Goal: Transaction & Acquisition: Subscribe to service/newsletter

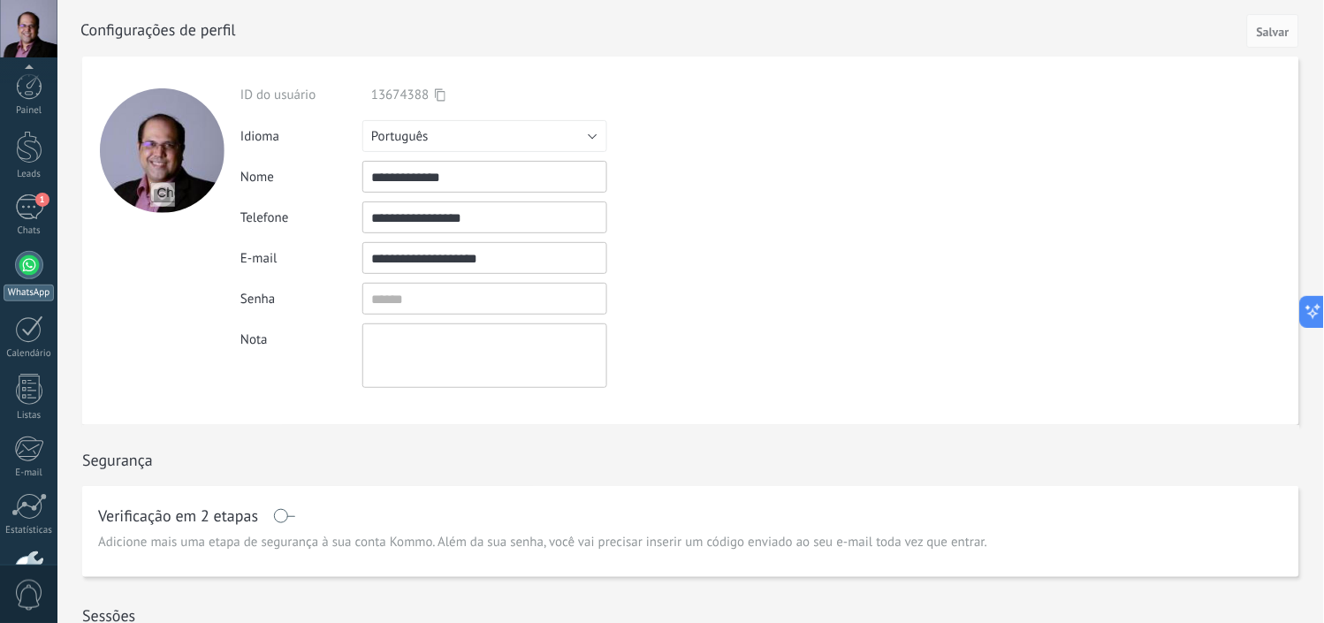
scroll to position [111, 0]
click at [21, 462] on div at bounding box center [29, 454] width 30 height 31
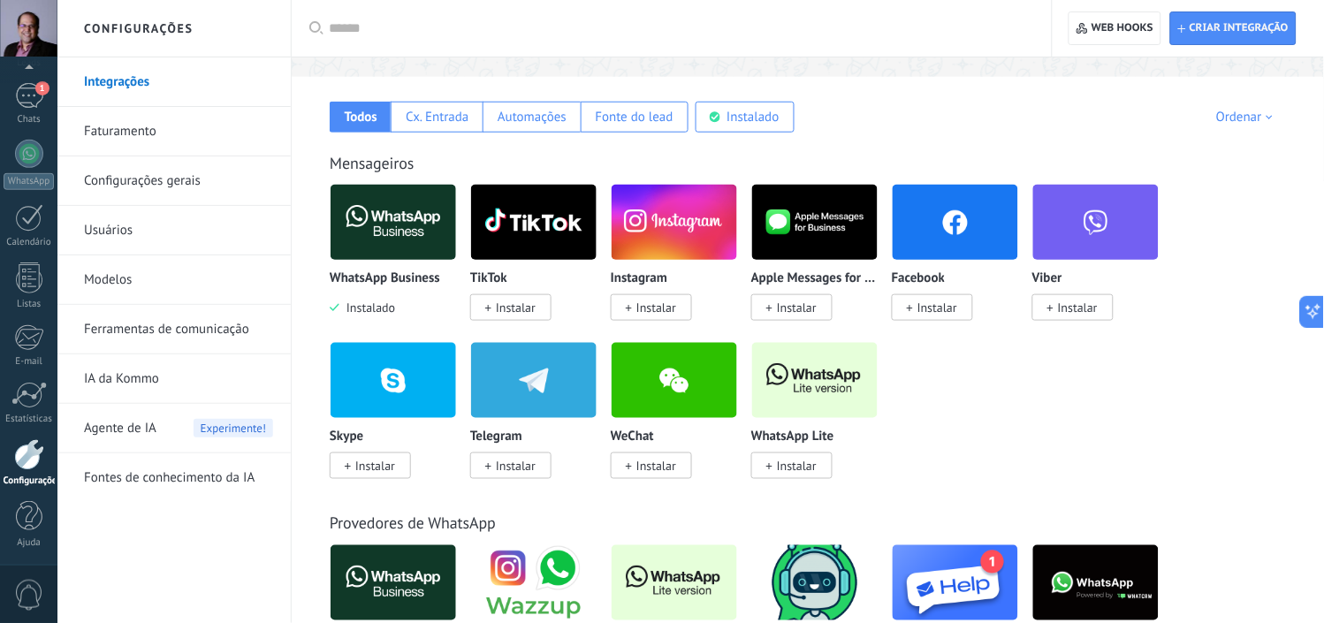
scroll to position [283, 0]
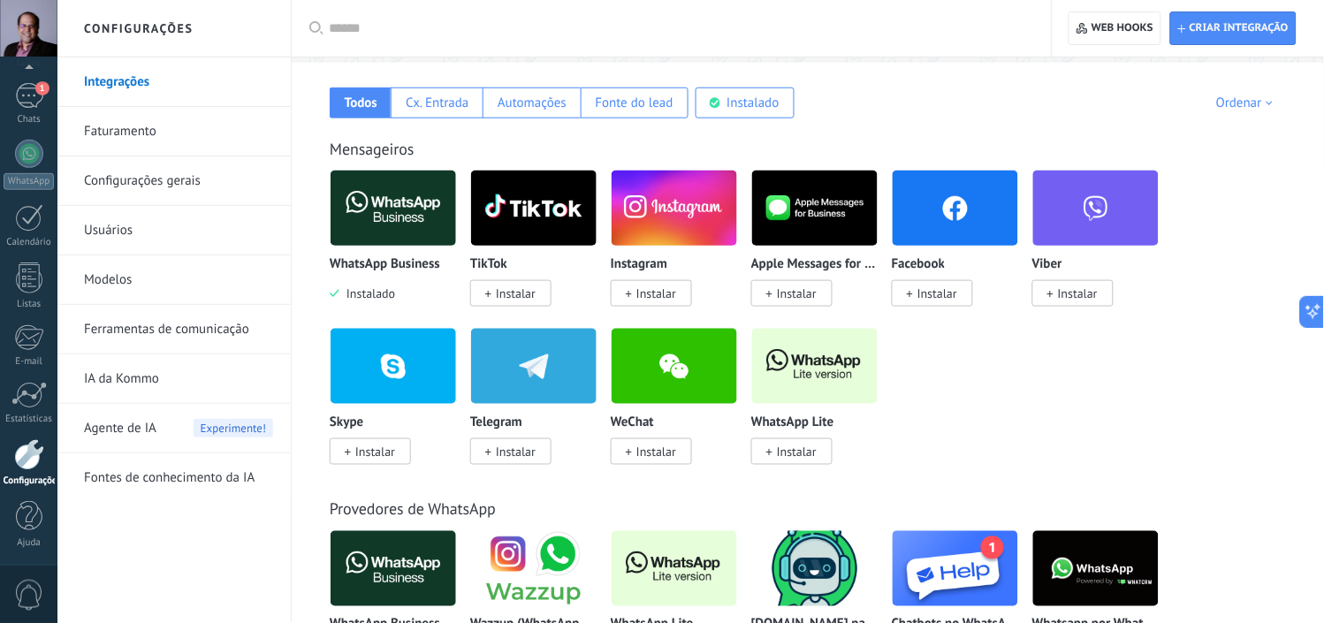
click at [643, 293] on span "Instalar" at bounding box center [656, 293] width 40 height 16
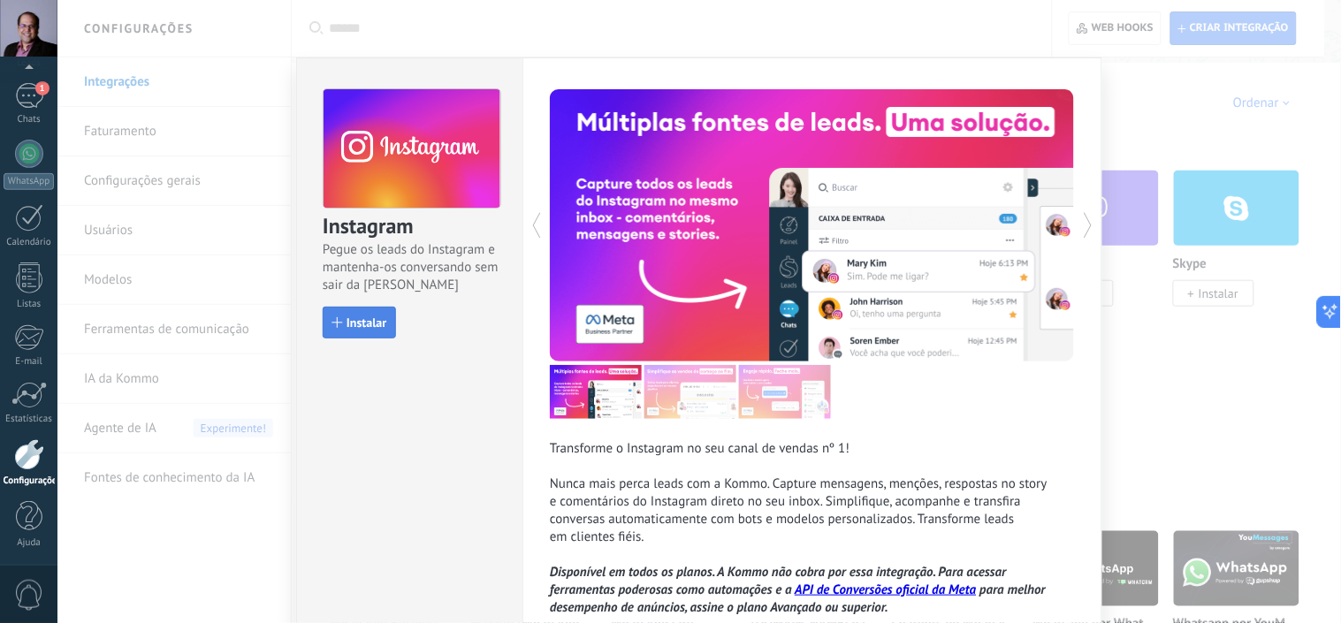
click at [367, 316] on span "Instalar" at bounding box center [366, 322] width 40 height 12
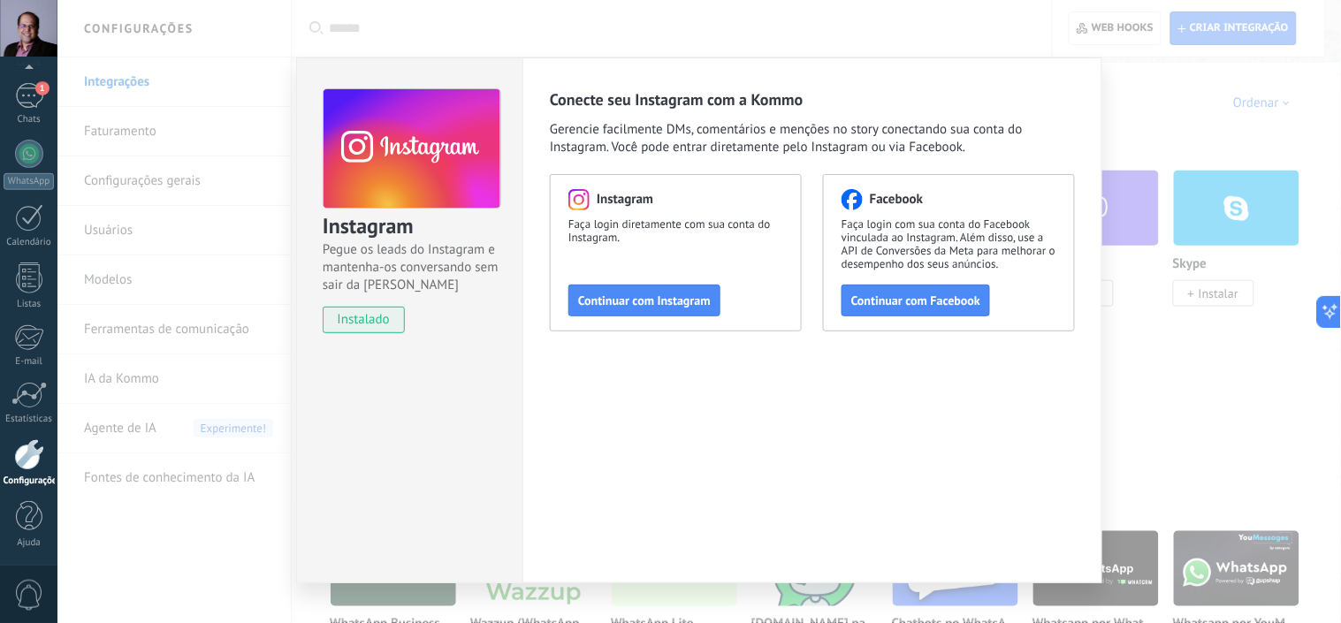
click at [667, 297] on span "Continuar com Instagram" at bounding box center [644, 300] width 133 height 12
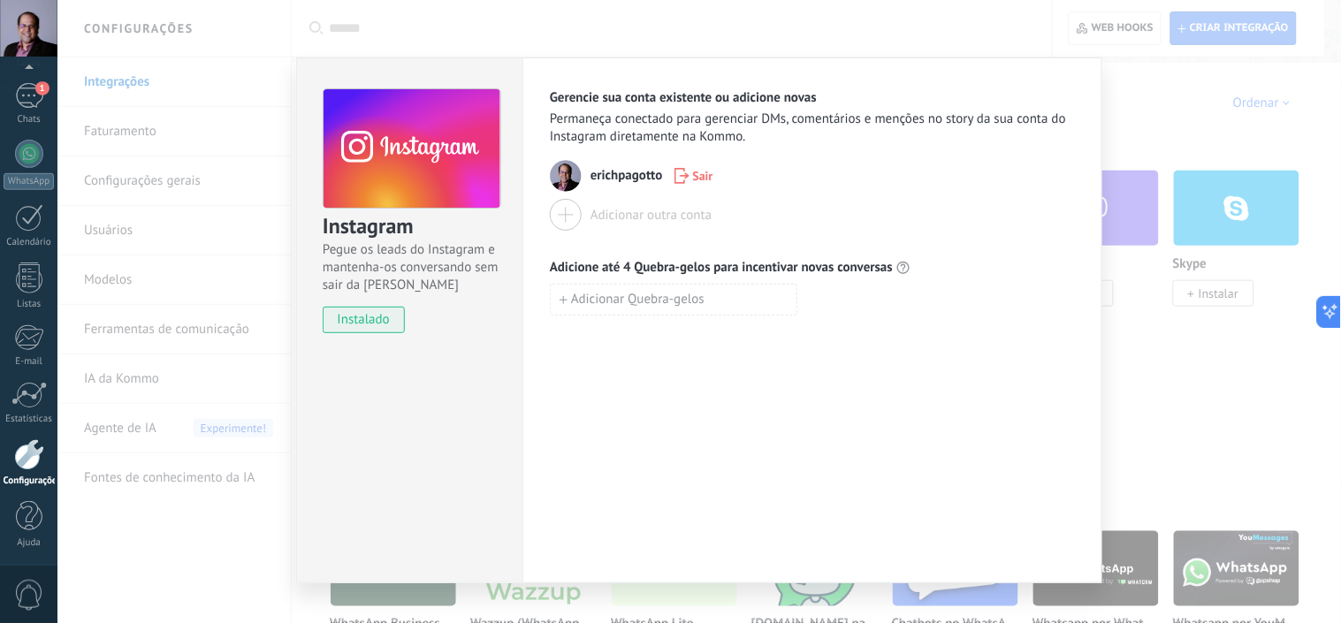
click at [563, 209] on div at bounding box center [566, 215] width 32 height 32
click at [597, 217] on div "Adicionar outra conta" at bounding box center [650, 215] width 121 height 17
click at [696, 171] on span "Sair" at bounding box center [703, 176] width 20 height 12
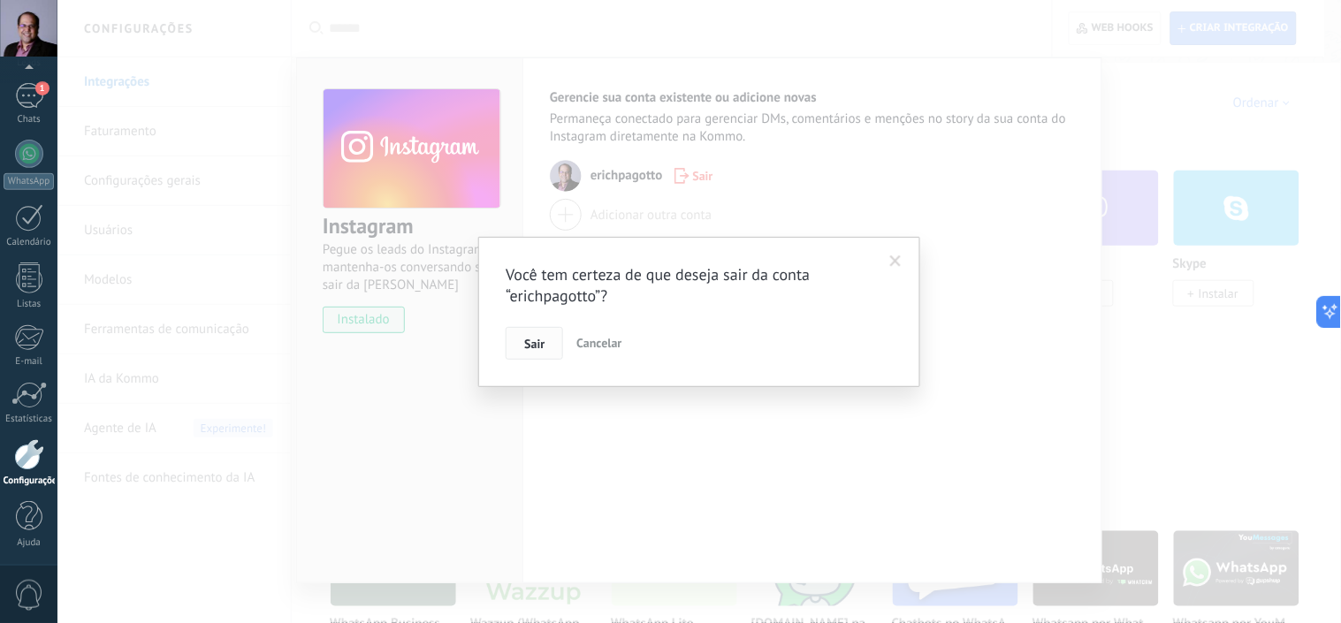
click at [544, 350] on span "Sair" at bounding box center [534, 344] width 20 height 12
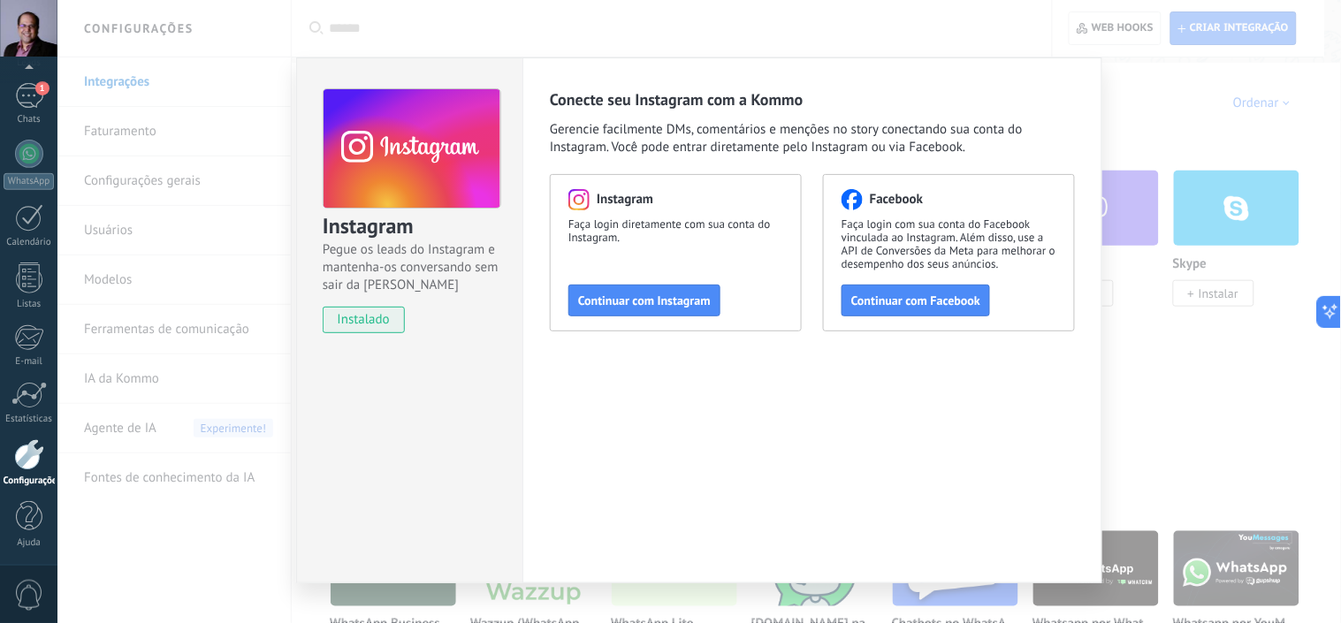
click at [884, 298] on span "Continuar com Facebook" at bounding box center [915, 300] width 129 height 12
click at [722, 144] on span "Gerencie facilmente DMs, comentários e menções no story conectando sua conta do…" at bounding box center [812, 138] width 525 height 35
click at [718, 131] on span "Gerencie facilmente DMs, comentários e menções no story conectando sua conta do…" at bounding box center [812, 138] width 525 height 35
click at [957, 435] on div "Conecte seu Instagram com a Kommo Gerencie facilmente DMs, comentários e mençõe…" at bounding box center [812, 320] width 580 height 526
click at [1161, 415] on div "Instagram Pegue os leads do Instagram e mantenha-os conversando sem sair da Kom…" at bounding box center [698, 311] width 1283 height 623
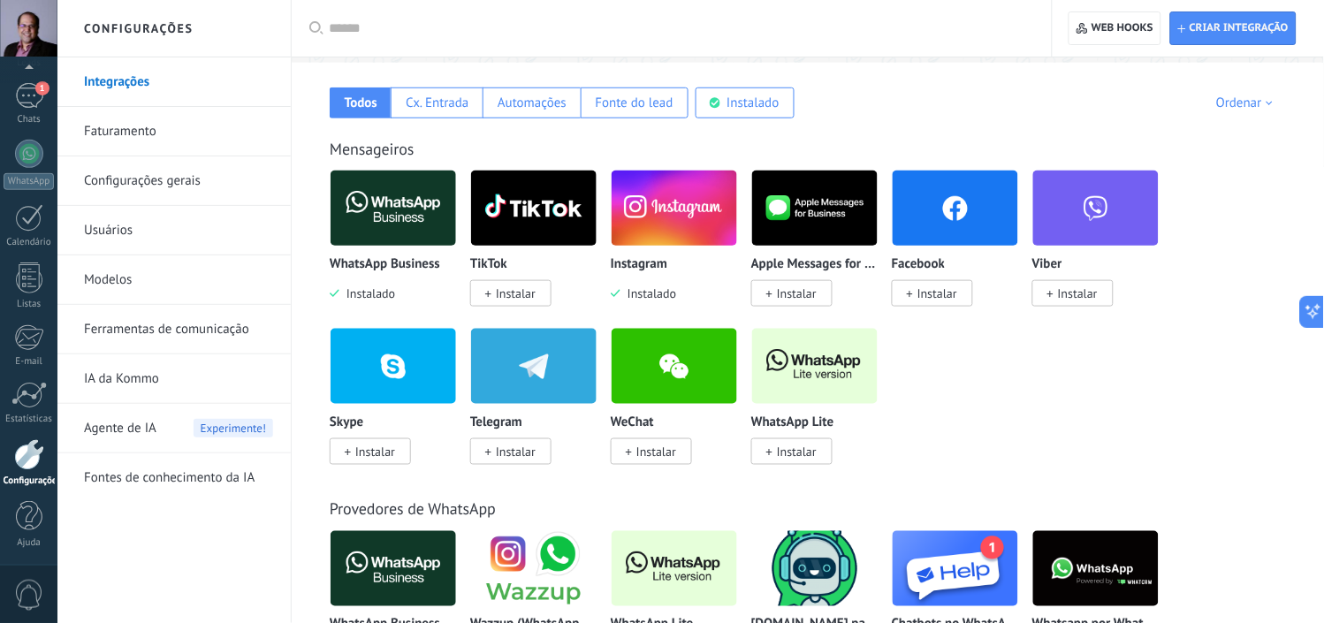
drag, startPoint x: 1107, startPoint y: 488, endPoint x: 1111, endPoint y: 497, distance: 9.5
click at [950, 294] on span "Instalar" at bounding box center [937, 293] width 40 height 16
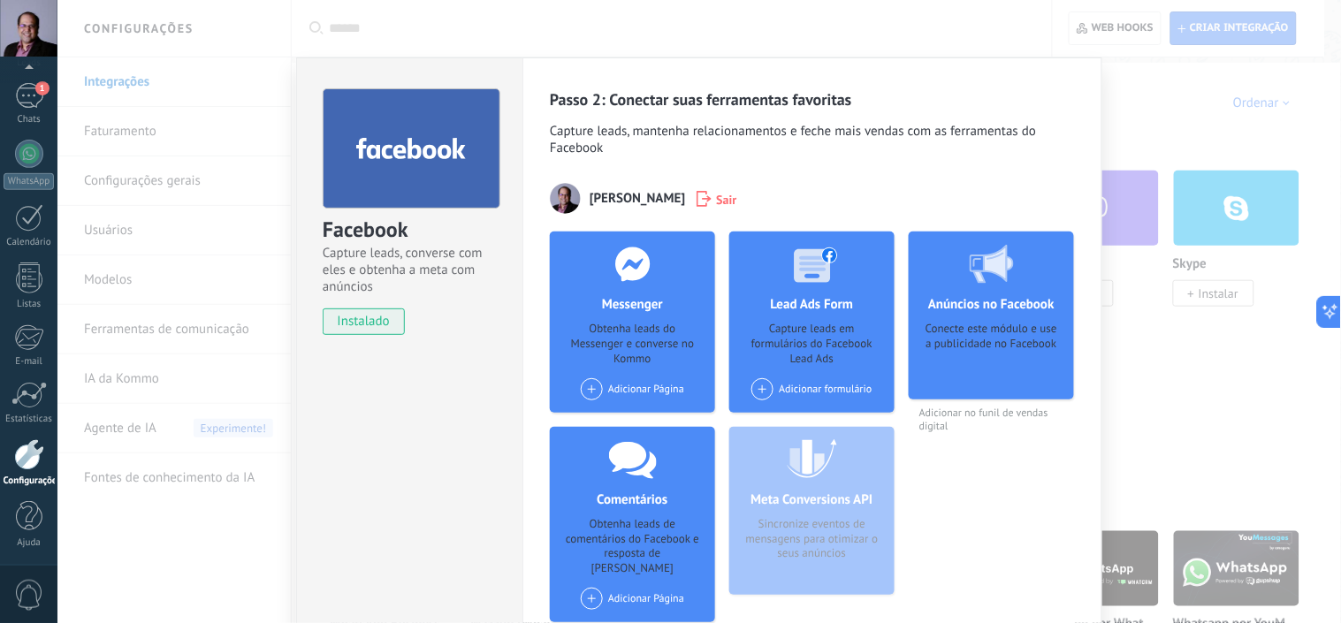
click at [1186, 131] on div "Facebook Capture leads, converse com eles e obtenha a meta com anúncios instala…" at bounding box center [698, 311] width 1283 height 623
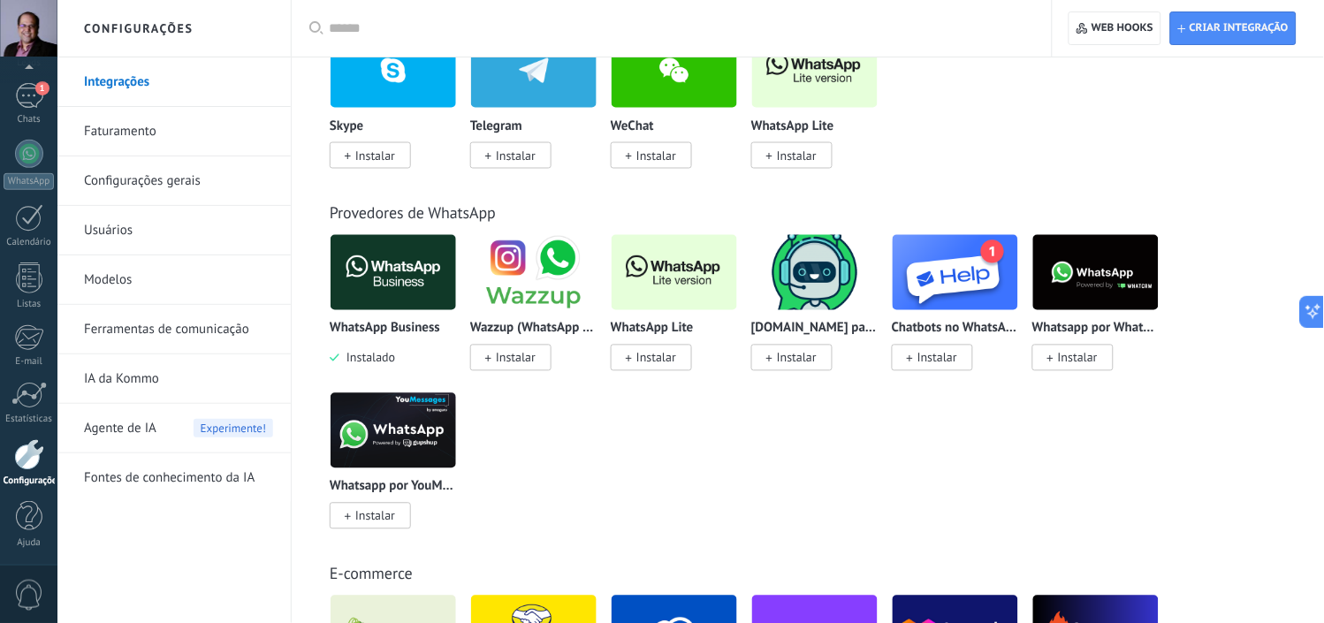
scroll to position [457, 0]
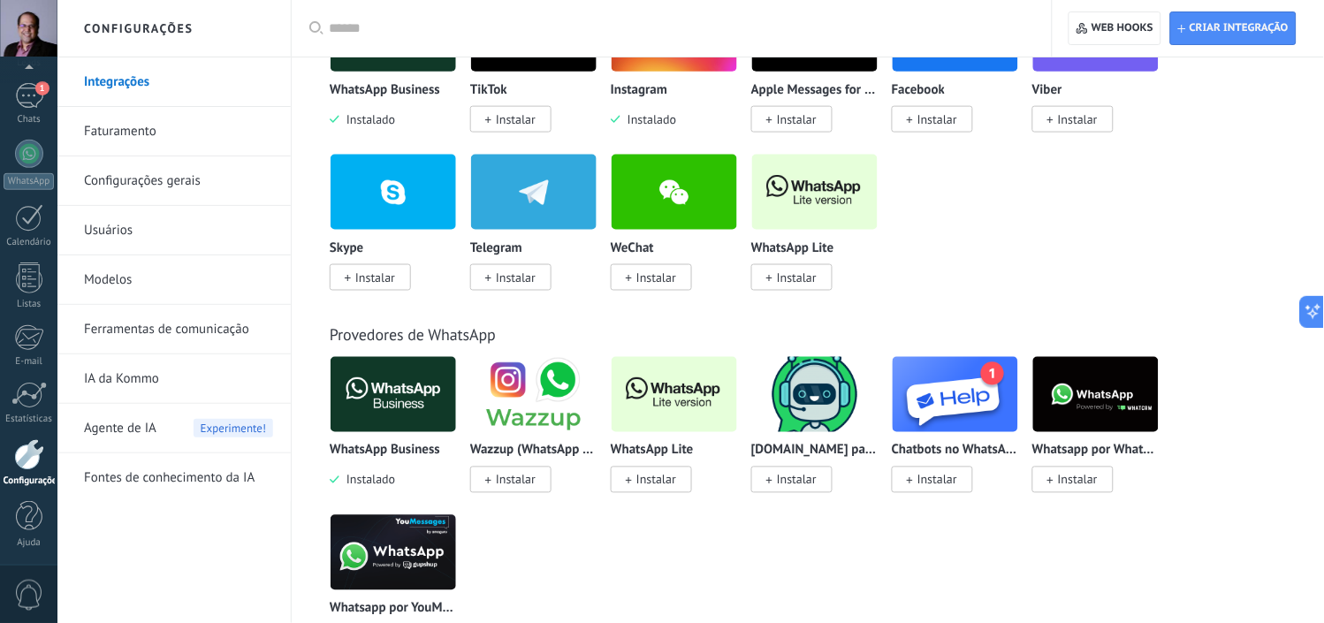
click at [372, 278] on span "Instalar" at bounding box center [375, 278] width 40 height 16
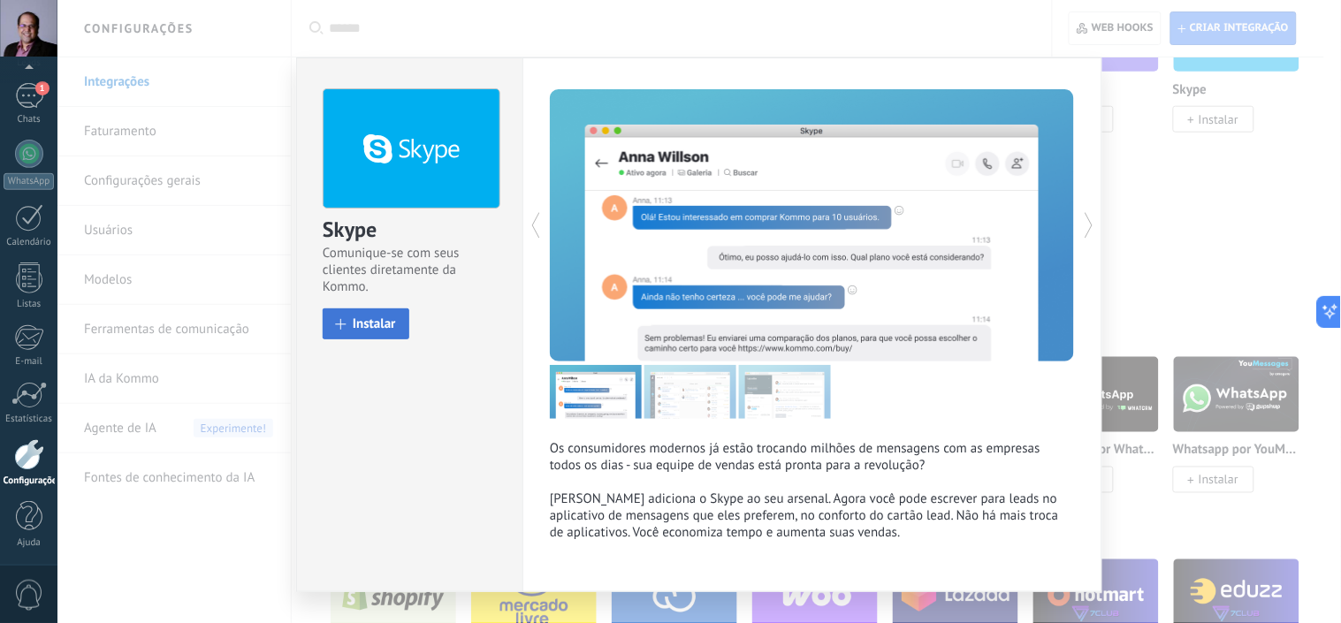
click at [373, 317] on span "Instalar" at bounding box center [374, 323] width 43 height 13
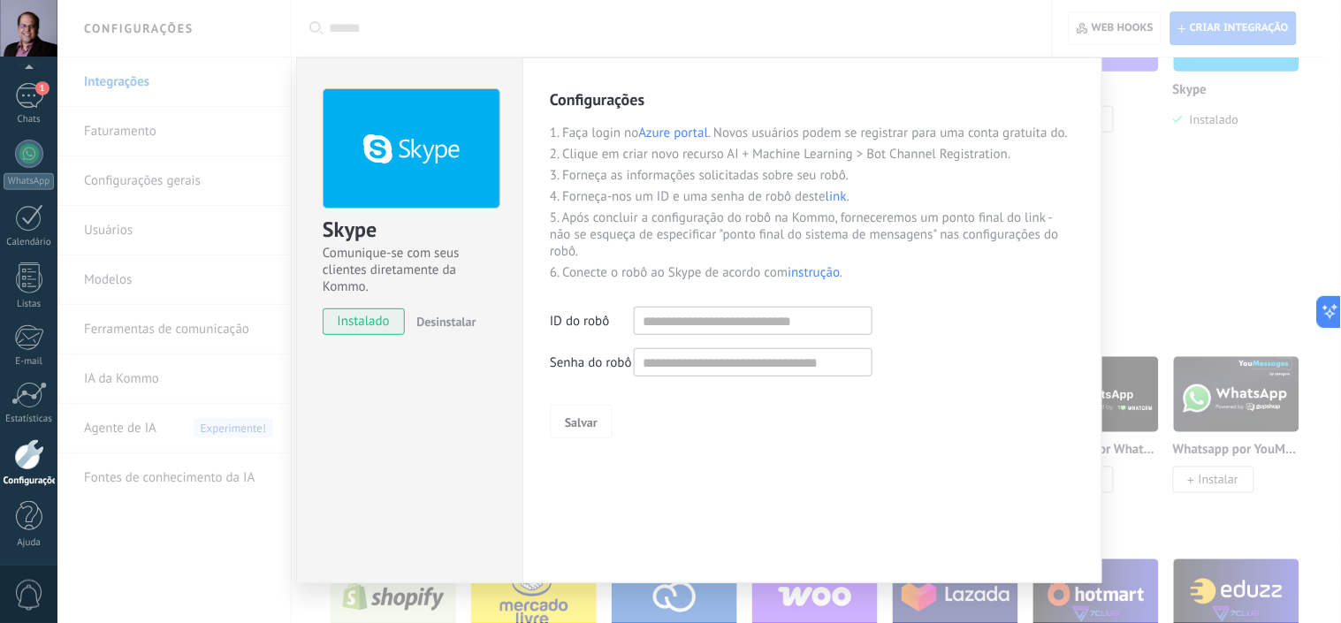
click at [681, 161] on p "2. Clique em criar novo recurso AI + Machine Learning > Bot Channel Registratio…" at bounding box center [812, 154] width 525 height 17
click at [675, 130] on link "Azure portal" at bounding box center [674, 133] width 70 height 17
click at [1218, 204] on div "Skype Comunique-se com seus clientes diretamente da Kommo. instalado Desinstala…" at bounding box center [698, 311] width 1283 height 623
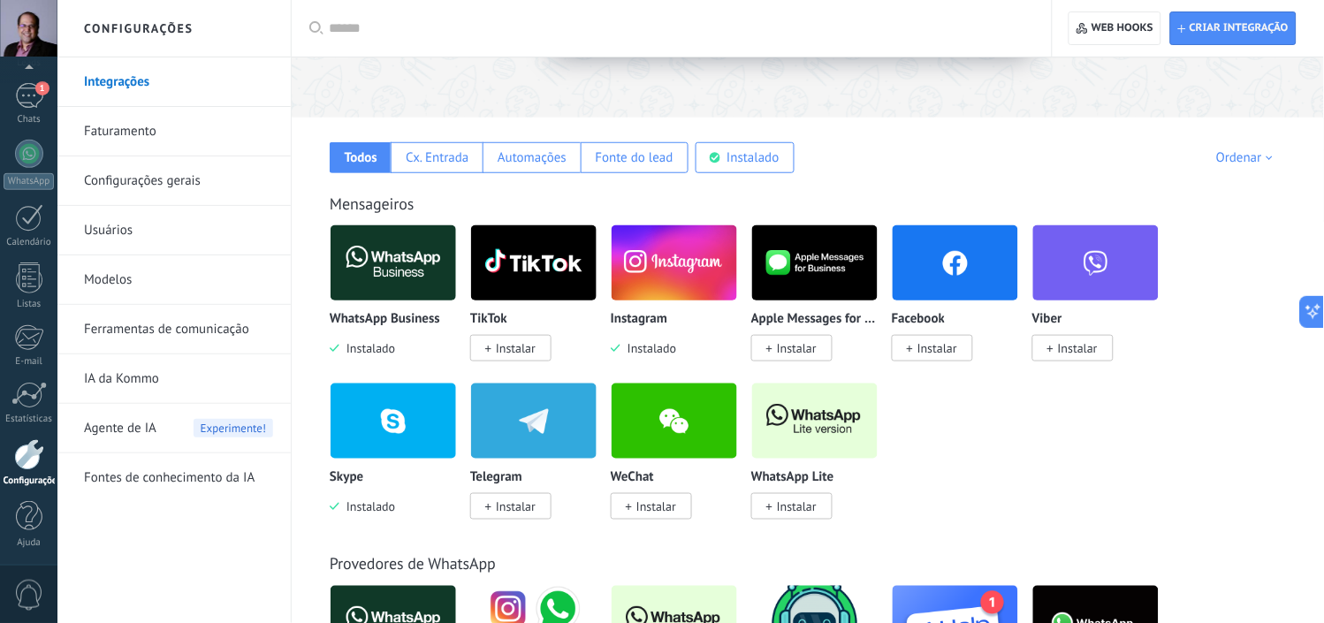
scroll to position [256, 0]
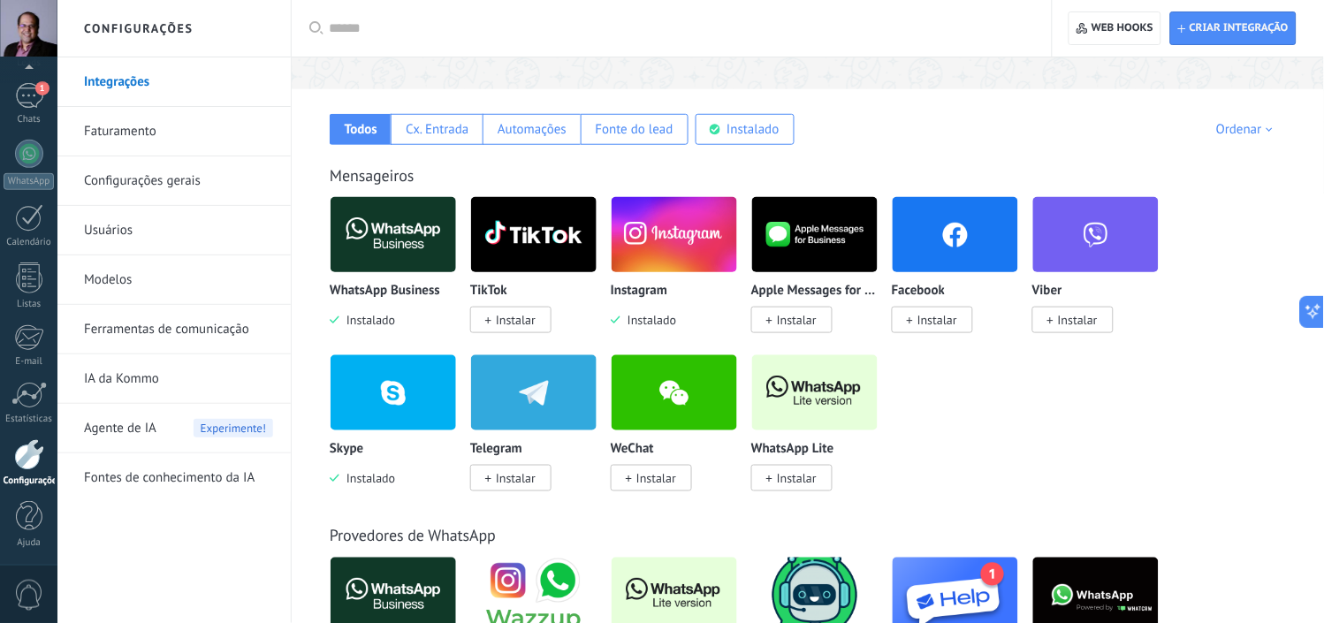
click at [933, 324] on span "Instalar" at bounding box center [937, 320] width 40 height 16
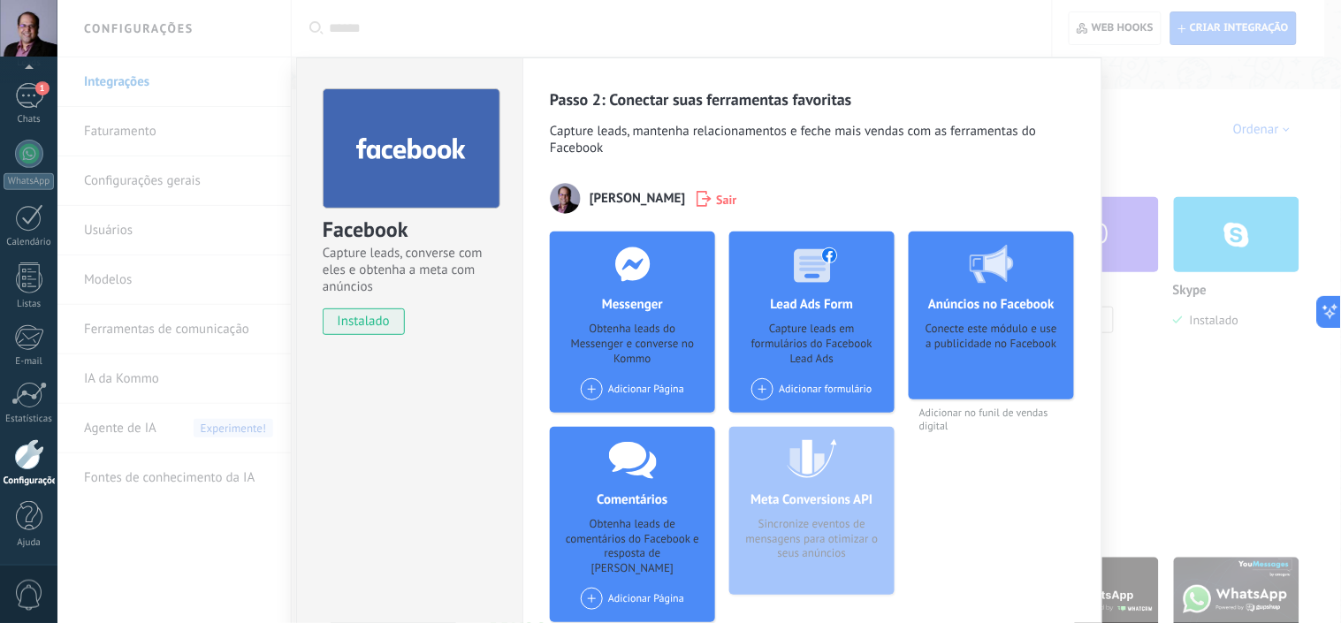
click at [643, 393] on div "Adicionar Página" at bounding box center [632, 389] width 103 height 22
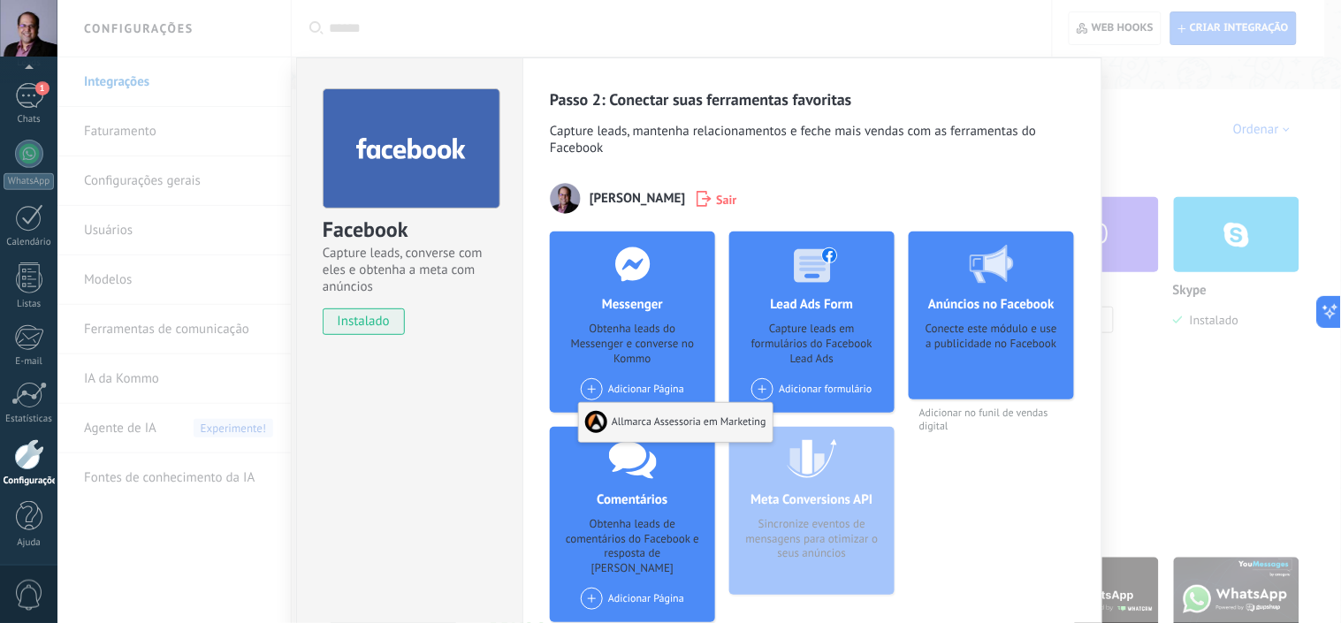
click at [694, 429] on div "Allmarca Assessoria em Marketing" at bounding box center [676, 422] width 194 height 39
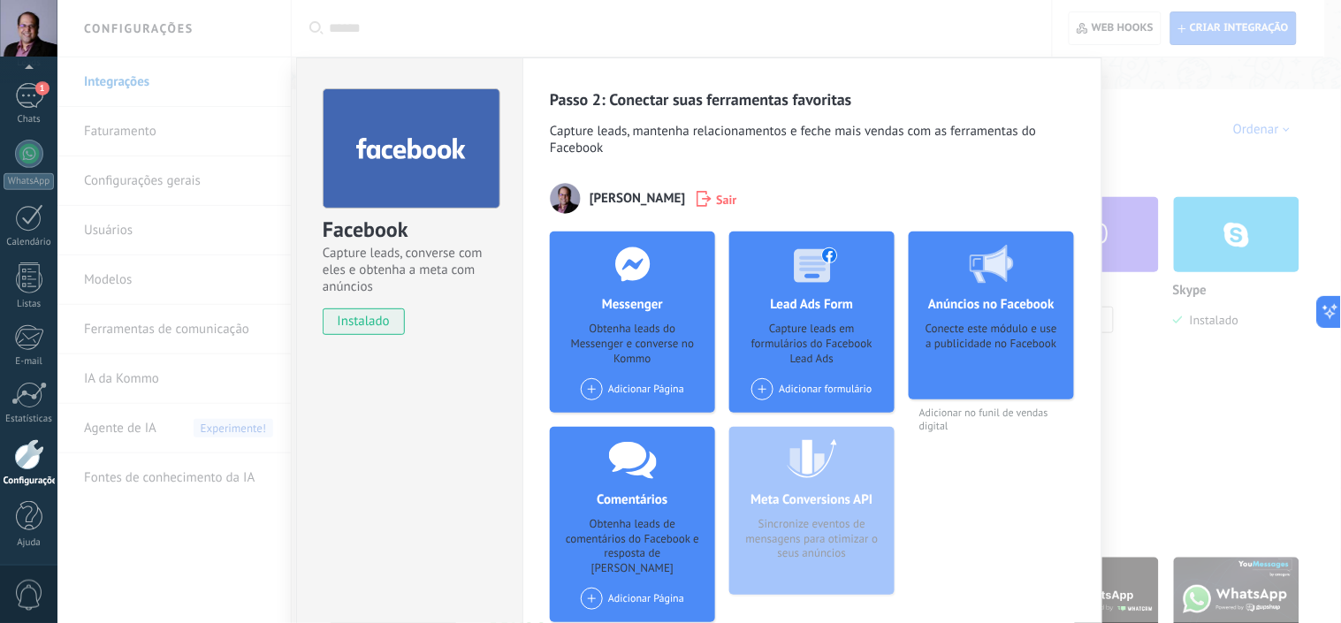
click at [760, 392] on span at bounding box center [762, 389] width 22 height 22
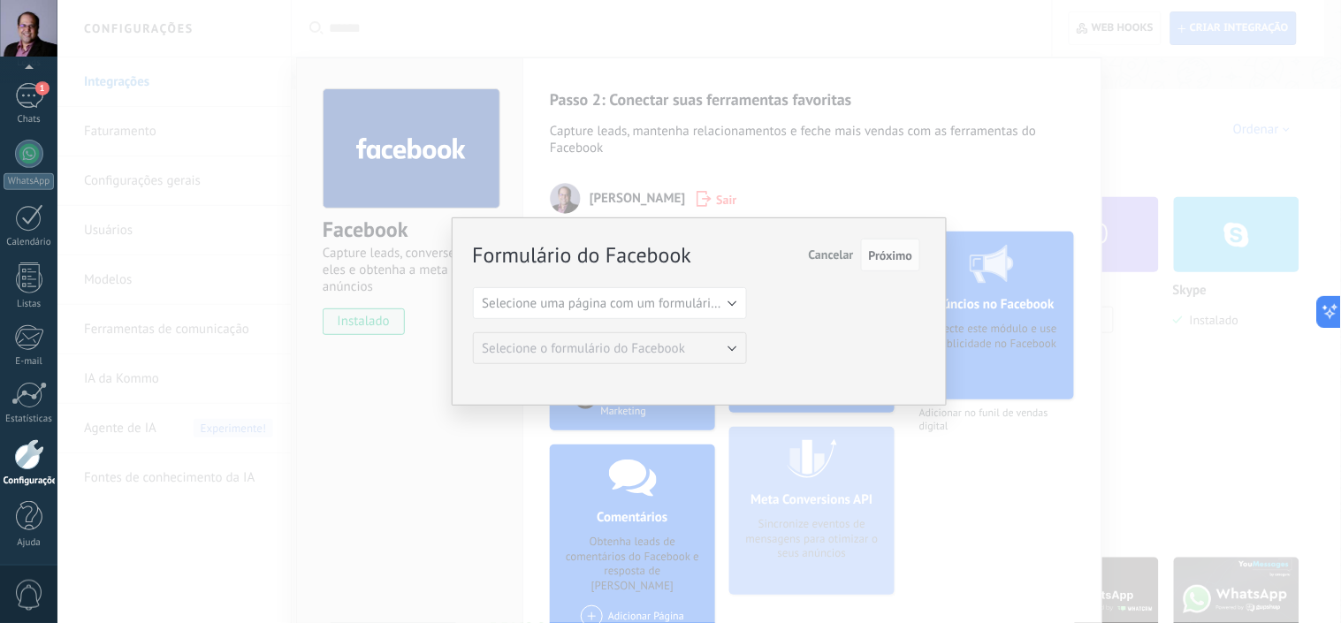
click at [827, 255] on span "Cancelar" at bounding box center [831, 255] width 45 height 16
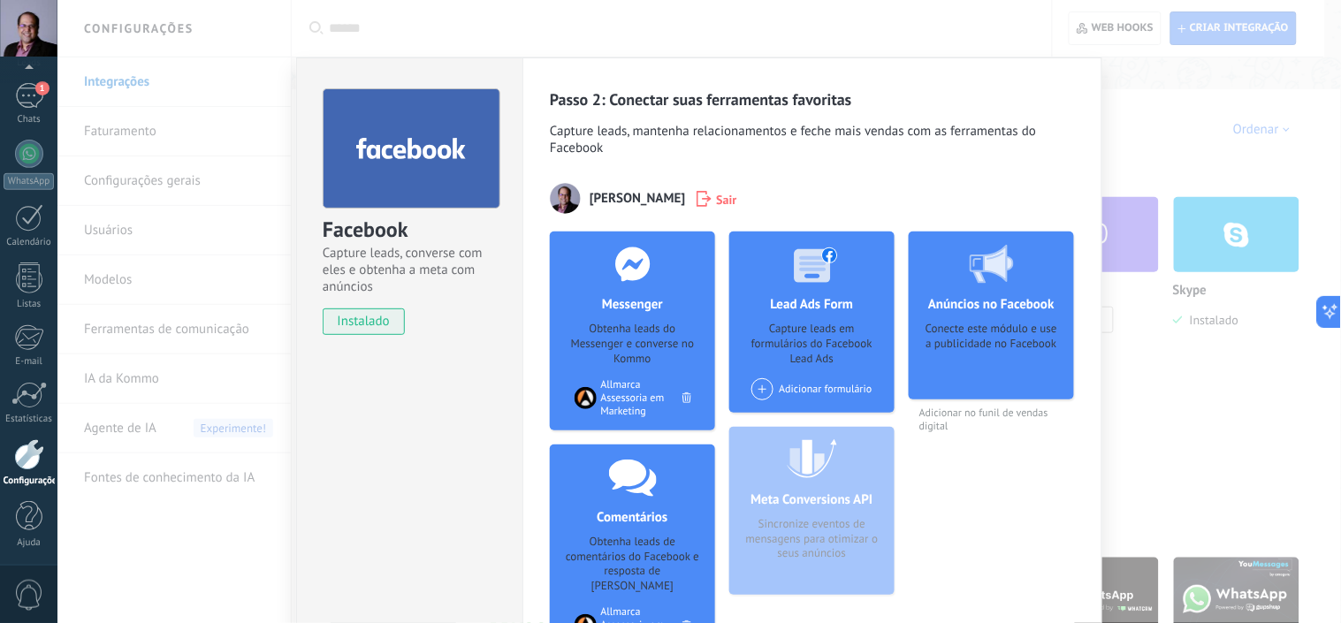
click at [1196, 159] on div "Facebook Capture leads, converse com eles e obtenha a meta com anúncios instala…" at bounding box center [698, 311] width 1283 height 623
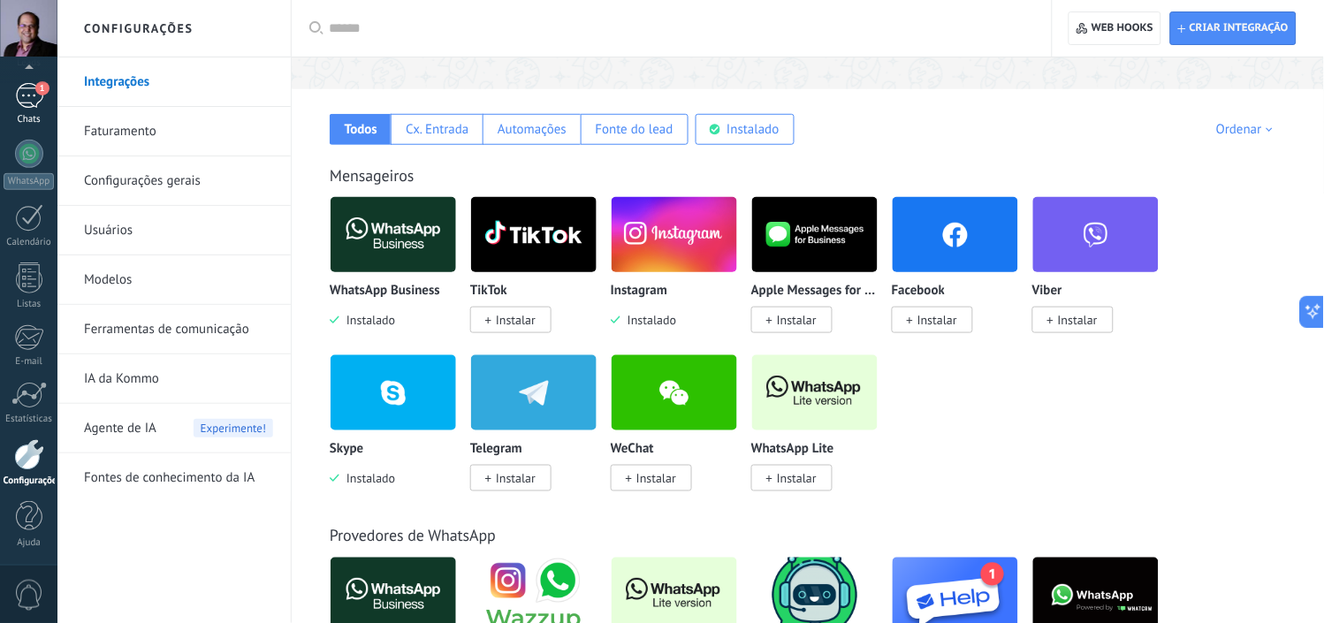
click at [37, 95] on div "1" at bounding box center [29, 96] width 28 height 26
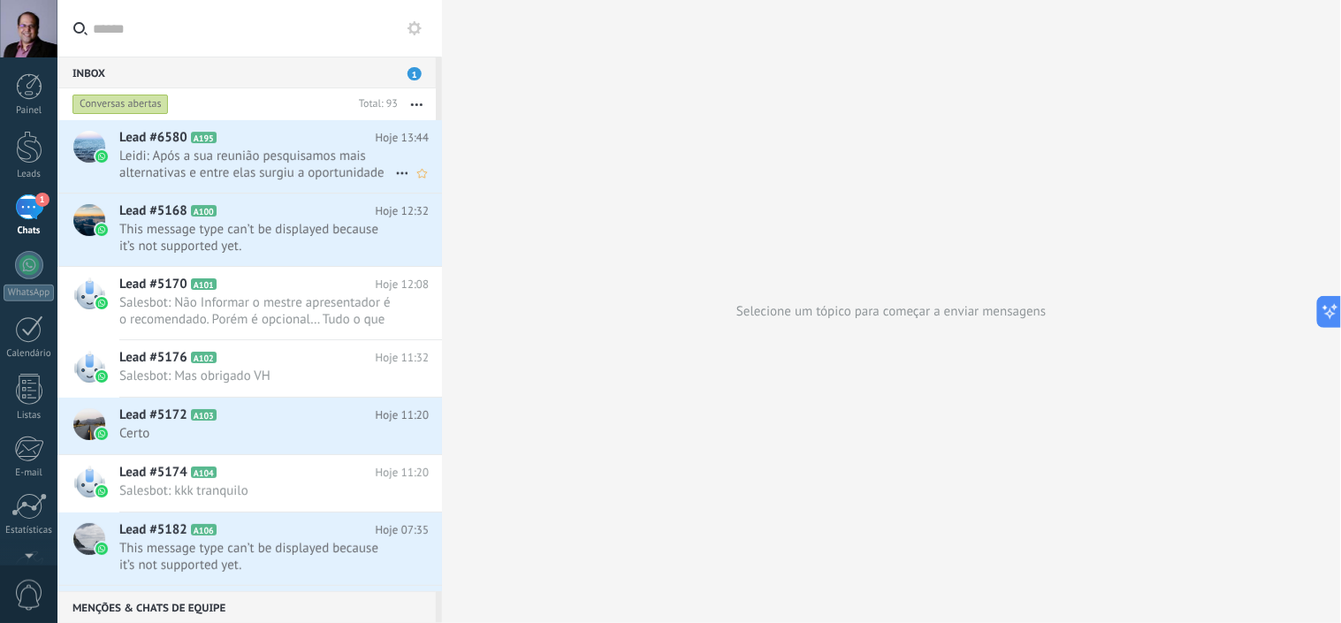
click at [236, 152] on span "Leidi: Após a sua reunião pesquisamos mais alternativas e entre elas surgiu a o…" at bounding box center [257, 165] width 276 height 34
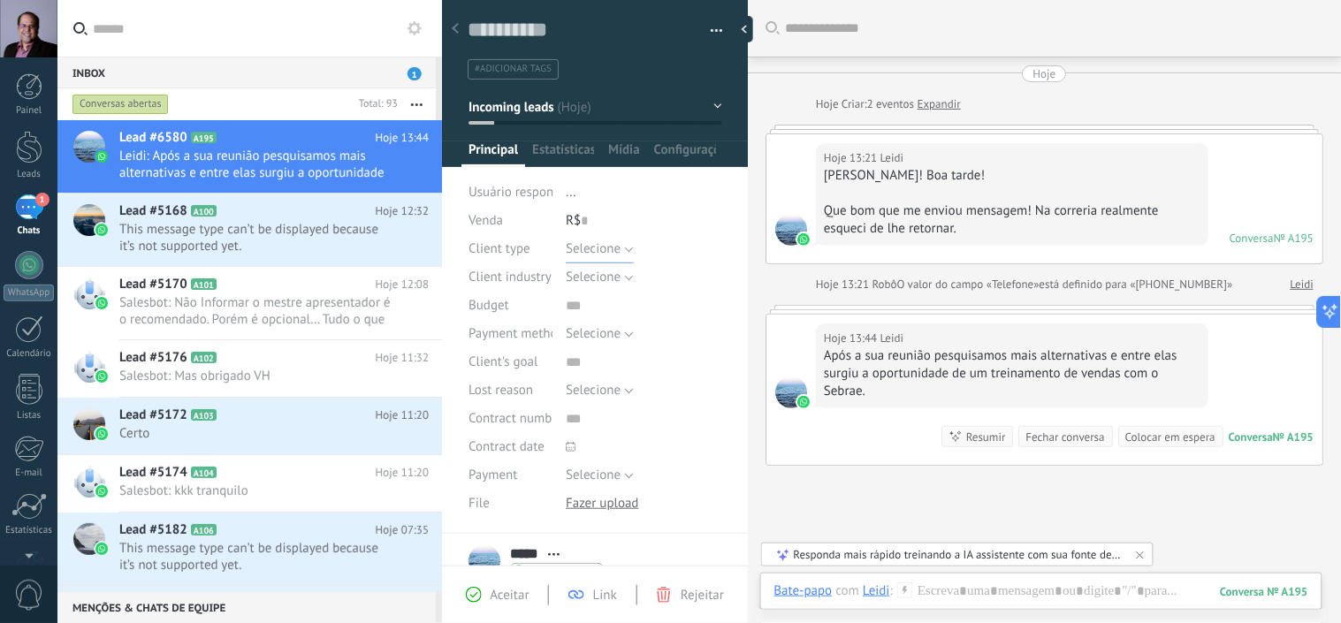
click at [617, 247] on button "Selecione" at bounding box center [600, 249] width 68 height 28
click at [739, 197] on div "Salvar e criar Imprimir Gerenciar tags Exportar para o Excel" at bounding box center [595, 261] width 307 height 545
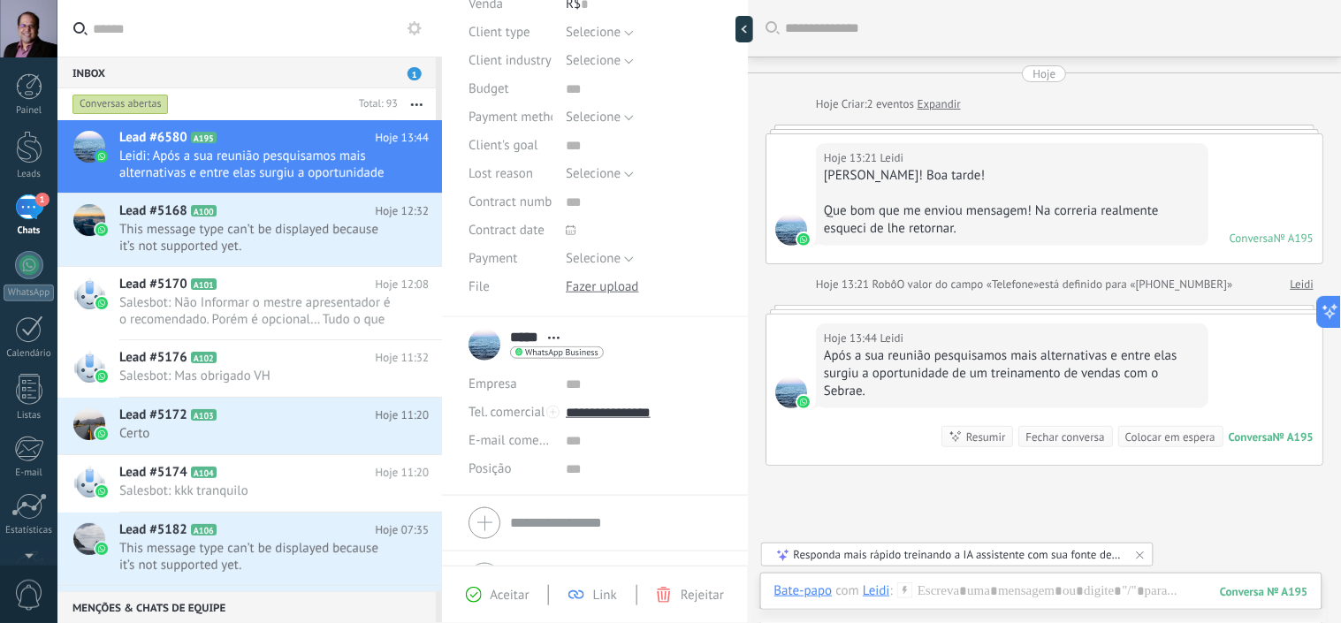
scroll to position [258, 0]
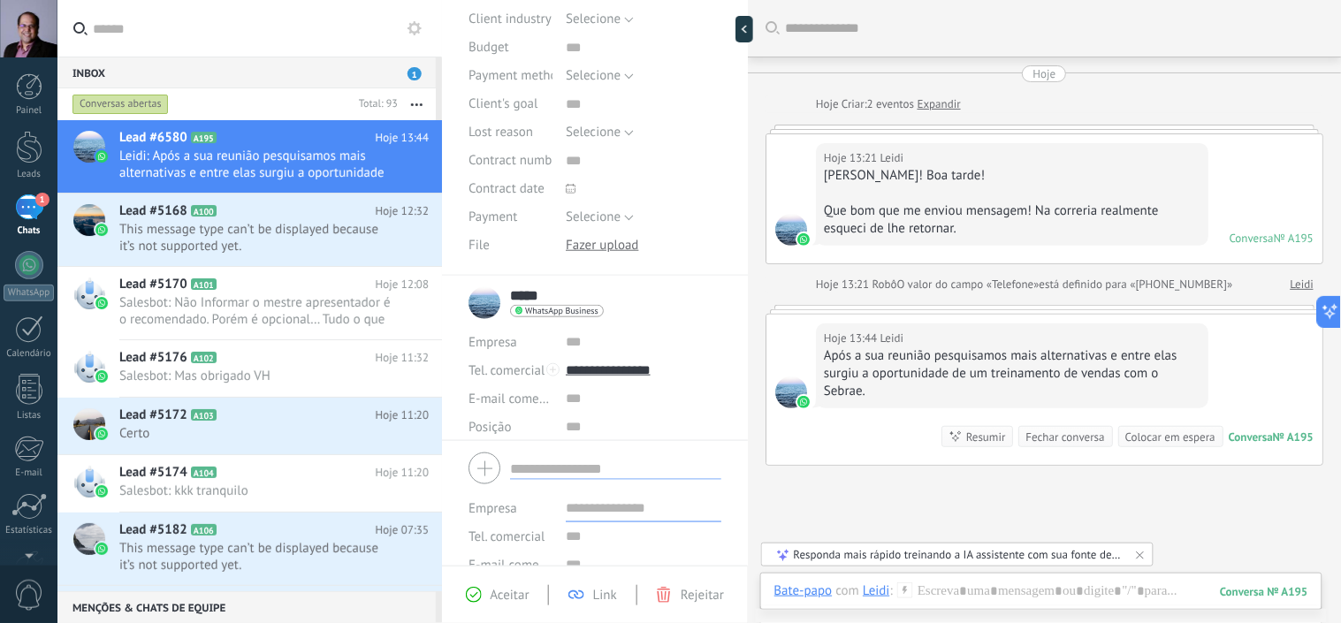
click at [533, 486] on form "Empresa Tel. comercial Comercial direto Celular Faz Casa Outros Tel. comercial …" at bounding box center [594, 535] width 253 height 179
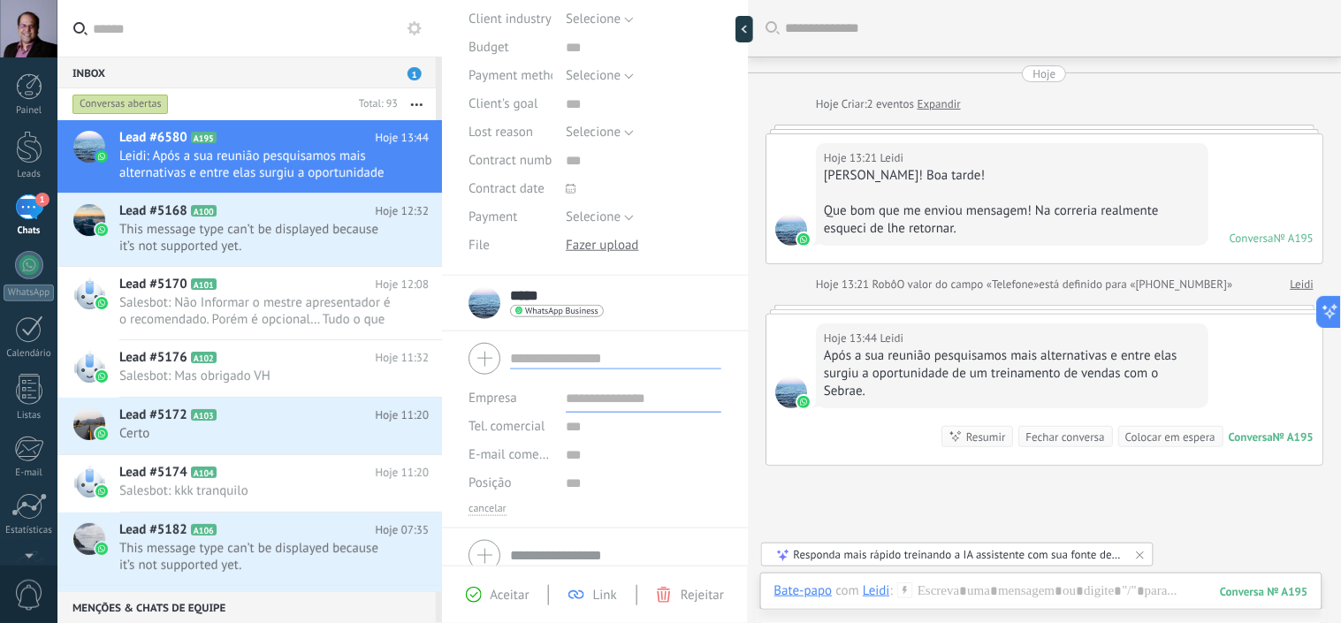
click at [604, 398] on input "text" at bounding box center [644, 398] width 156 height 28
type input "**********"
click at [499, 598] on span "Salvar" at bounding box center [494, 596] width 33 height 12
type input "**********"
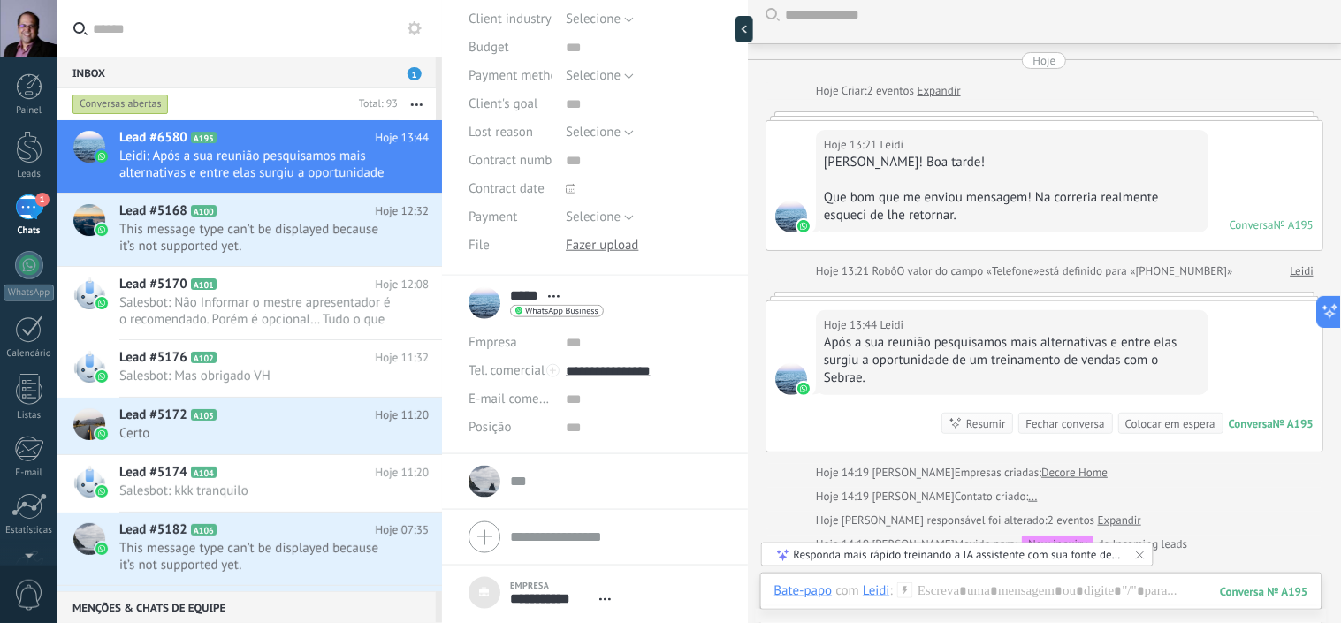
scroll to position [0, 0]
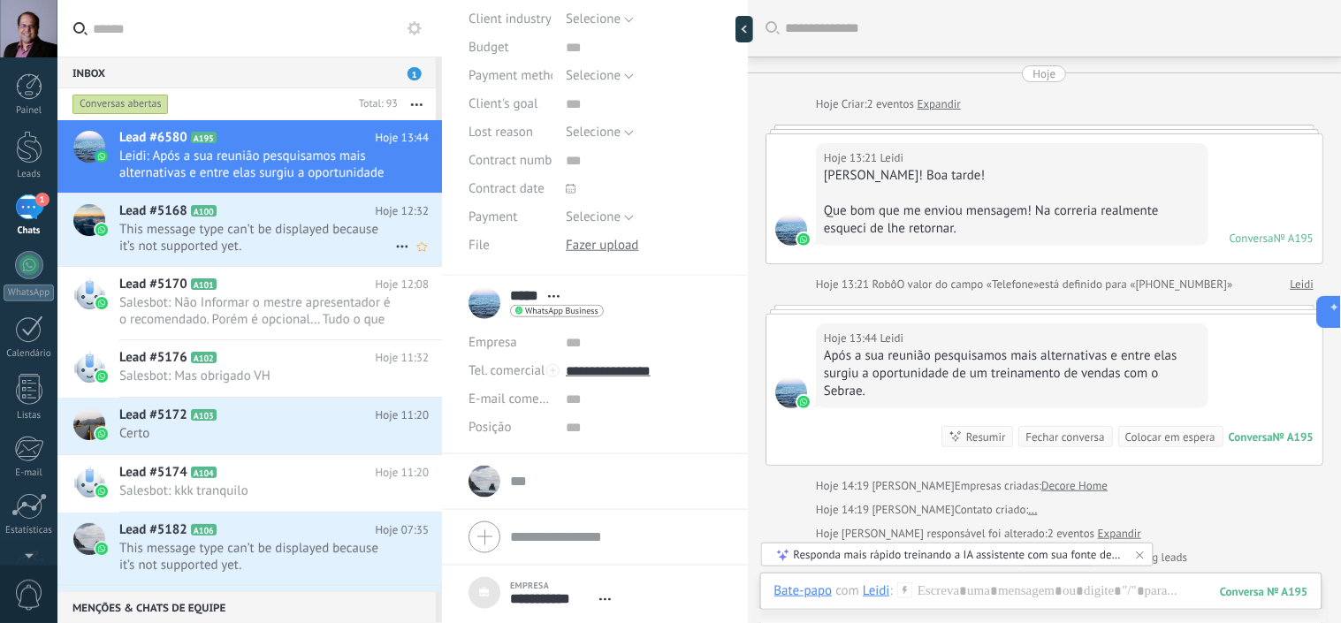
click at [260, 225] on span "This message type can’t be displayed because it’s not supported yet." at bounding box center [257, 238] width 276 height 34
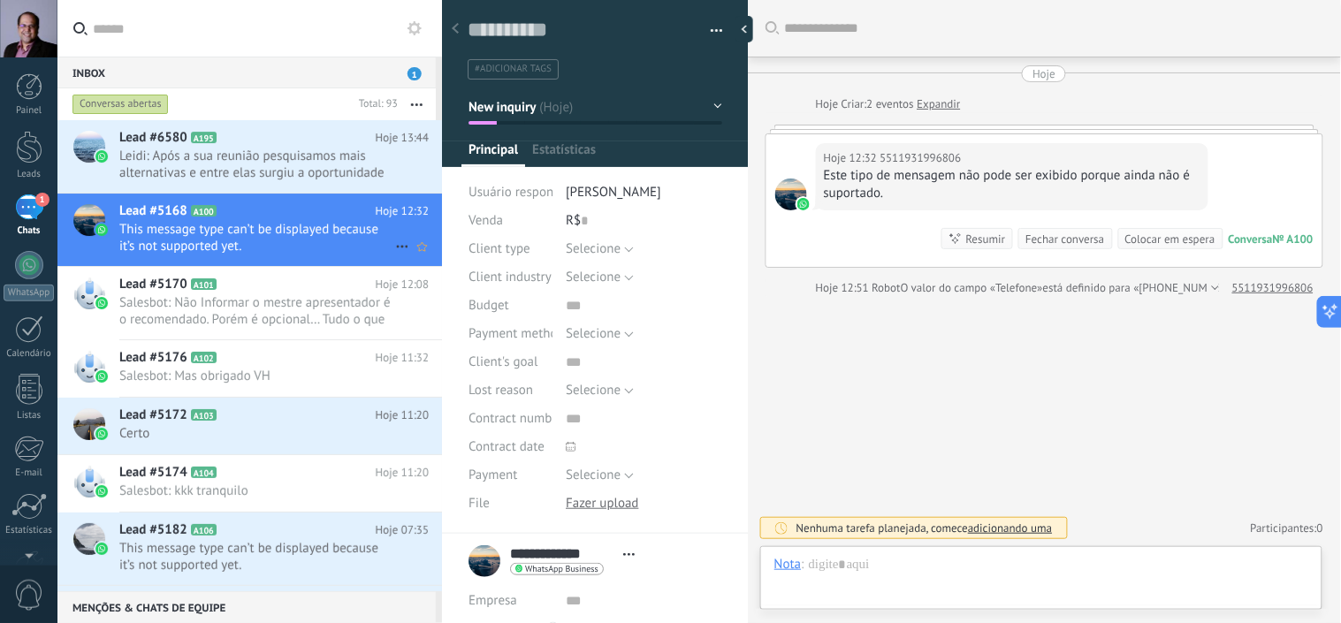
scroll to position [27, 0]
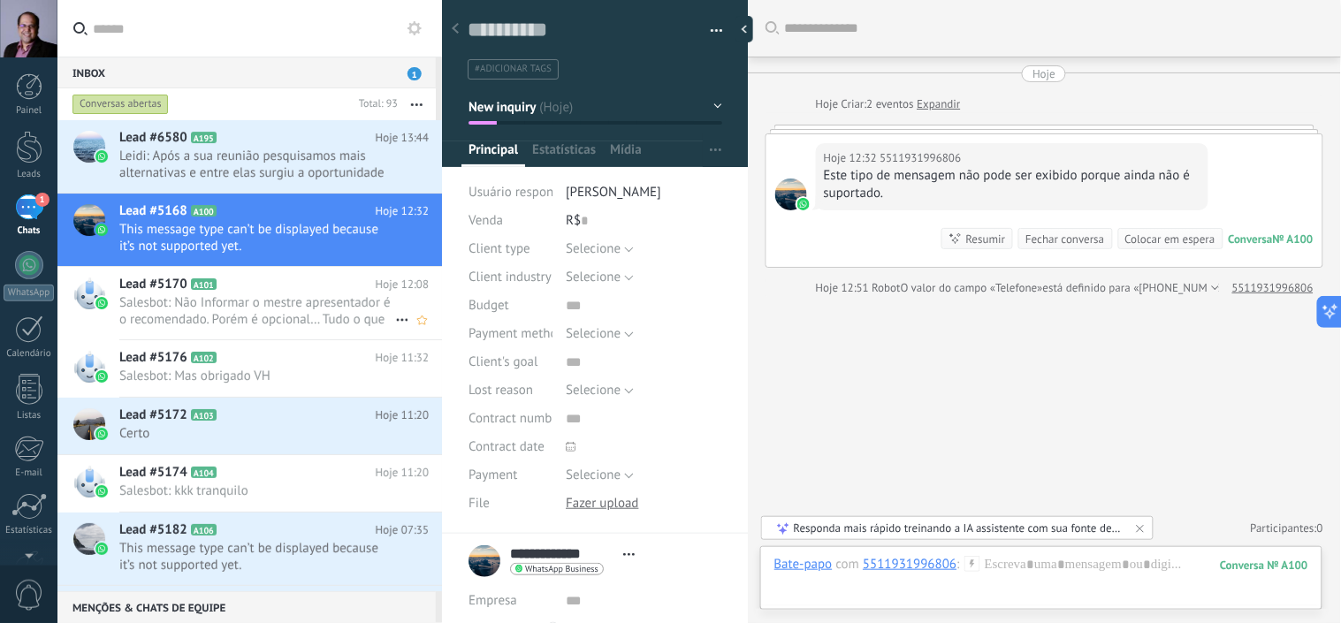
click at [177, 298] on span "Salesbot: Não Informar o mestre apresentador é o recomendado. Porém é opcional……" at bounding box center [257, 311] width 276 height 34
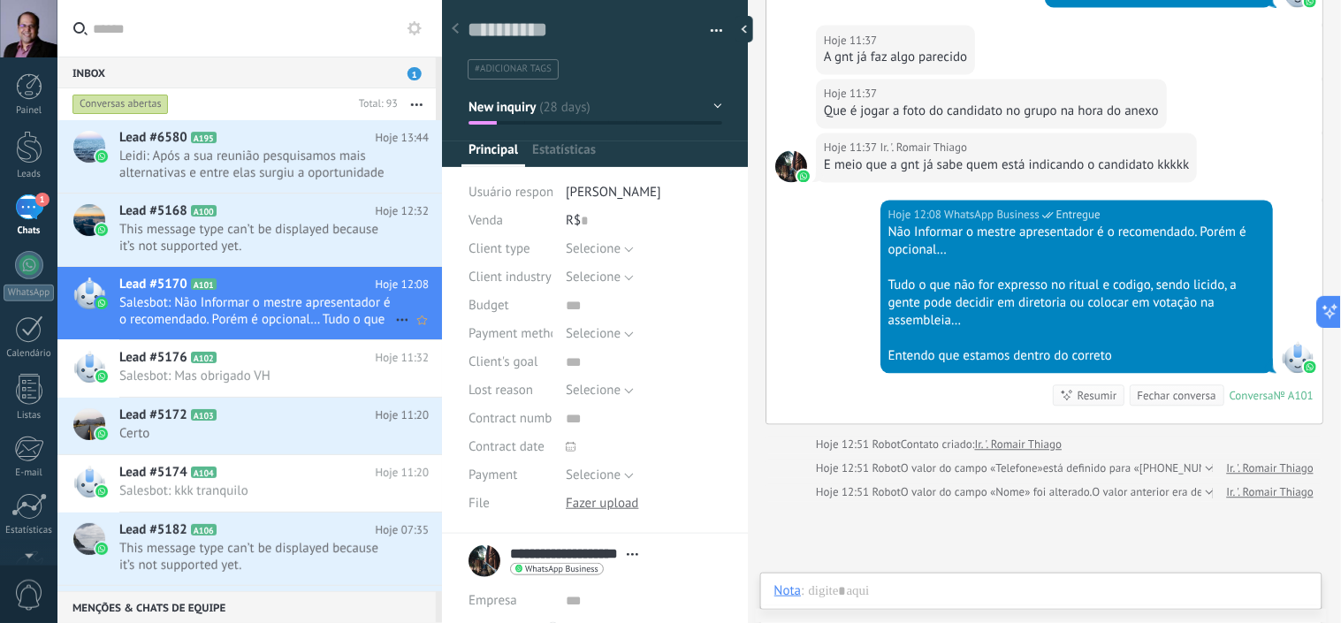
scroll to position [27, 0]
click at [748, 251] on div at bounding box center [748, 311] width 0 height 623
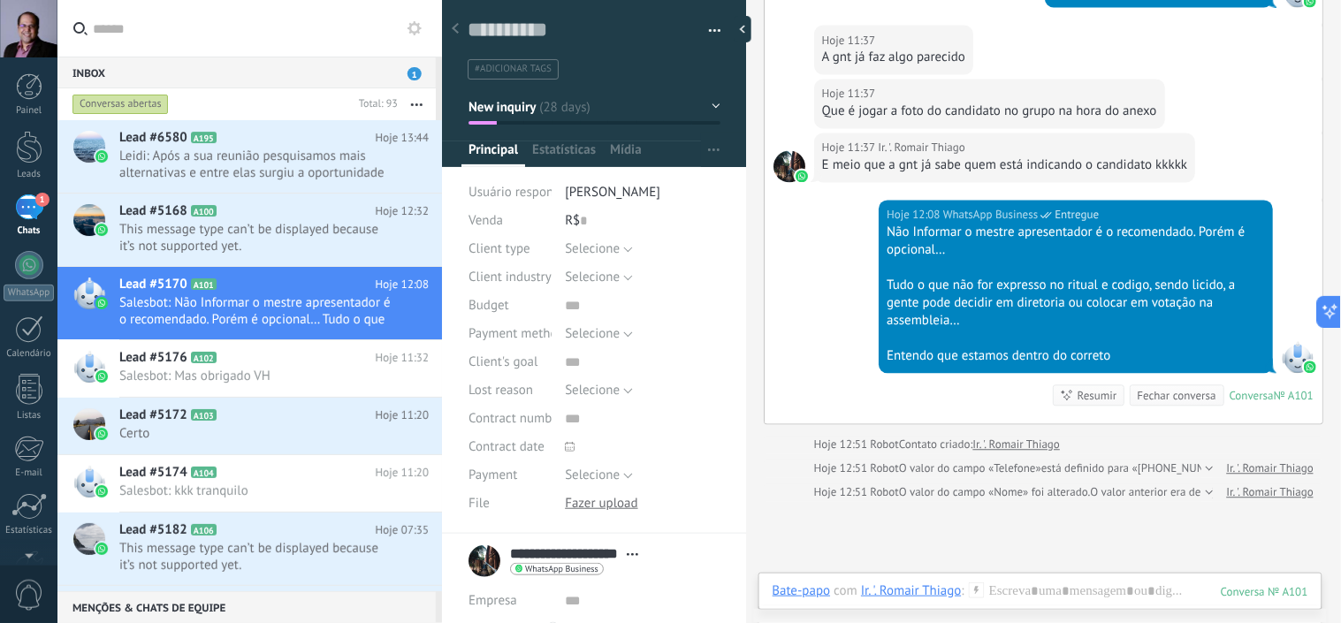
type textarea "**********"
click at [746, 253] on div at bounding box center [746, 311] width 0 height 623
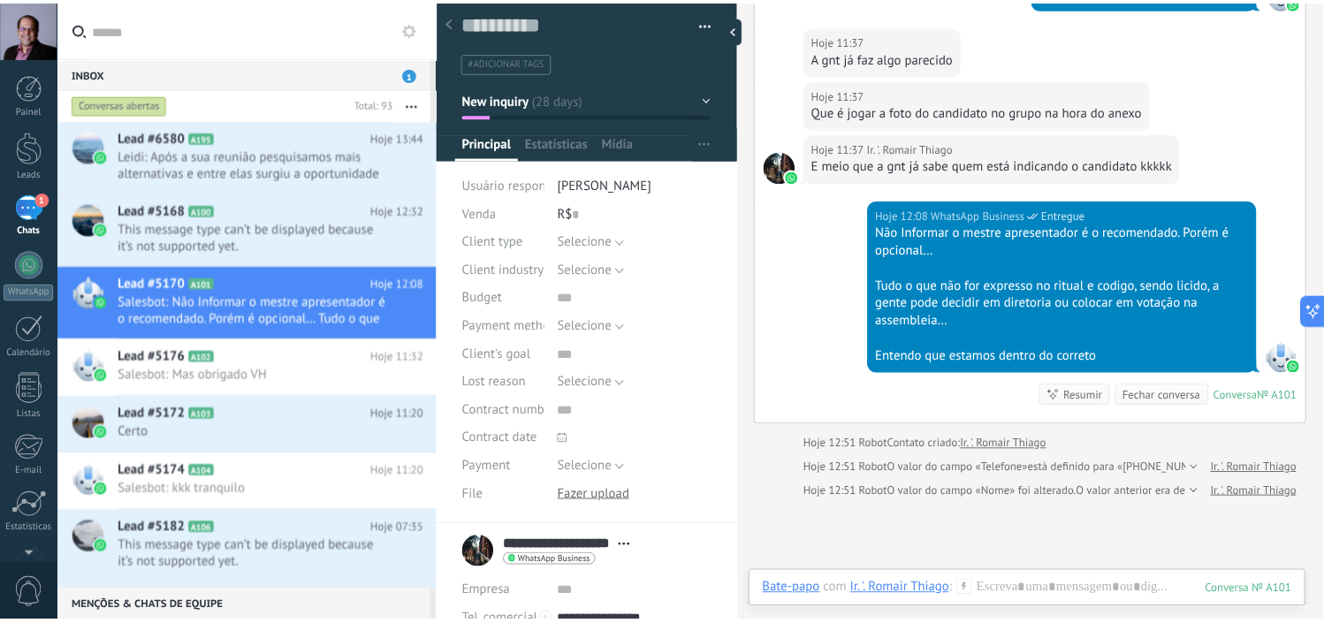
scroll to position [0, 0]
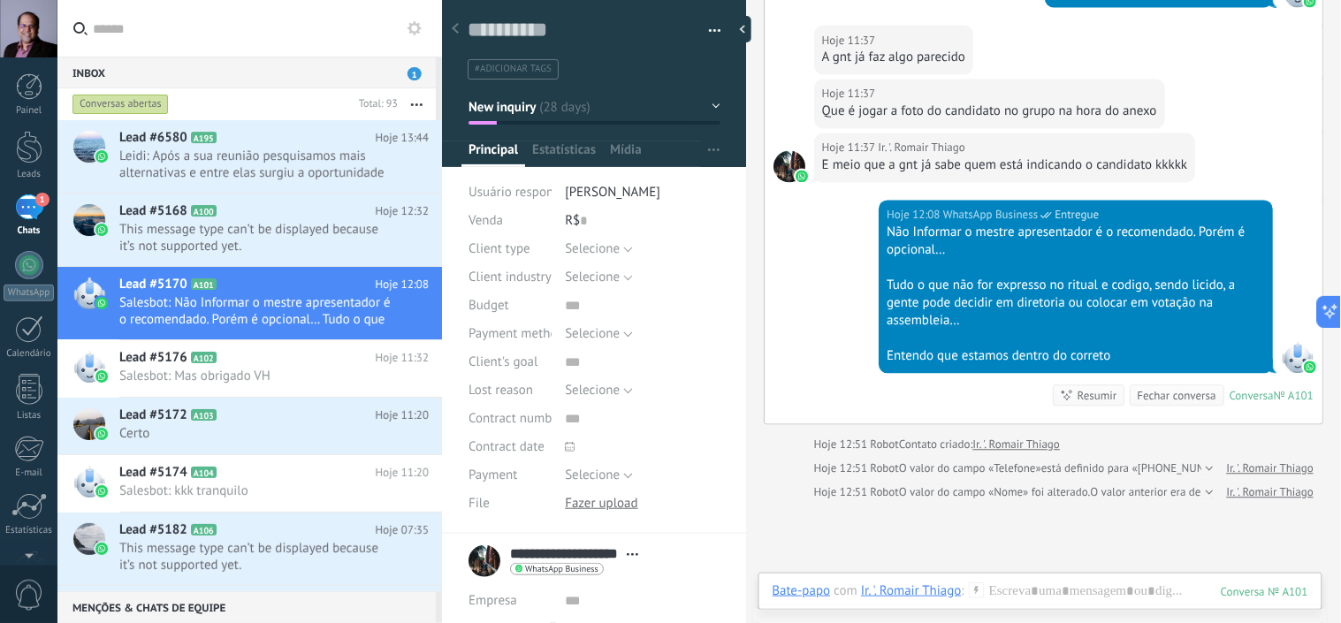
click at [710, 103] on button "New inquiry" at bounding box center [594, 107] width 252 height 32
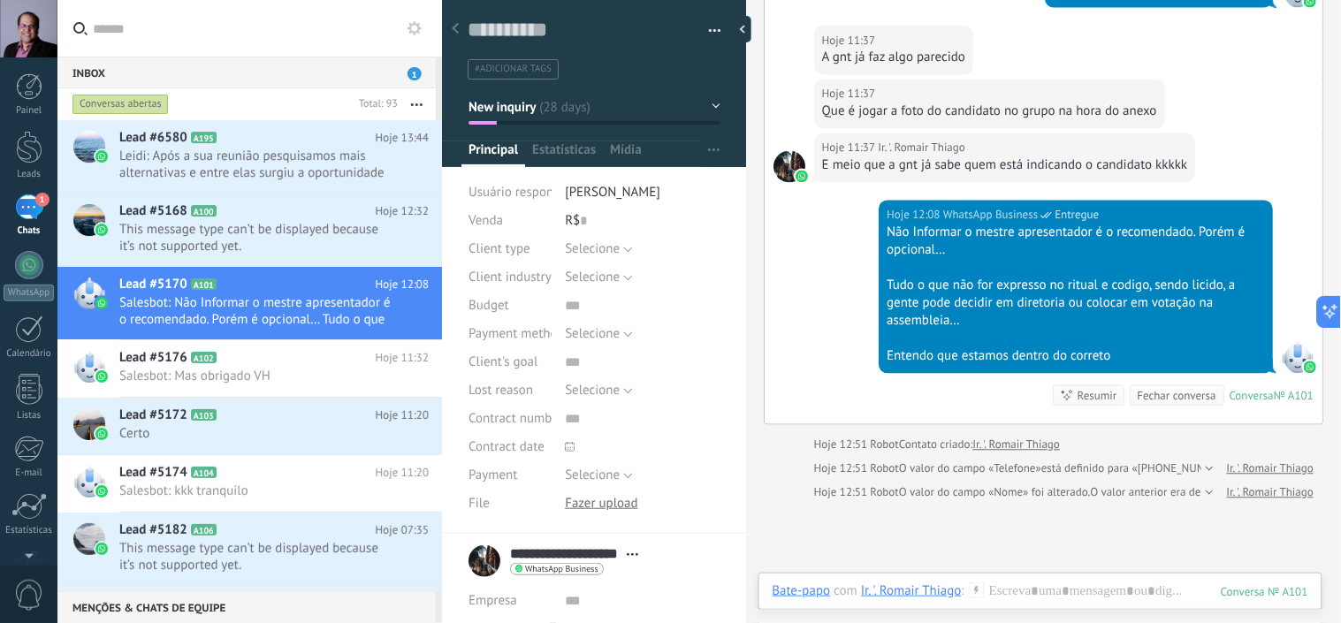
click at [709, 32] on span "button" at bounding box center [715, 34] width 12 height 4
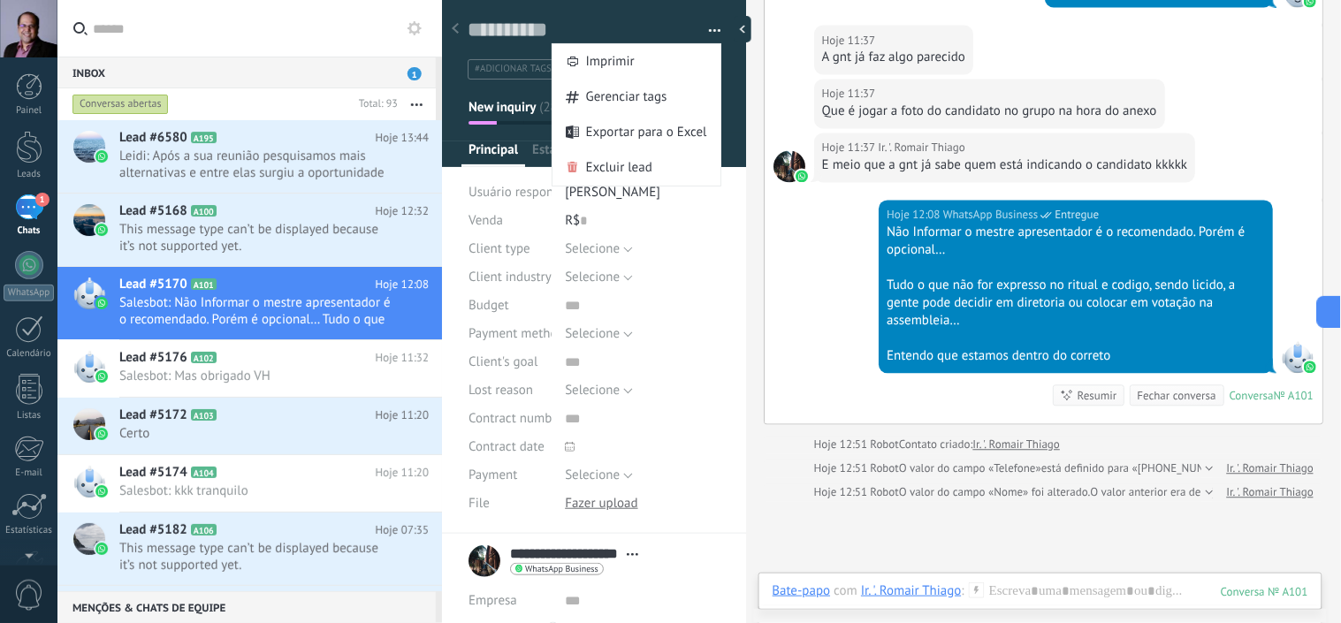
click at [774, 69] on div "Hoje 11:37 Ir. '. Romair Thiago A gnt já faz algo parecido" at bounding box center [1044, 53] width 558 height 54
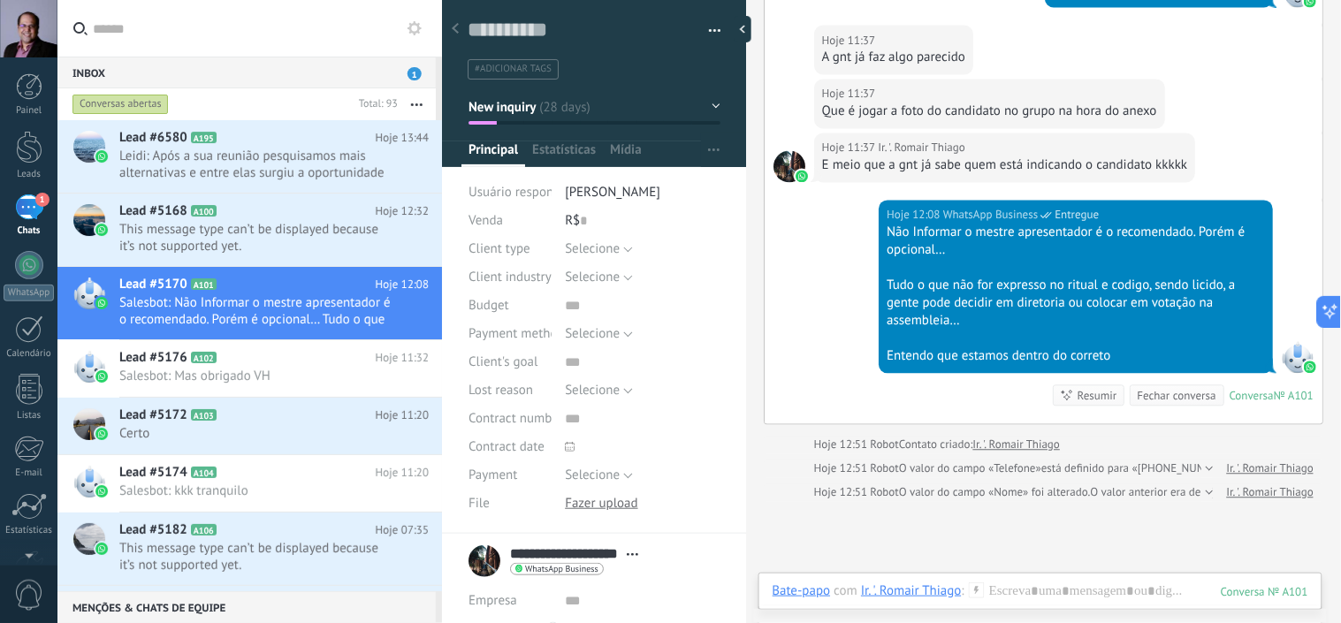
click at [32, 206] on div "1" at bounding box center [29, 207] width 28 height 26
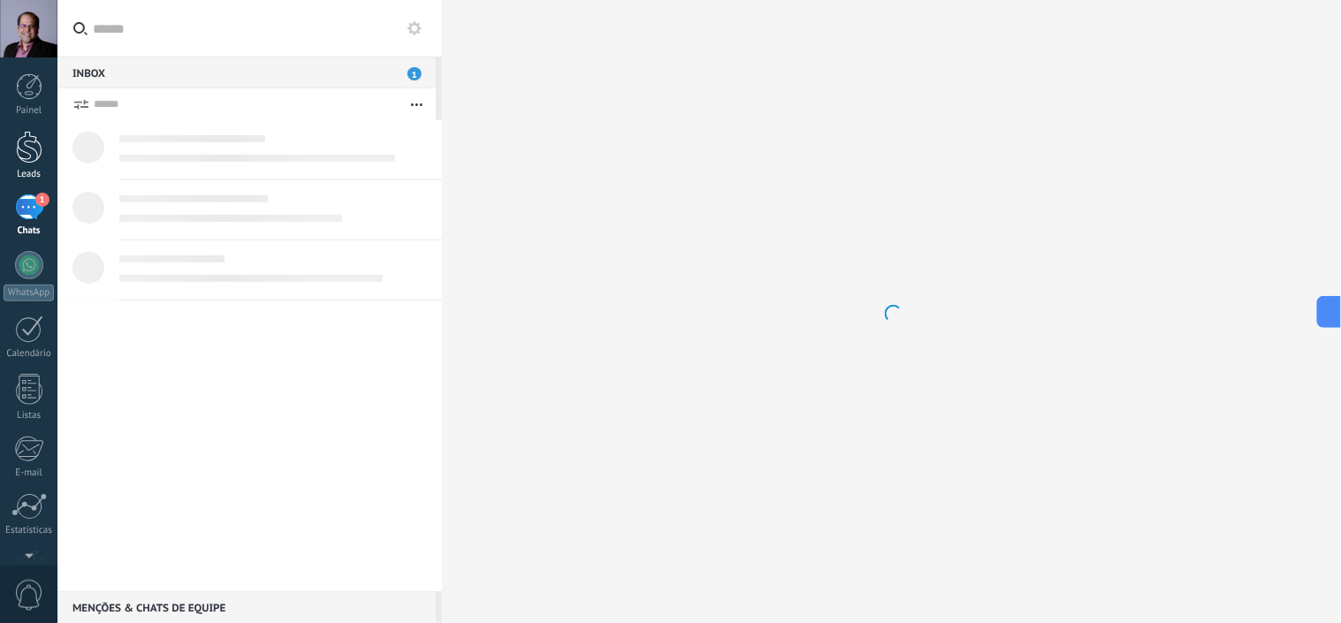
click at [27, 142] on div at bounding box center [29, 147] width 27 height 33
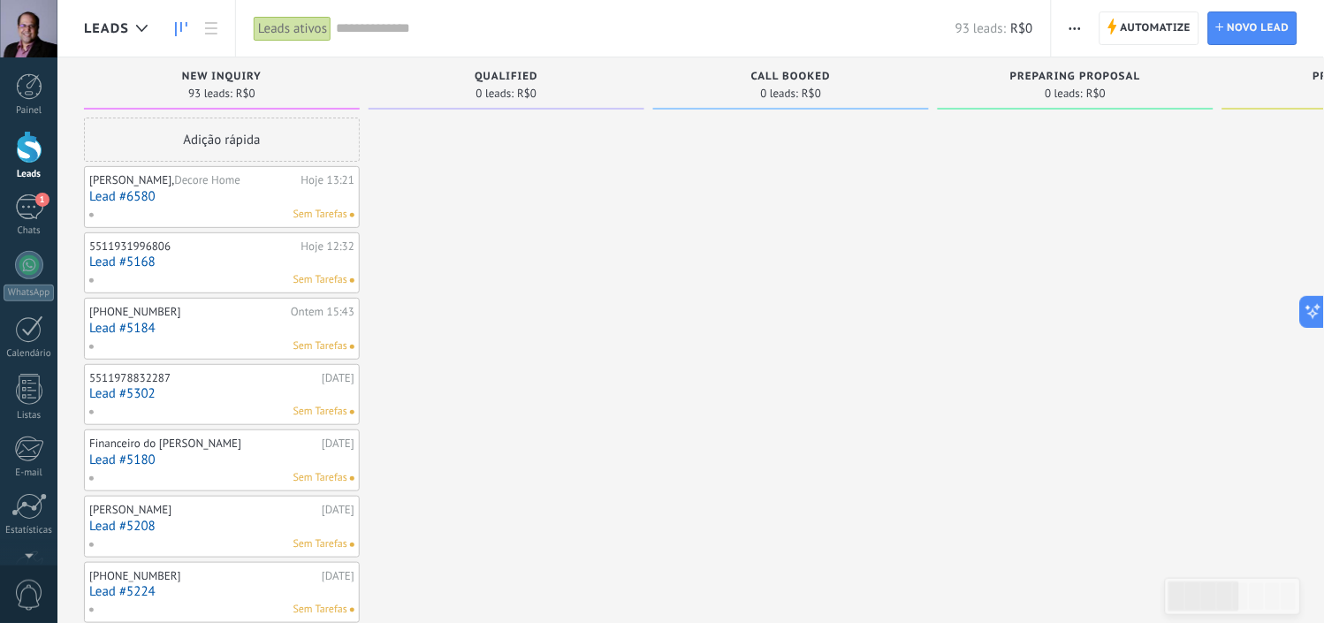
click at [1076, 28] on use "button" at bounding box center [1074, 28] width 11 height 3
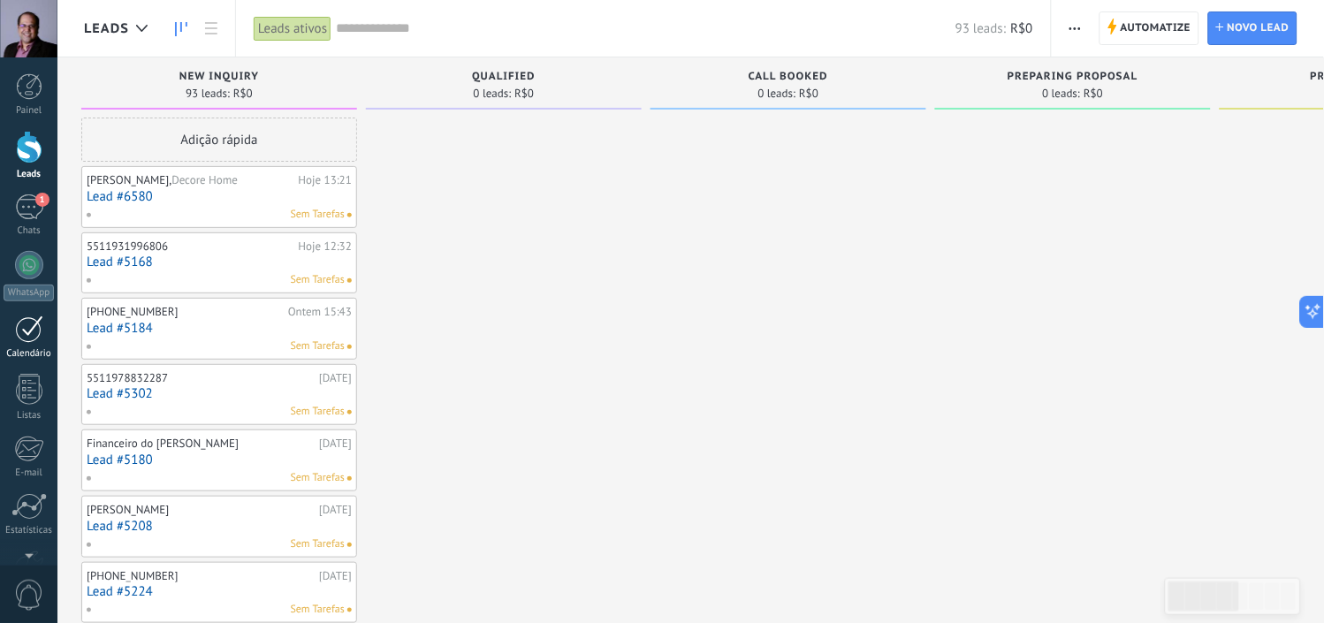
click at [27, 329] on div at bounding box center [29, 329] width 28 height 27
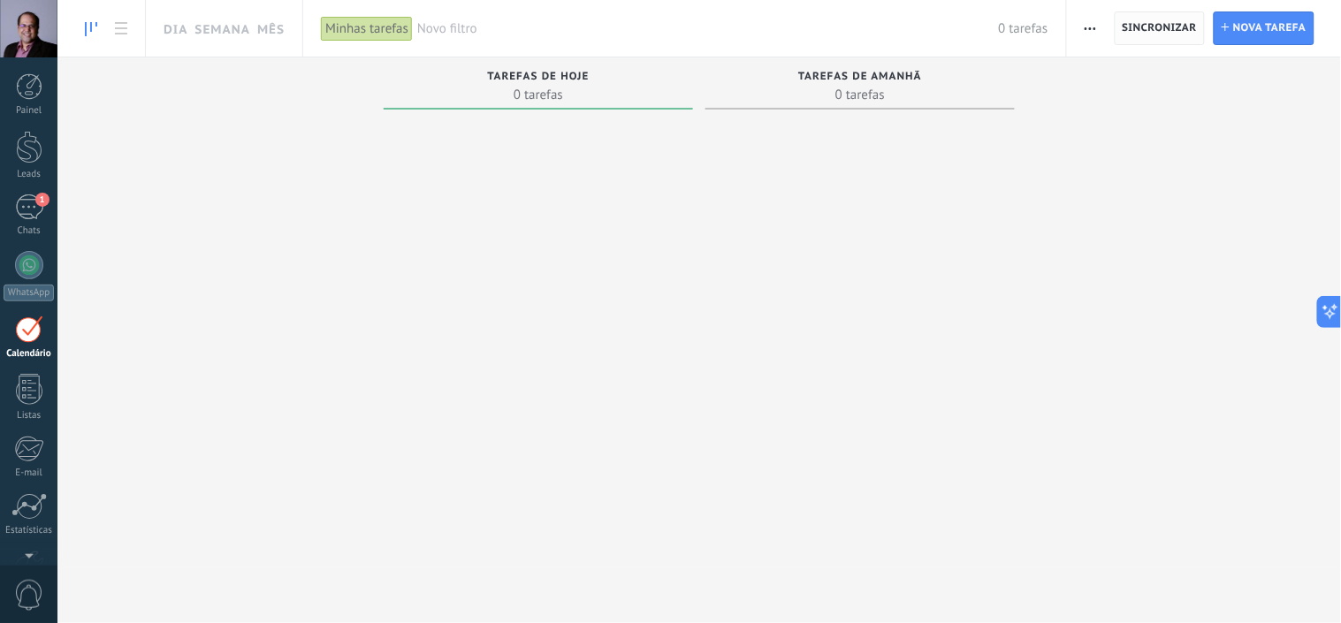
click at [1163, 25] on span "Sincronizar" at bounding box center [1160, 28] width 75 height 11
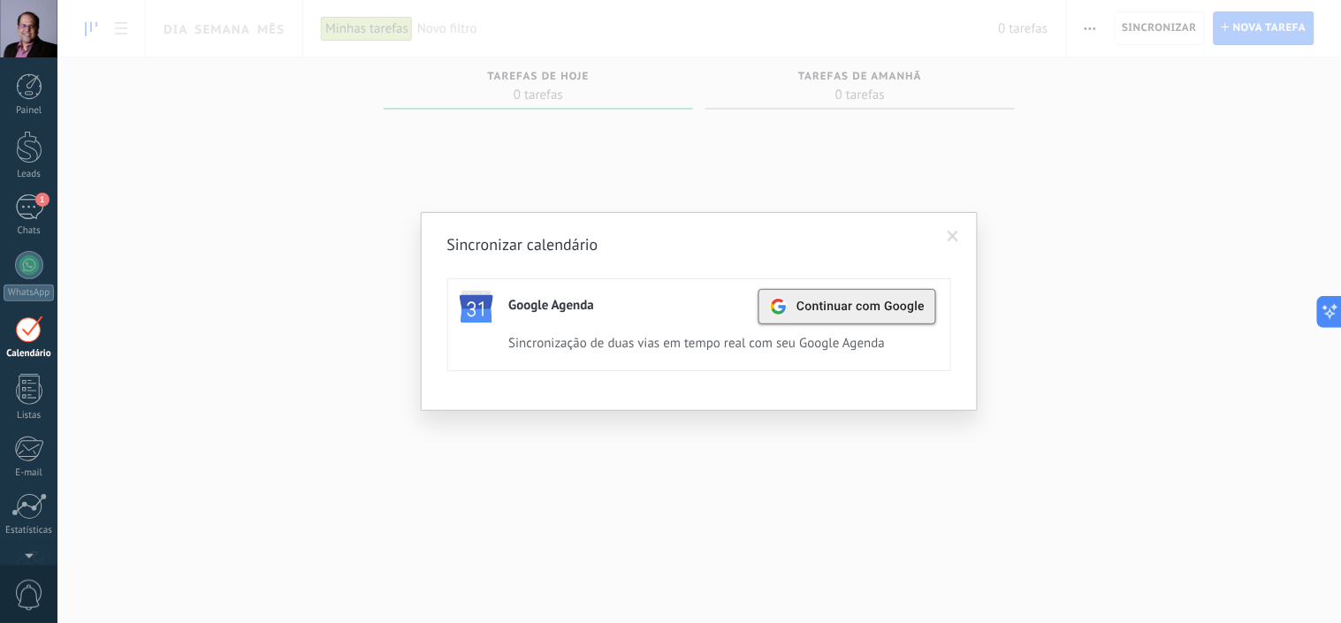
click at [878, 302] on span "Continuar com Google" at bounding box center [860, 307] width 128 height 14
click at [952, 236] on span at bounding box center [953, 237] width 11 height 12
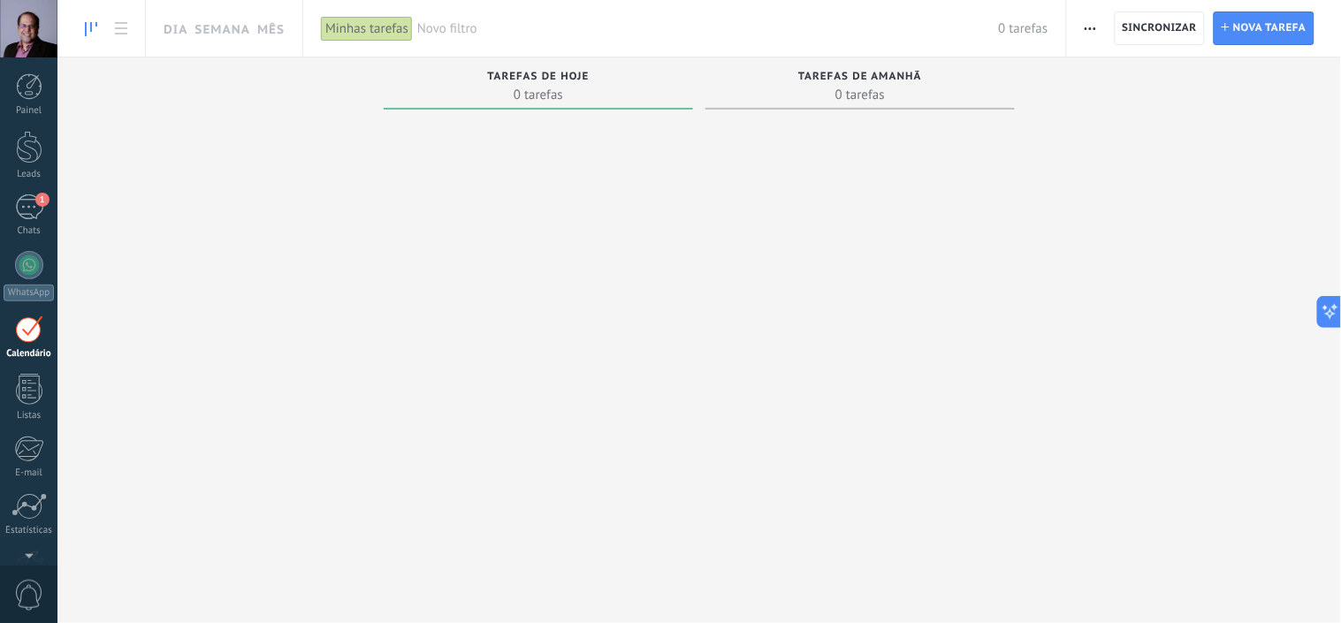
click at [1087, 34] on span "button" at bounding box center [1090, 28] width 11 height 34
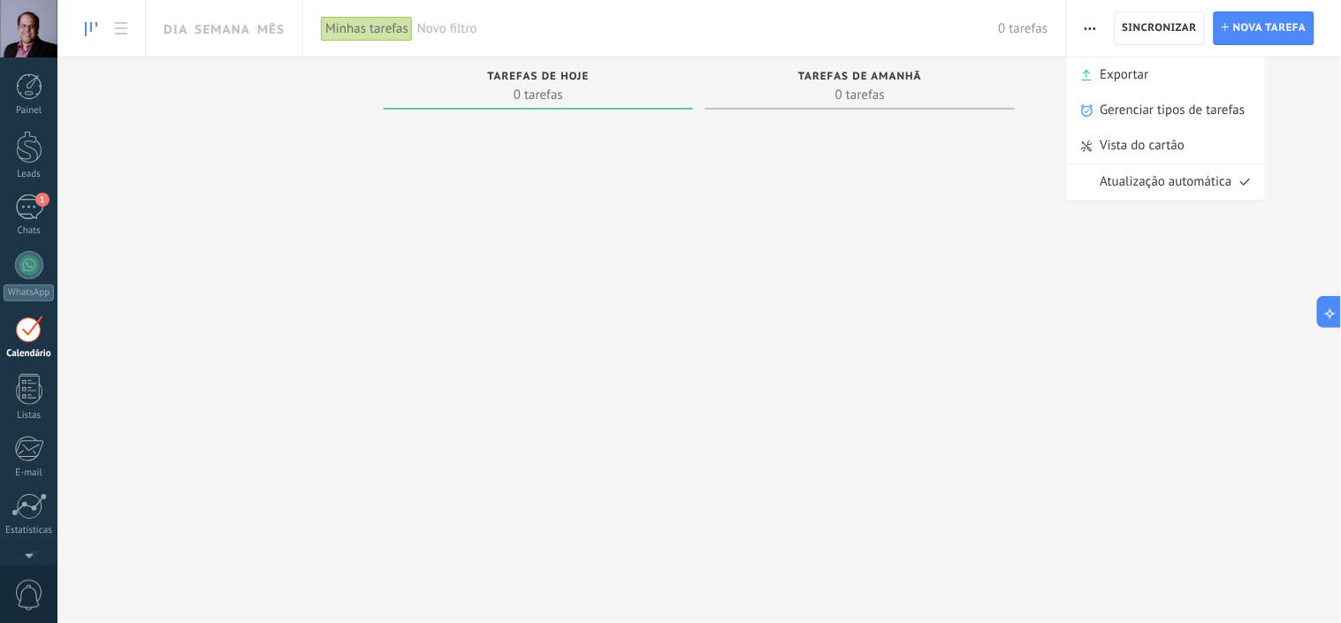
click at [770, 188] on div at bounding box center [859, 348] width 309 height 462
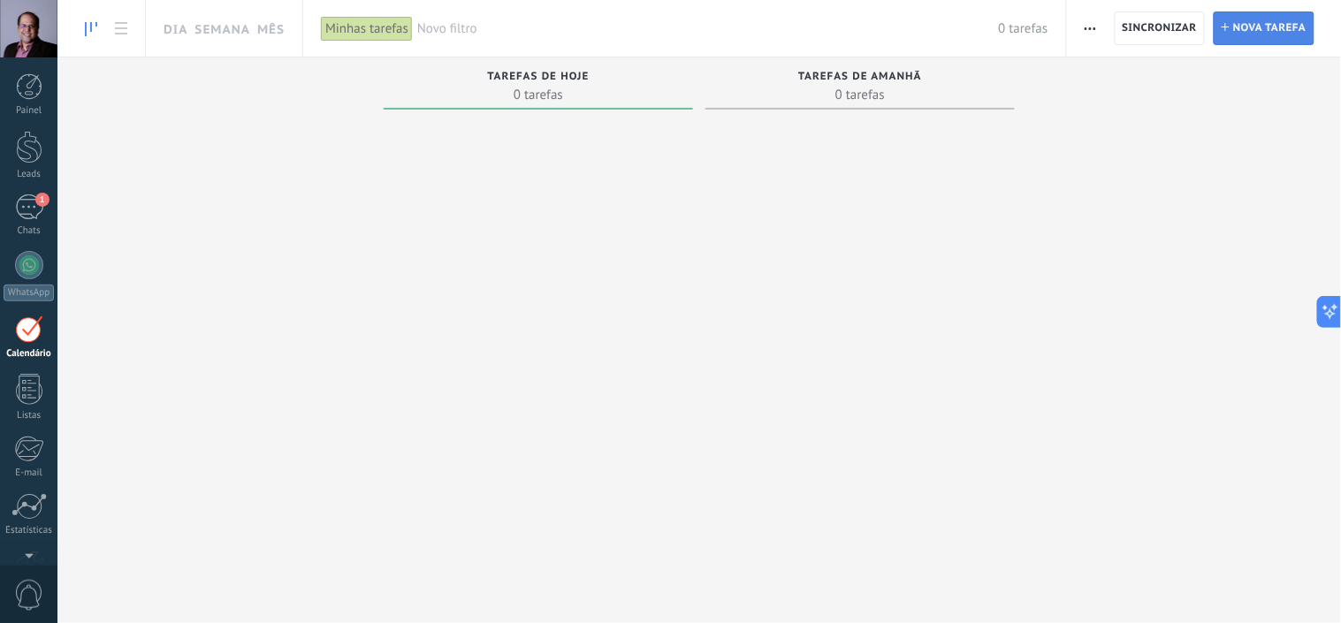
click at [1244, 35] on span "Nova tarefa" at bounding box center [1269, 28] width 73 height 32
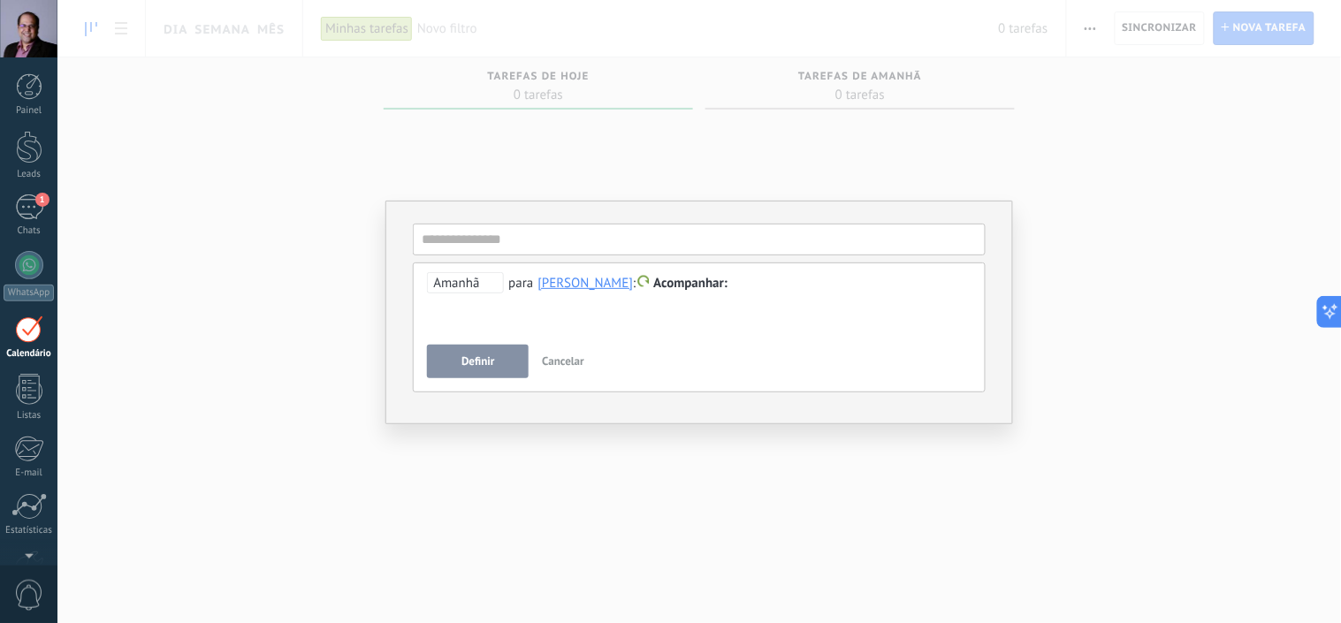
click at [559, 366] on span "Cancelar" at bounding box center [563, 361] width 42 height 15
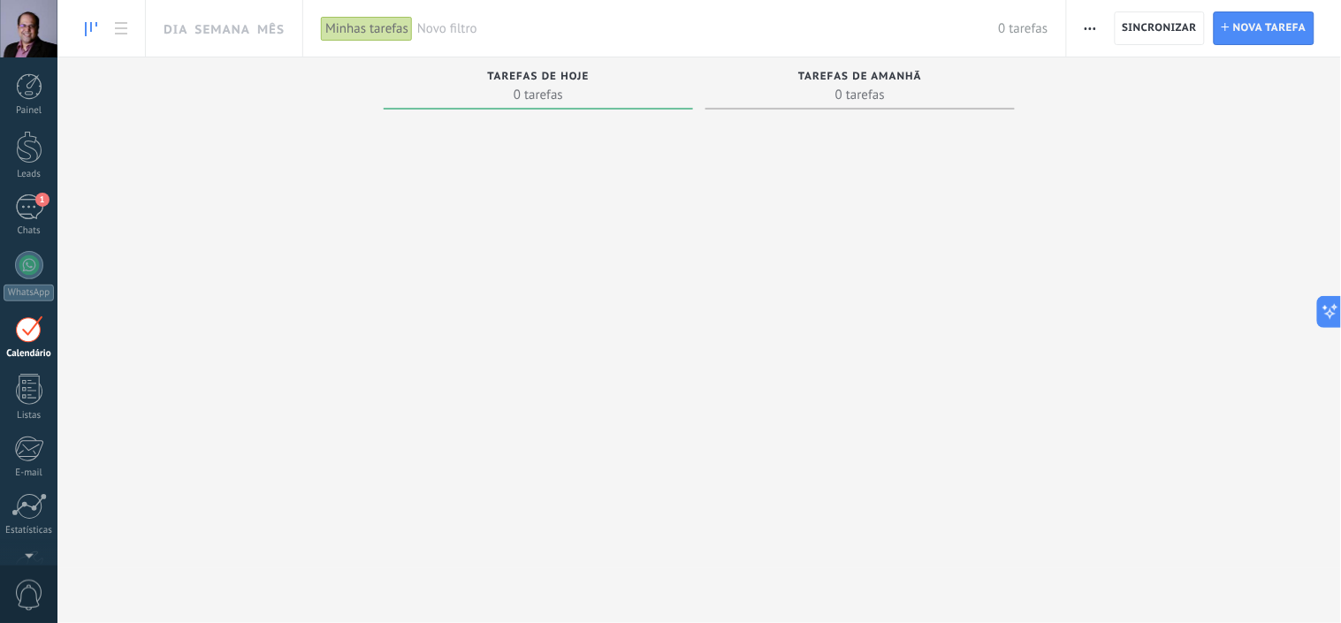
click at [1094, 34] on span "button" at bounding box center [1090, 28] width 11 height 34
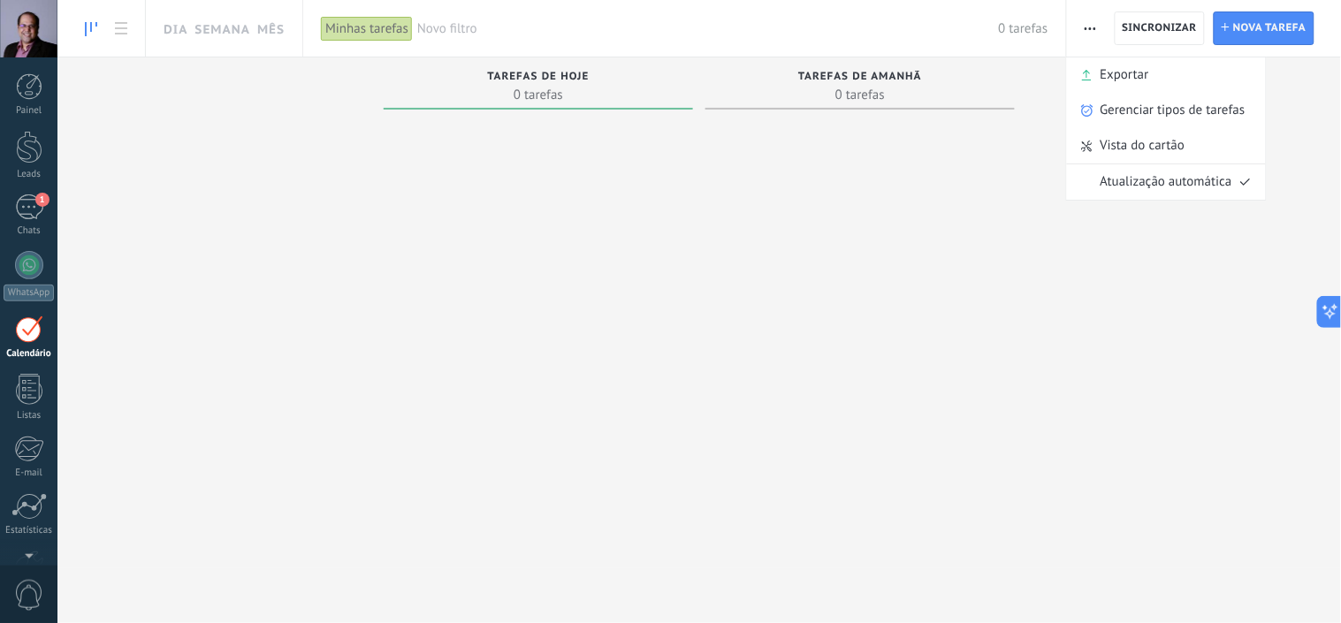
click at [102, 292] on div "Tarefas concluídas 0 tarefas Tarefas atrasadas 0 tarefas Tarefas de hoje 0 tare…" at bounding box center [698, 317] width 1283 height 521
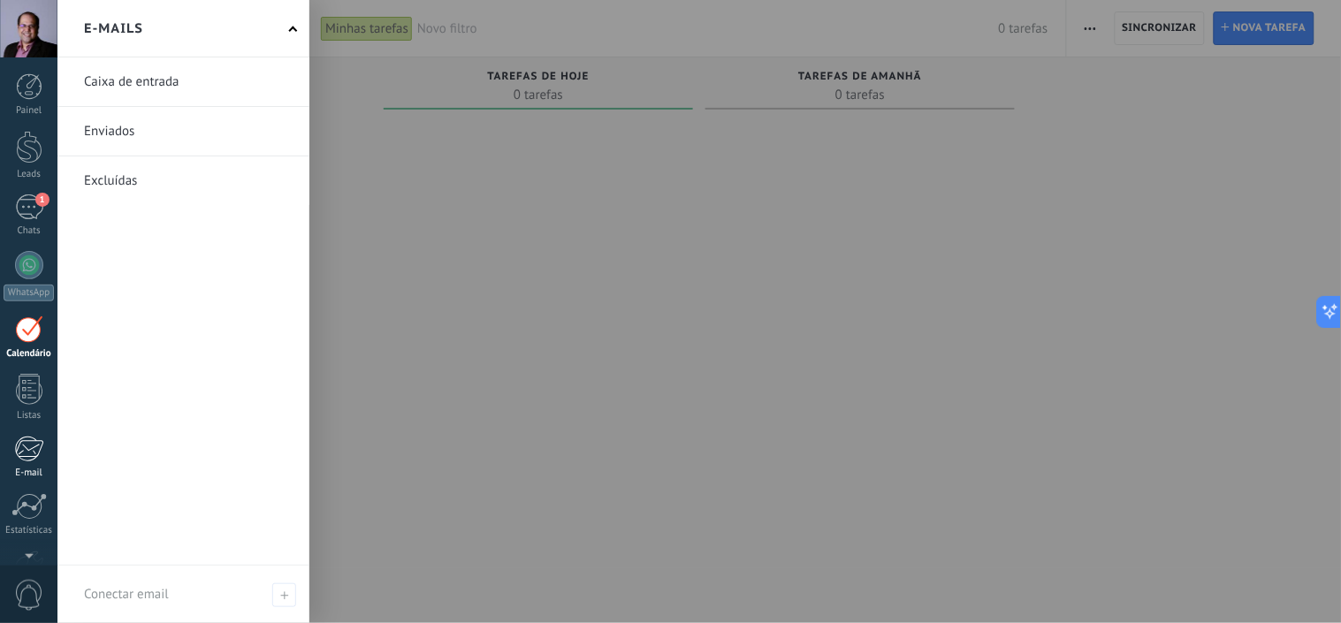
click at [28, 453] on div at bounding box center [28, 449] width 29 height 27
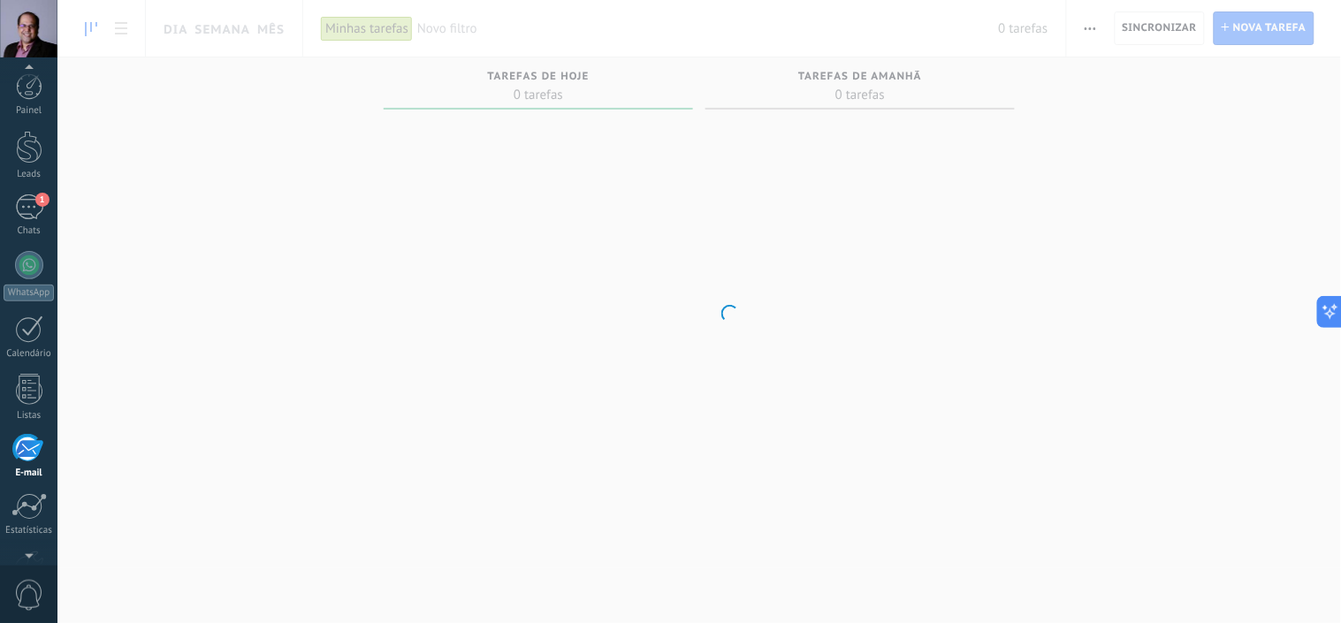
scroll to position [107, 0]
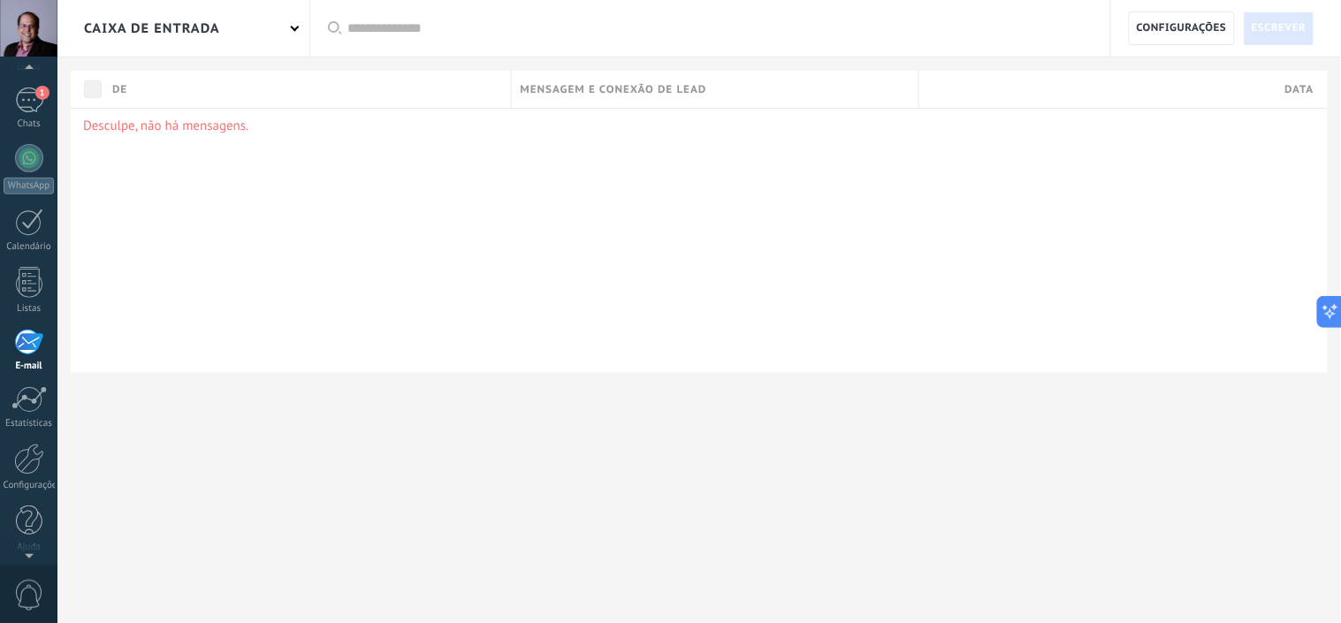
click at [290, 30] on div "Caixa de entrada" at bounding box center [183, 28] width 252 height 57
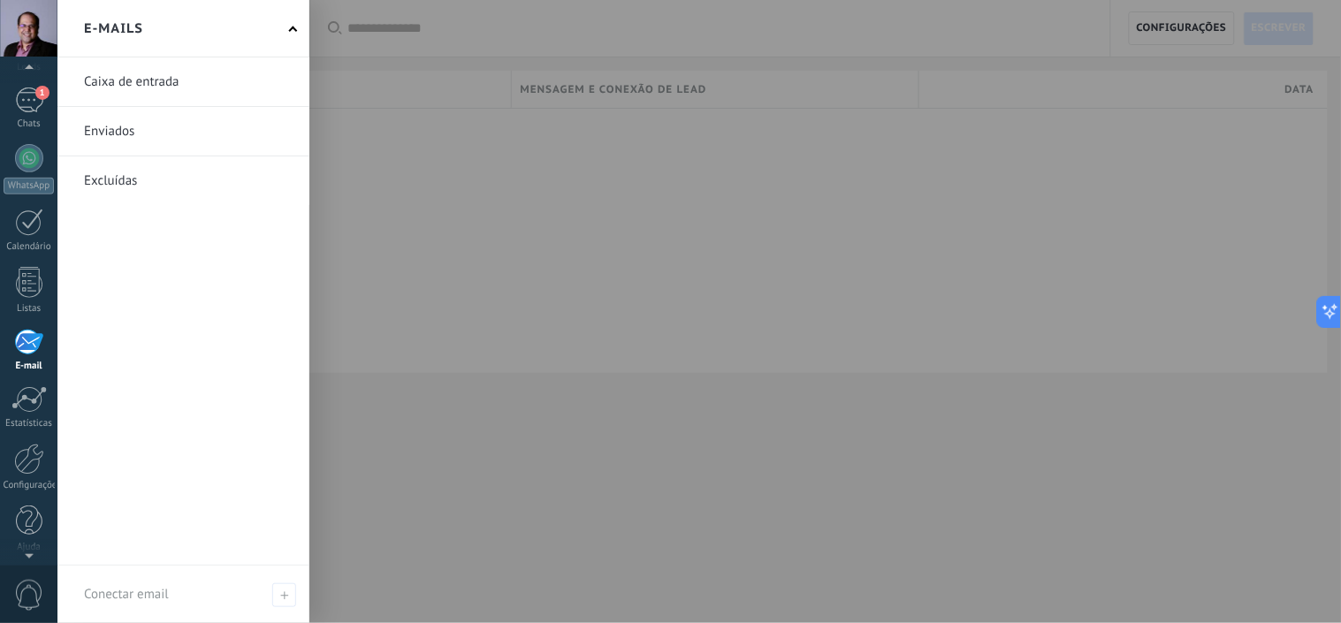
click at [147, 87] on link at bounding box center [183, 81] width 252 height 49
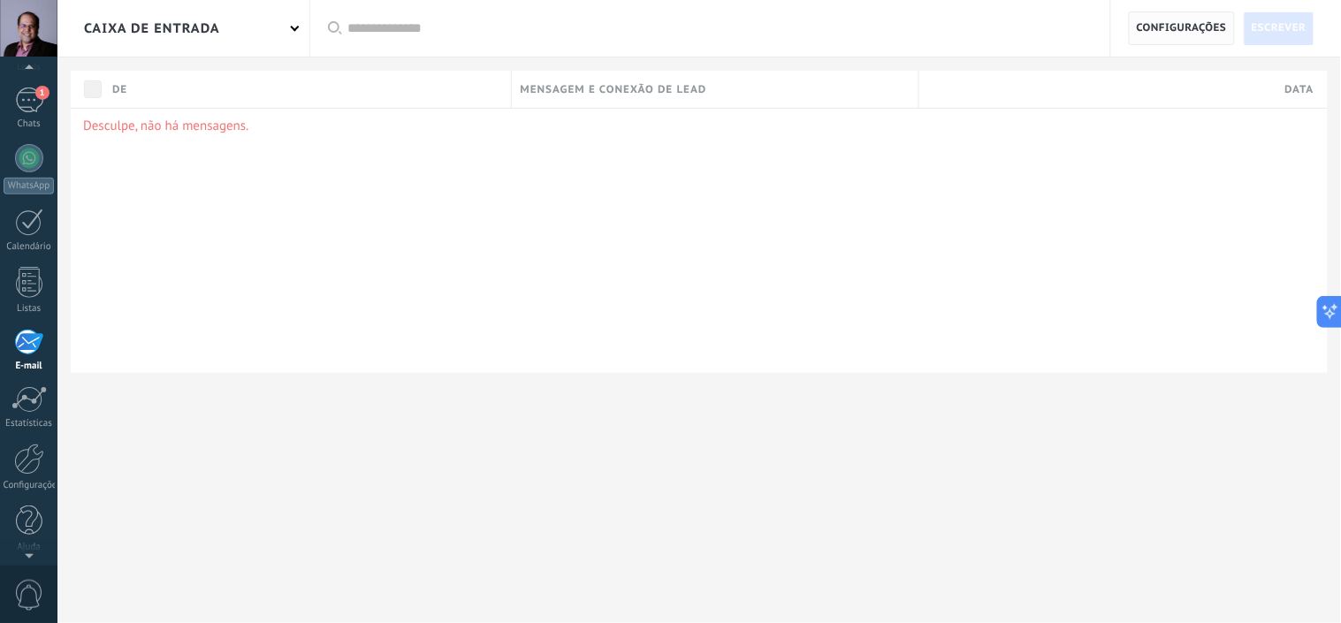
click at [1199, 30] on span "Configurações" at bounding box center [1182, 28] width 90 height 32
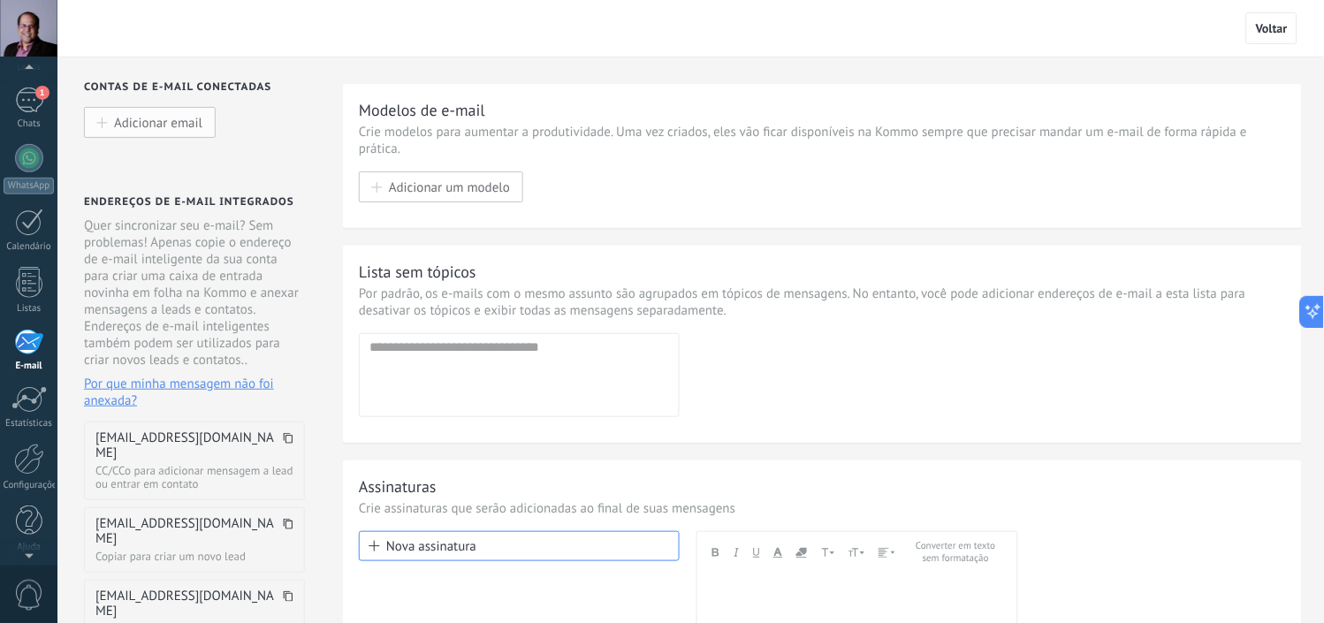
click at [139, 125] on span "Adicionar email" at bounding box center [158, 122] width 88 height 15
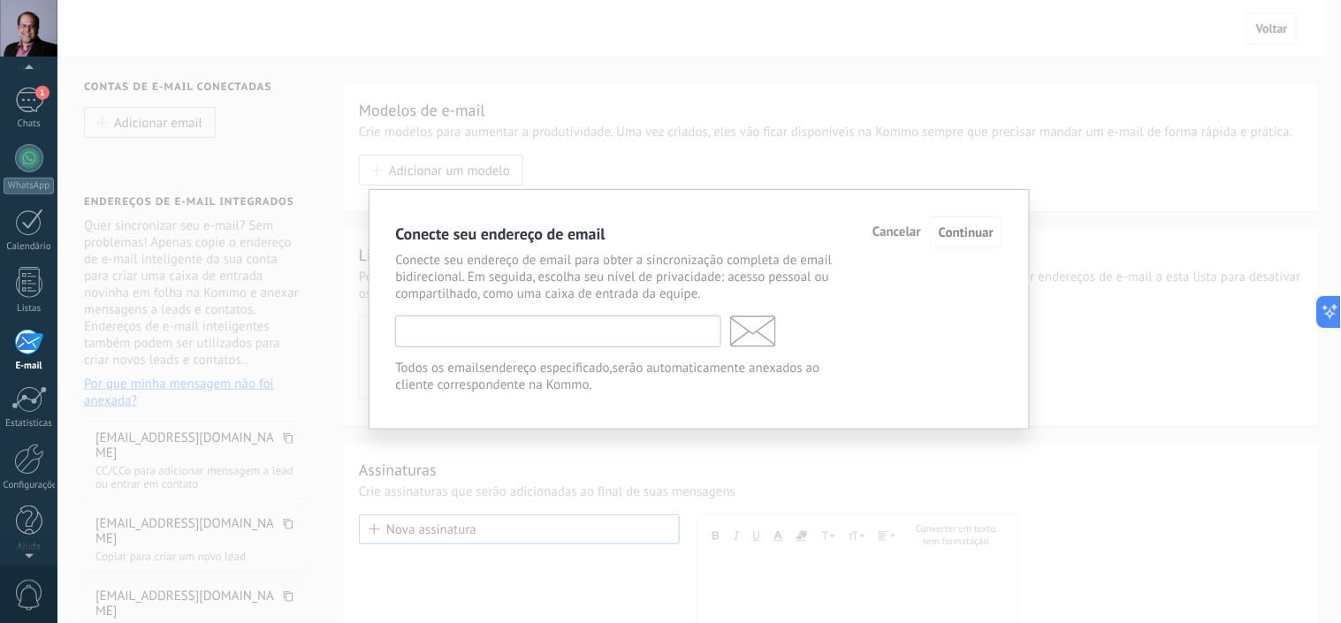
click at [613, 339] on input "text" at bounding box center [558, 332] width 326 height 32
type input "**********"
click at [965, 219] on button "Continuar" at bounding box center [966, 233] width 72 height 33
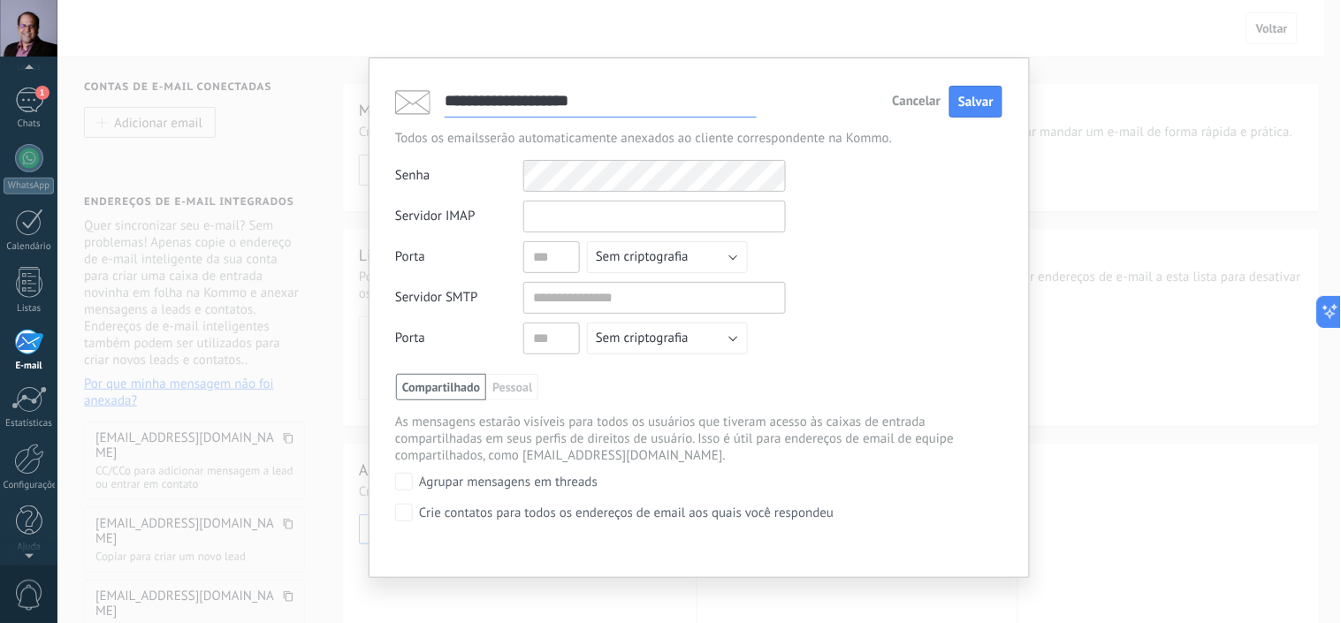
click at [576, 219] on input "text" at bounding box center [654, 217] width 263 height 32
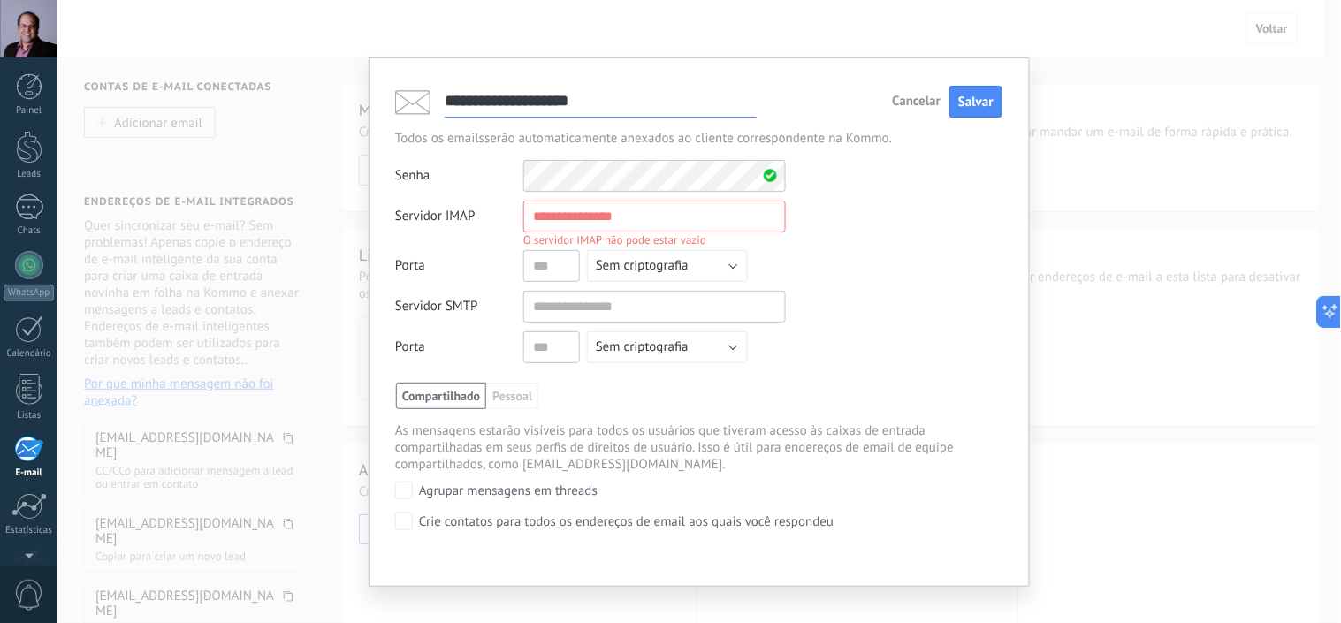
drag, startPoint x: 22, startPoint y: 34, endPoint x: 1222, endPoint y: 155, distance: 1206.4
click at [1222, 155] on div "**********" at bounding box center [698, 311] width 1283 height 623
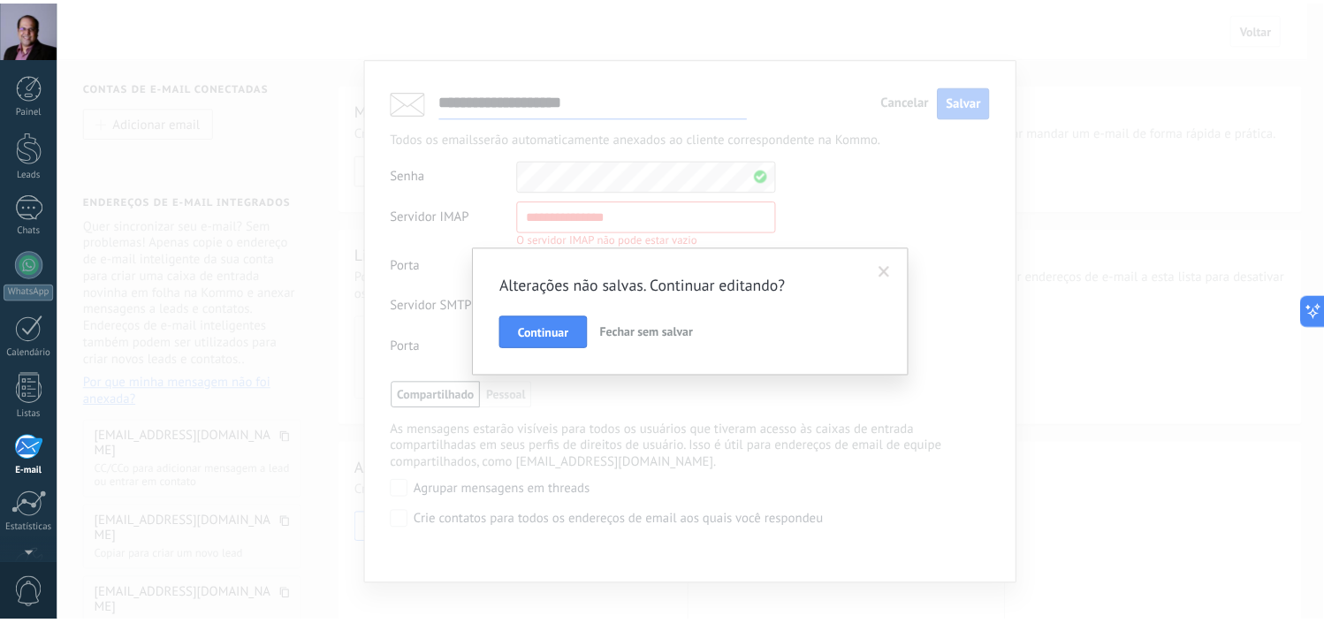
scroll to position [107, 0]
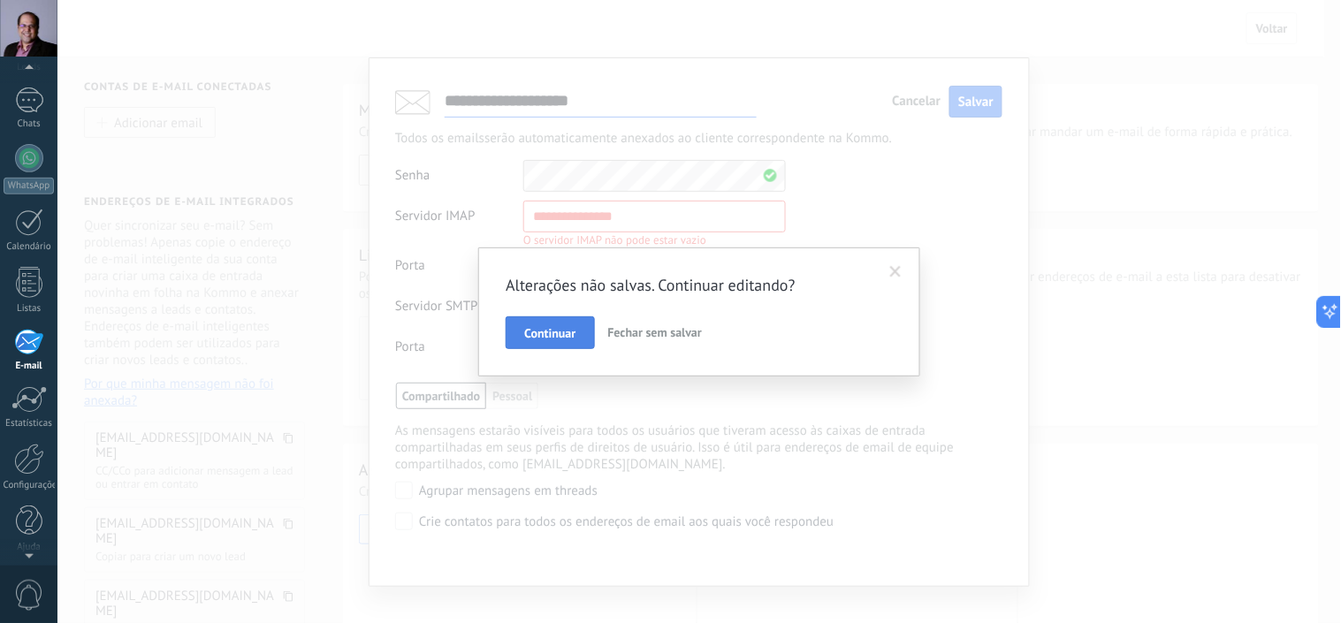
click at [569, 333] on span "Continuar" at bounding box center [549, 333] width 51 height 12
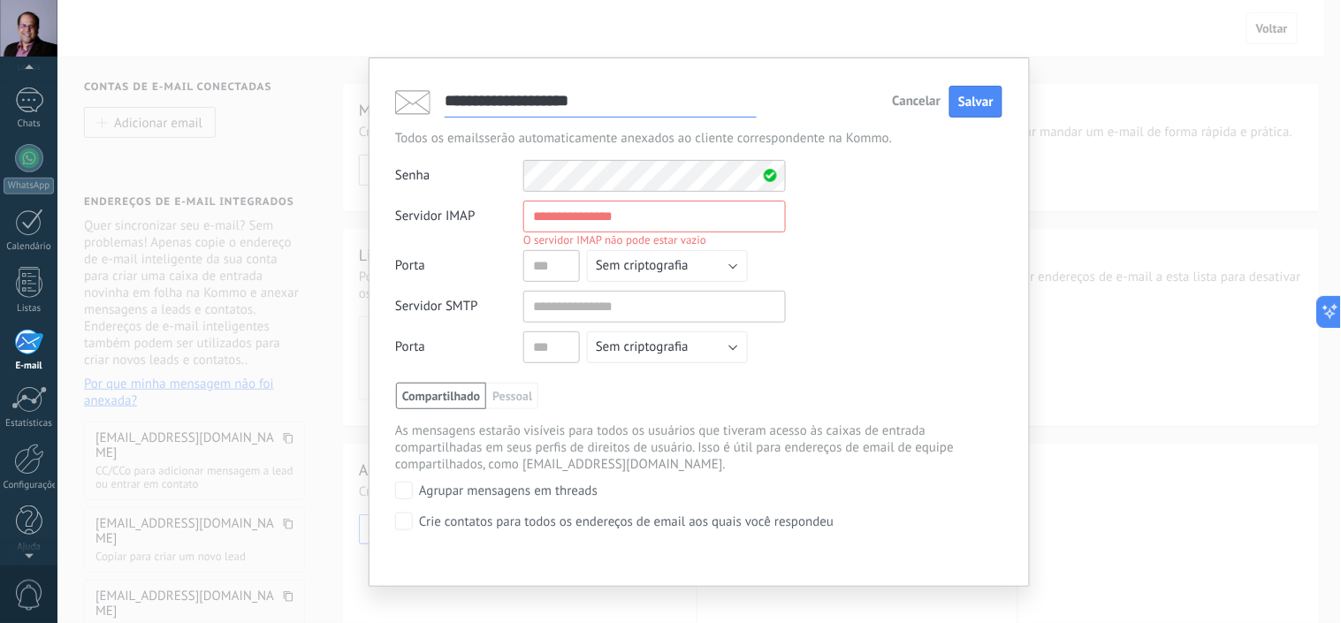
click at [567, 207] on input "text" at bounding box center [654, 217] width 263 height 32
paste input "**********"
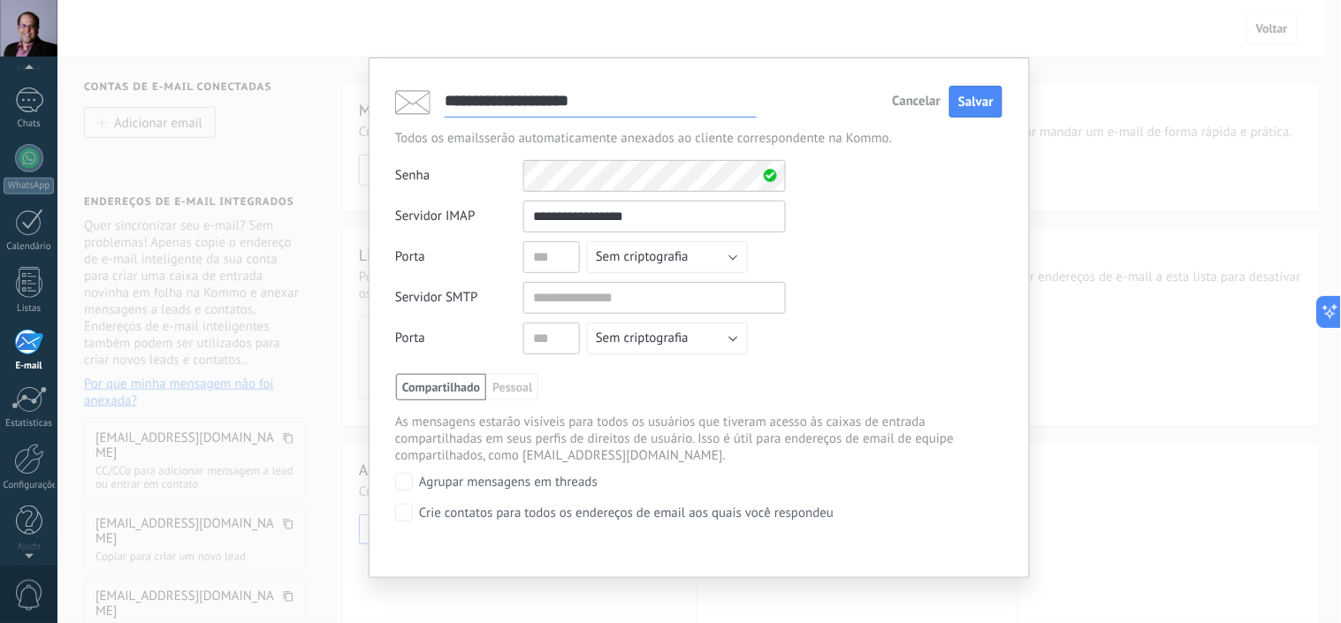
type input "**********"
click at [552, 258] on input "text" at bounding box center [551, 257] width 57 height 32
paste input "***"
type input "***"
click at [688, 256] on button "Sem criptografia" at bounding box center [667, 257] width 161 height 32
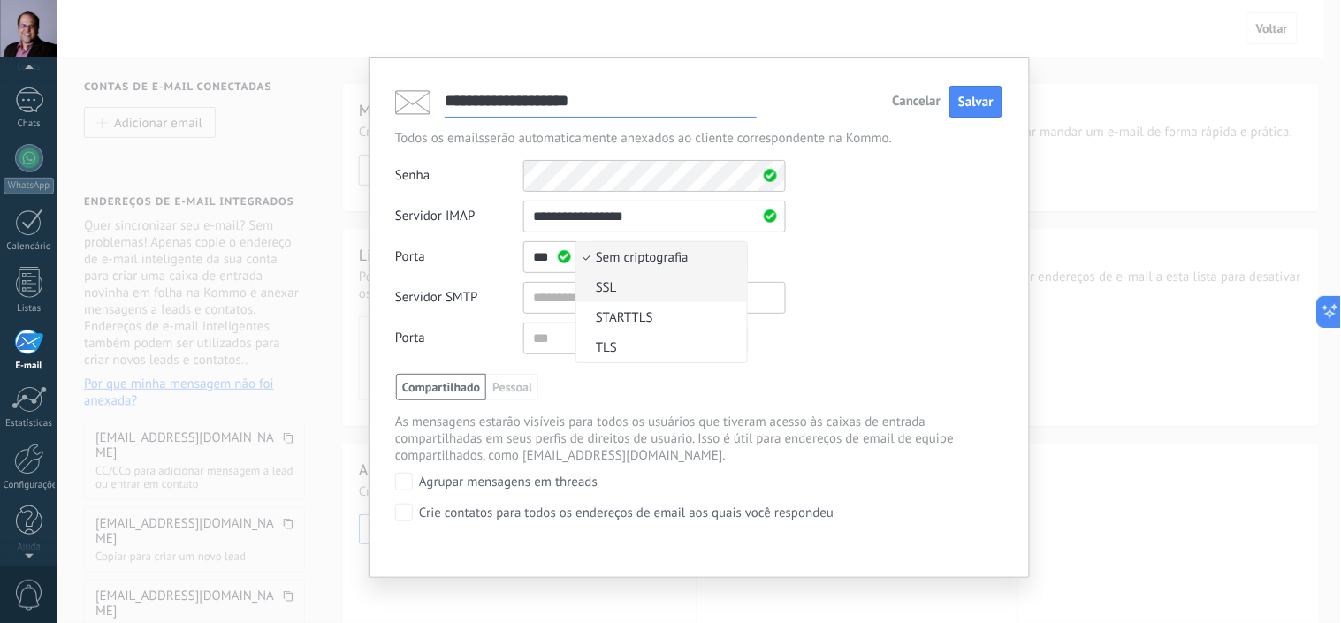
click at [630, 288] on form "**********" at bounding box center [590, 282] width 391 height 163
click at [597, 303] on input "text" at bounding box center [654, 298] width 263 height 32
paste input "**********"
type input "**********"
click at [704, 334] on button "Sem criptografia" at bounding box center [667, 339] width 161 height 32
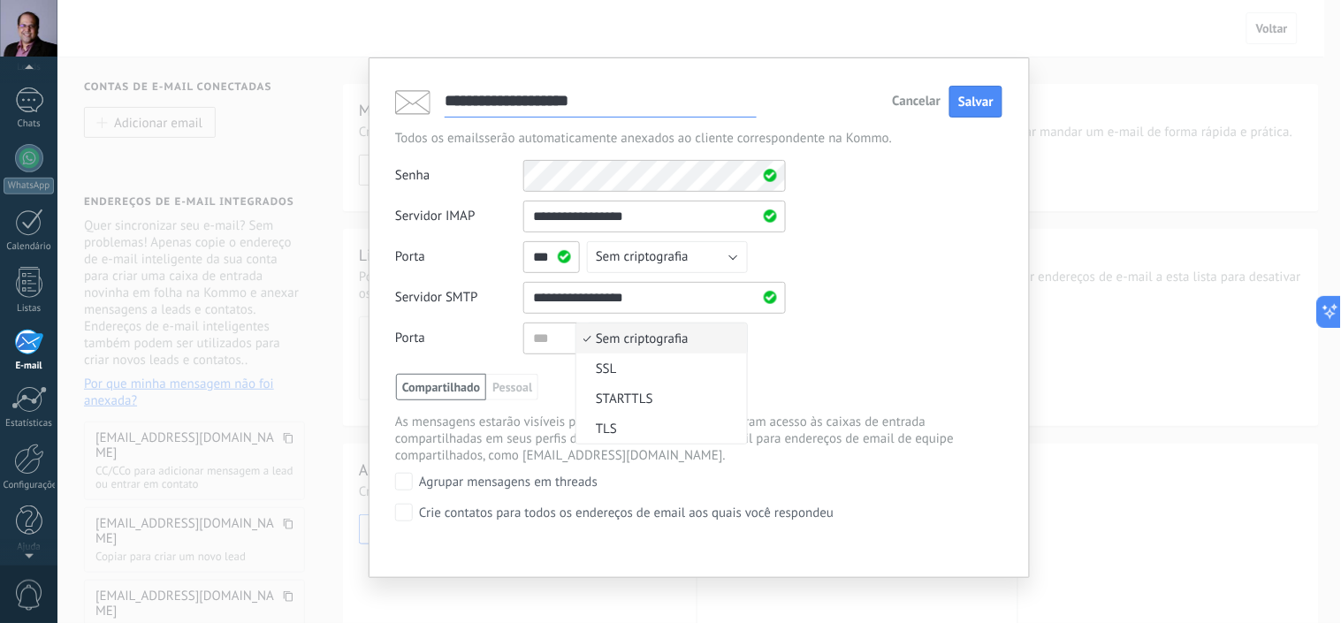
click at [620, 369] on span "SSL" at bounding box center [658, 369] width 165 height 17
drag, startPoint x: 546, startPoint y: 334, endPoint x: 557, endPoint y: 354, distance: 22.1
click at [545, 337] on input "text" at bounding box center [551, 339] width 57 height 32
paste input "***"
type input "***"
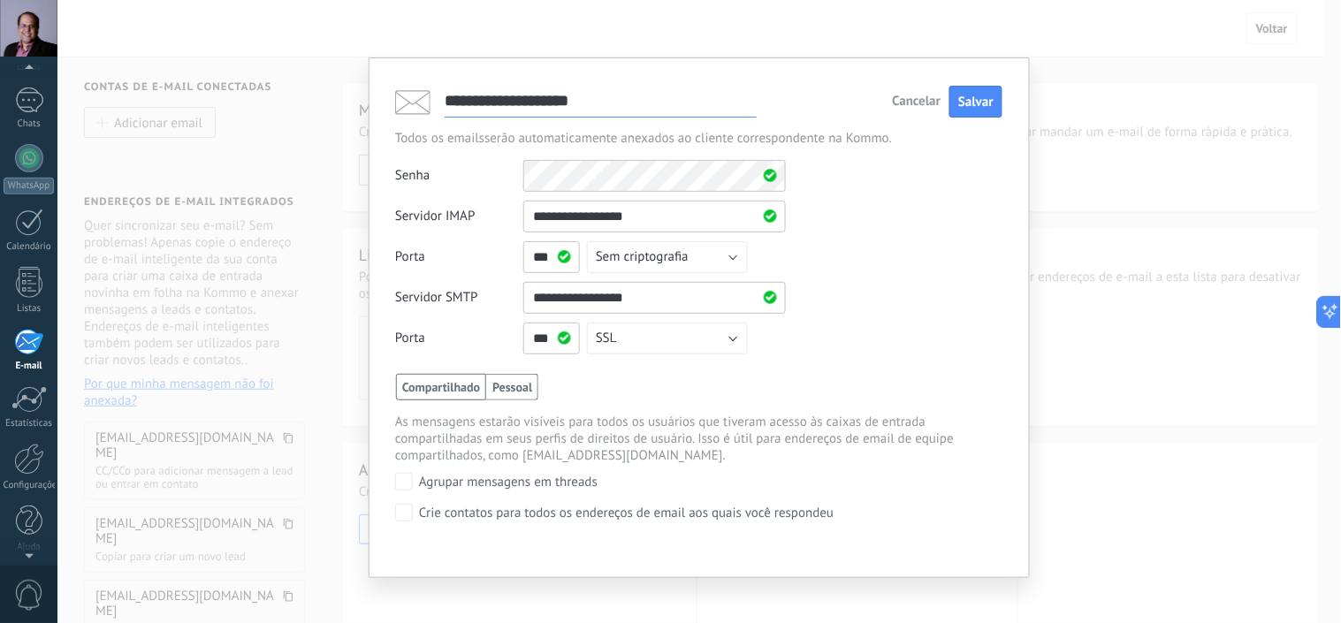
click at [501, 384] on span "Pessoal" at bounding box center [512, 387] width 52 height 27
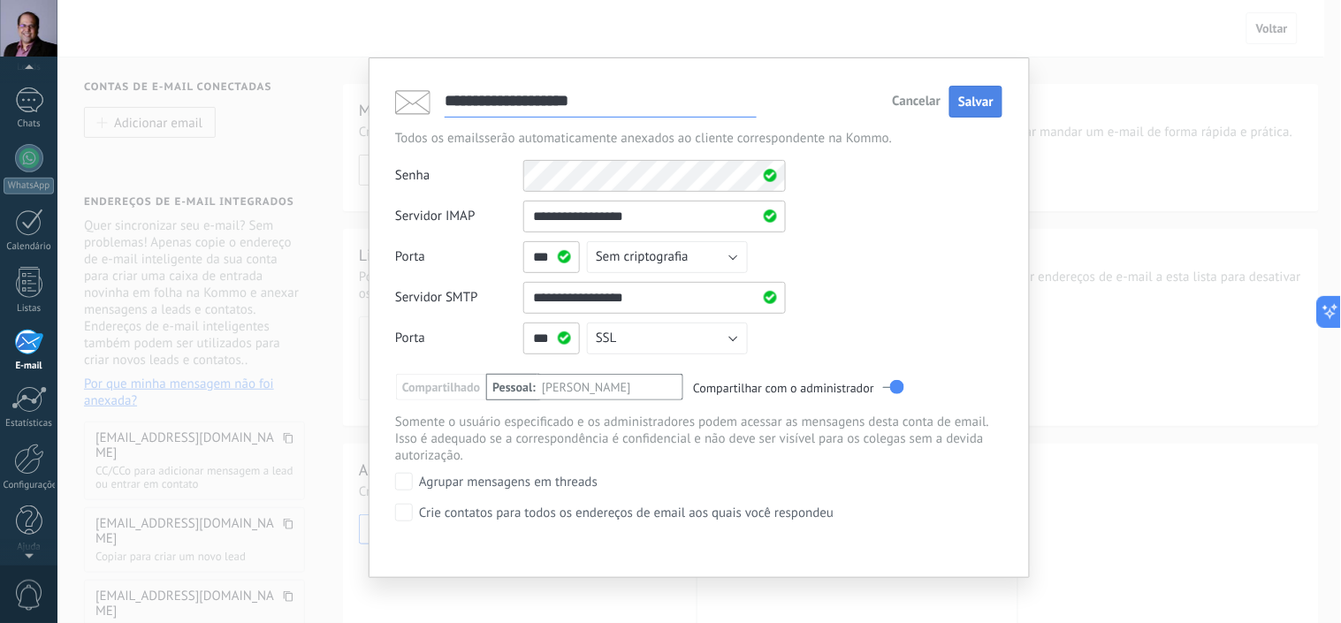
click at [973, 88] on button "Salvar" at bounding box center [975, 102] width 53 height 33
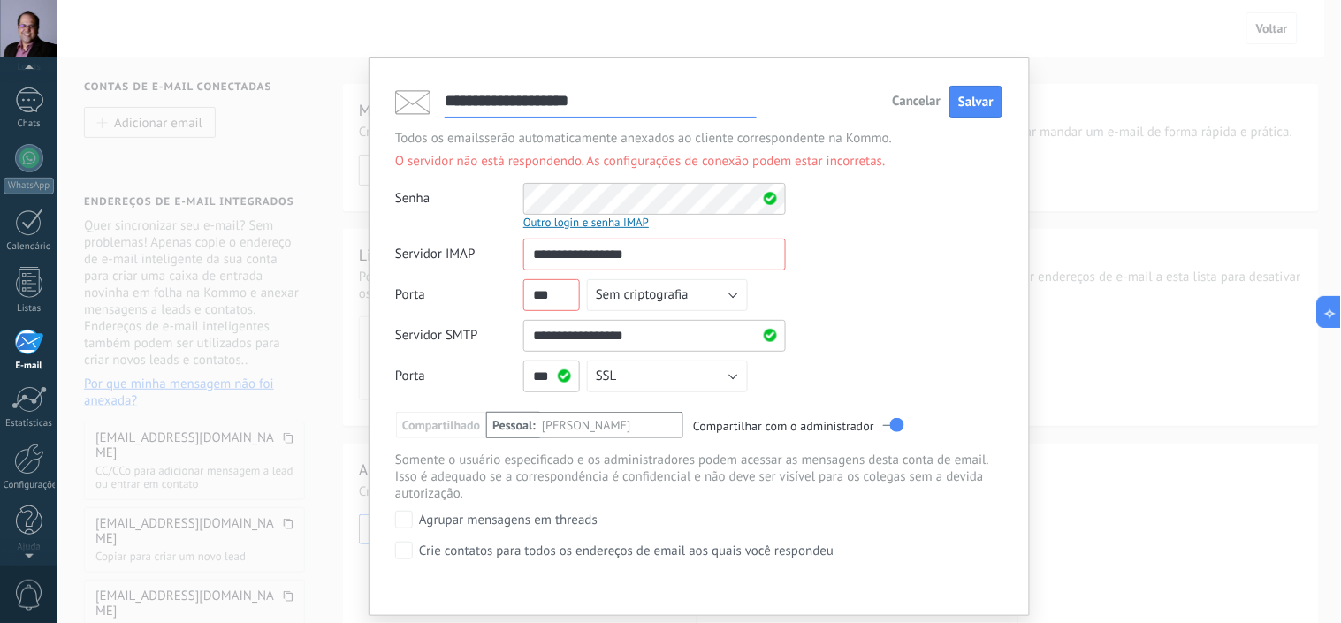
drag, startPoint x: 553, startPoint y: 298, endPoint x: 484, endPoint y: 313, distance: 70.6
click at [493, 302] on div "Porta *** Sem criptografia SSL STARTTLS TLS Sem criptografia" at bounding box center [590, 295] width 391 height 32
paste input "text"
type input "***"
drag, startPoint x: 973, startPoint y: 101, endPoint x: 969, endPoint y: 119, distance: 19.1
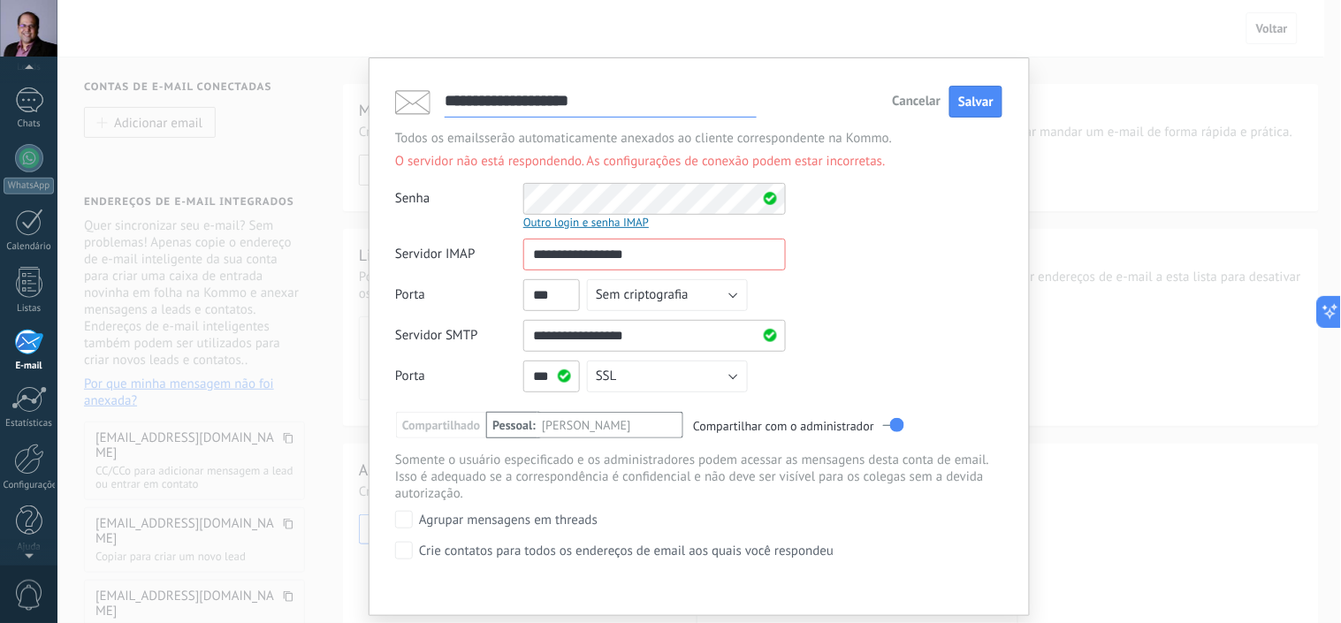
click at [973, 102] on span "Salvar" at bounding box center [975, 102] width 35 height 17
click at [679, 290] on span "Sem criptografia" at bounding box center [642, 294] width 93 height 17
click at [660, 323] on span "SSL" at bounding box center [658, 325] width 165 height 17
click at [967, 98] on span "Salvar" at bounding box center [975, 102] width 35 height 17
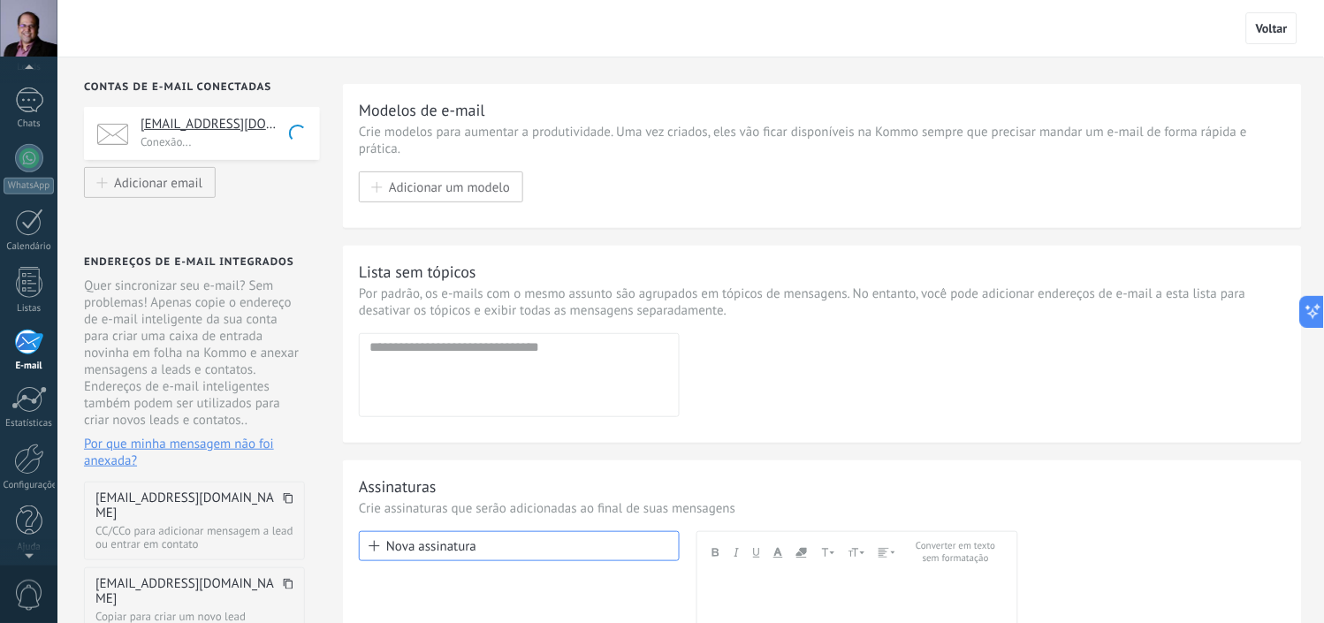
drag, startPoint x: 1314, startPoint y: 113, endPoint x: 1276, endPoint y: 50, distance: 73.4
click at [1293, 58] on div "Modelos de e-mail Crie modelos para aumentar a produtividade. Uma vez criados, …" at bounding box center [833, 434] width 981 height 755
drag, startPoint x: 1268, startPoint y: 29, endPoint x: 1252, endPoint y: 33, distance: 16.3
click at [1267, 28] on span "Voltar" at bounding box center [1272, 28] width 32 height 16
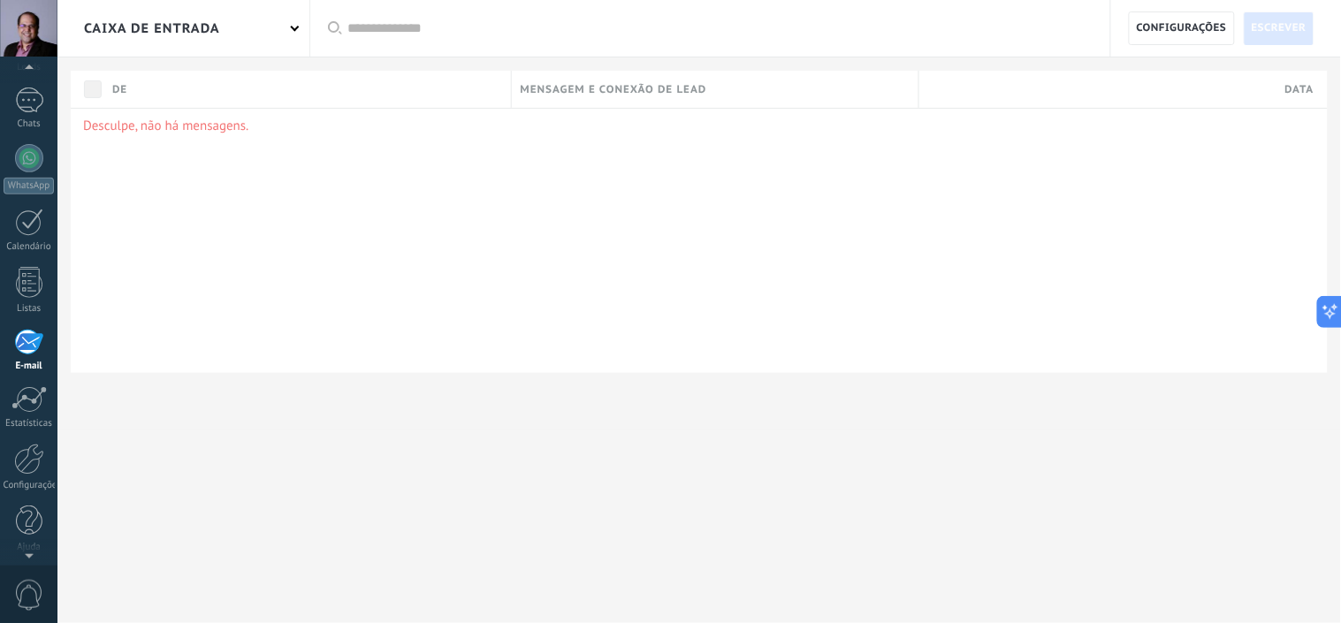
drag, startPoint x: 1184, startPoint y: 33, endPoint x: 1176, endPoint y: 42, distance: 13.1
click at [1183, 33] on span "Configurações" at bounding box center [1182, 28] width 90 height 32
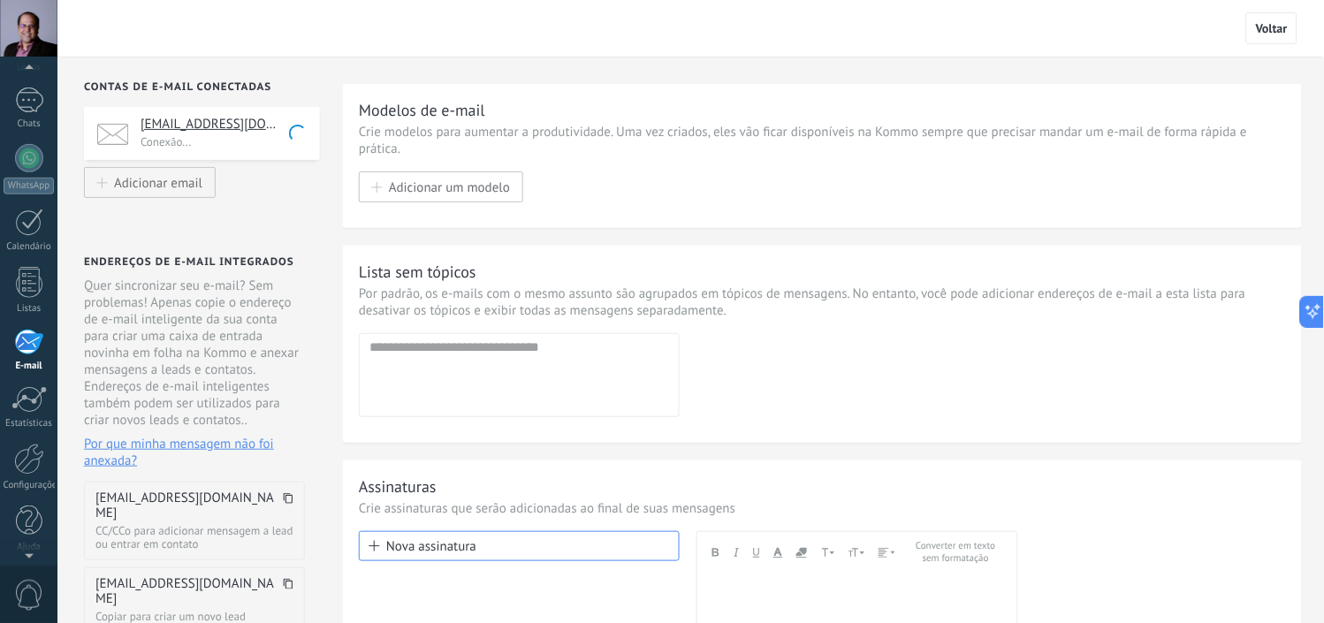
click at [222, 120] on h4 "pagotto@allmarca.com" at bounding box center [224, 125] width 166 height 18
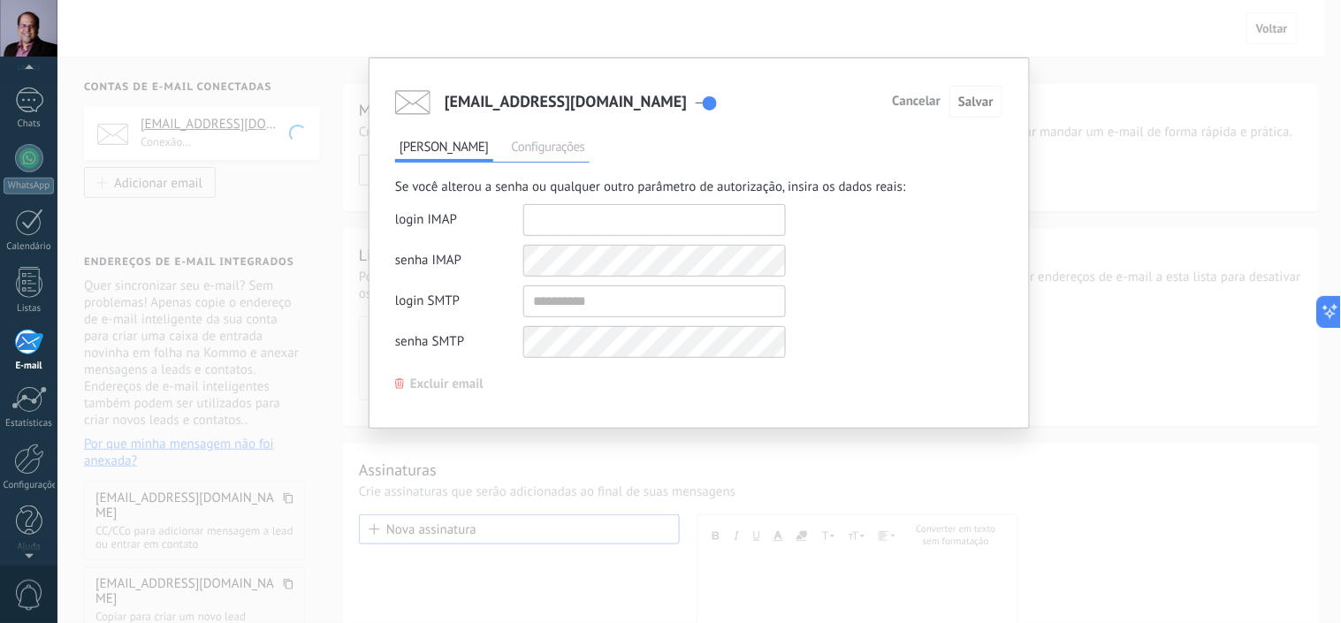
type input "**********"
drag, startPoint x: 699, startPoint y: 217, endPoint x: 444, endPoint y: 217, distance: 255.4
click at [449, 214] on div "login IMAP" at bounding box center [590, 220] width 391 height 32
click at [579, 310] on input "private" at bounding box center [654, 301] width 263 height 32
paste input "**********"
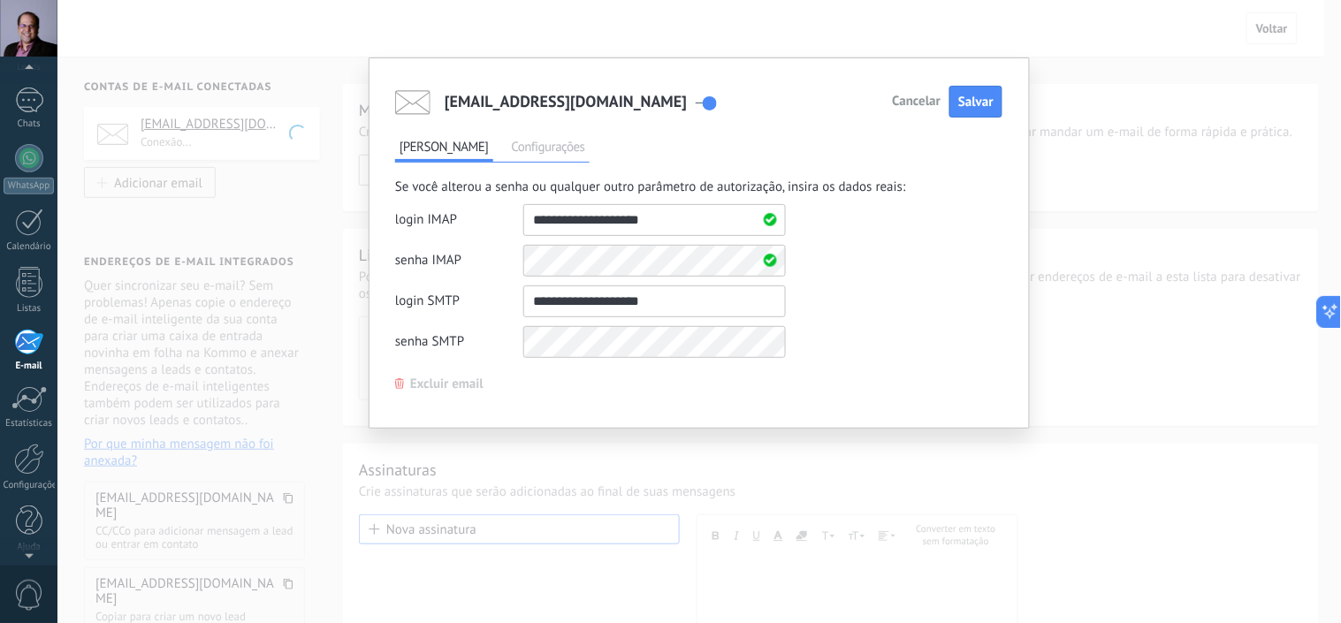
type input "**********"
click at [984, 97] on span "Salvar" at bounding box center [975, 102] width 35 height 17
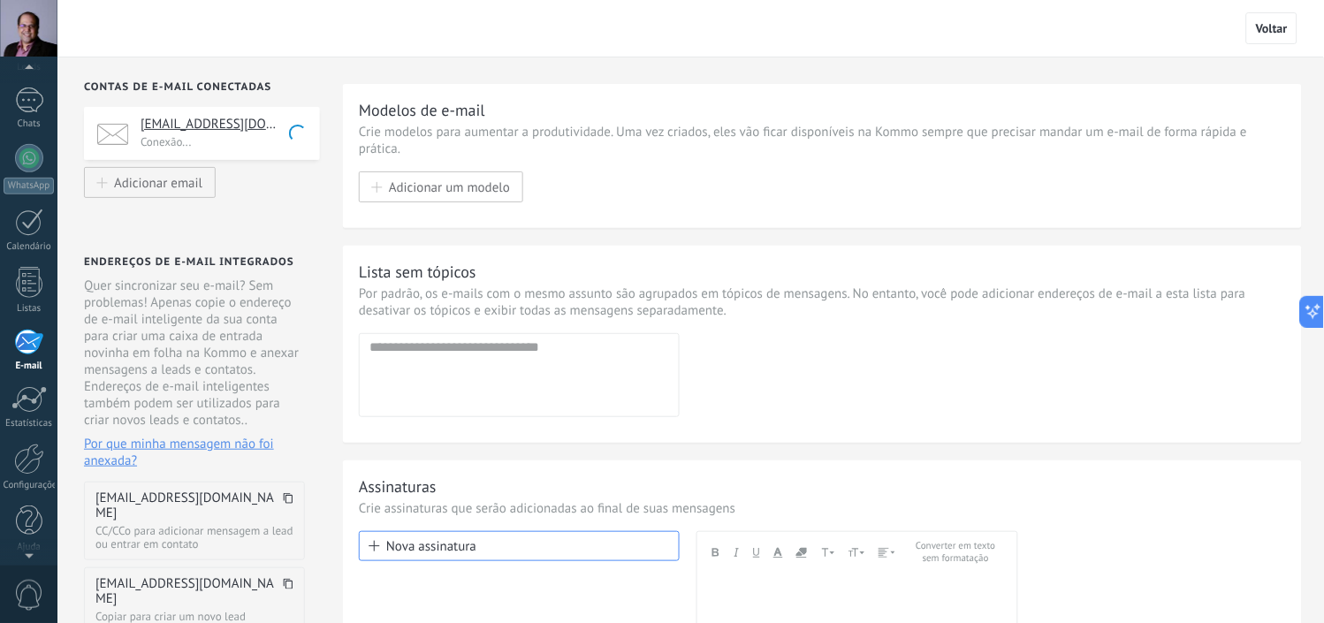
click at [223, 127] on h4 "pagotto@allmarca.com" at bounding box center [224, 125] width 166 height 18
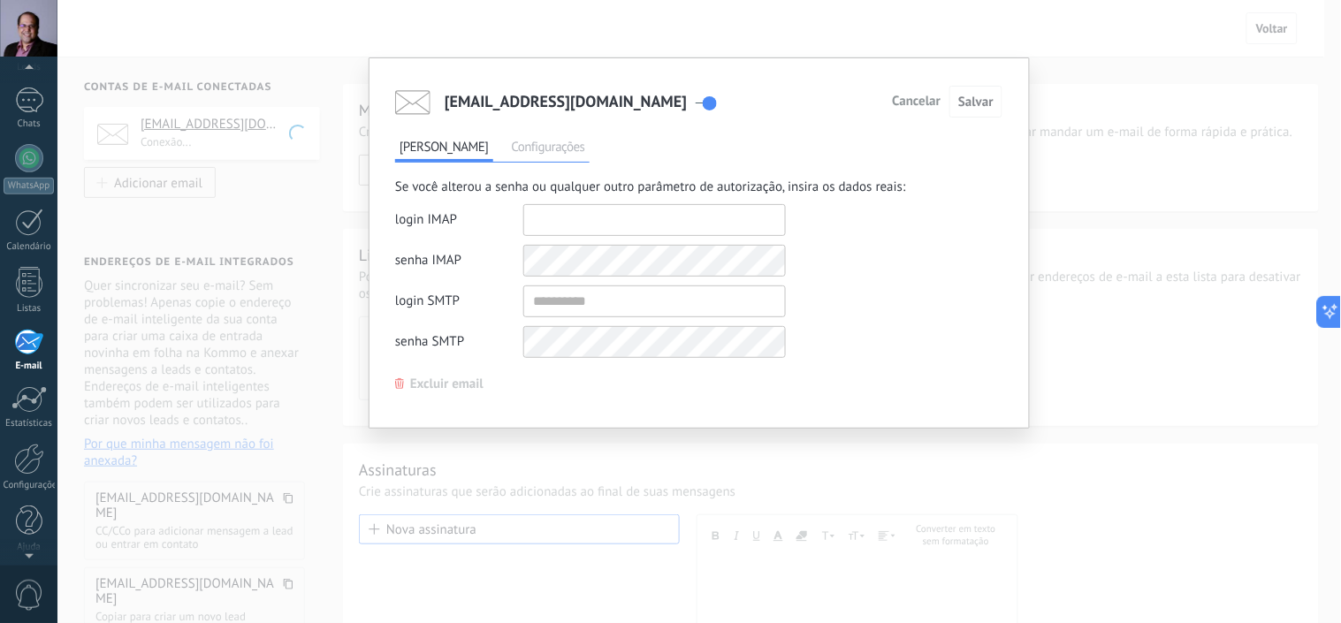
type input "**********"
click at [537, 137] on span "Configurações" at bounding box center [548, 149] width 82 height 25
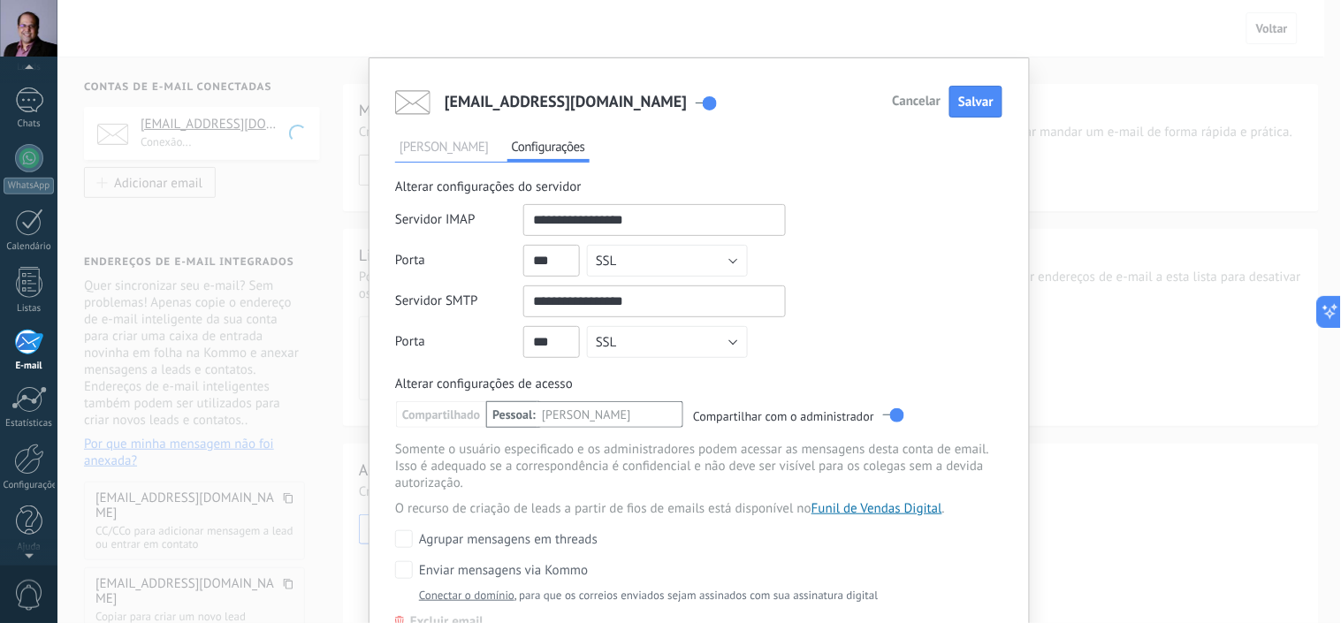
click at [430, 146] on span "Mudar senha" at bounding box center [444, 149] width 98 height 25
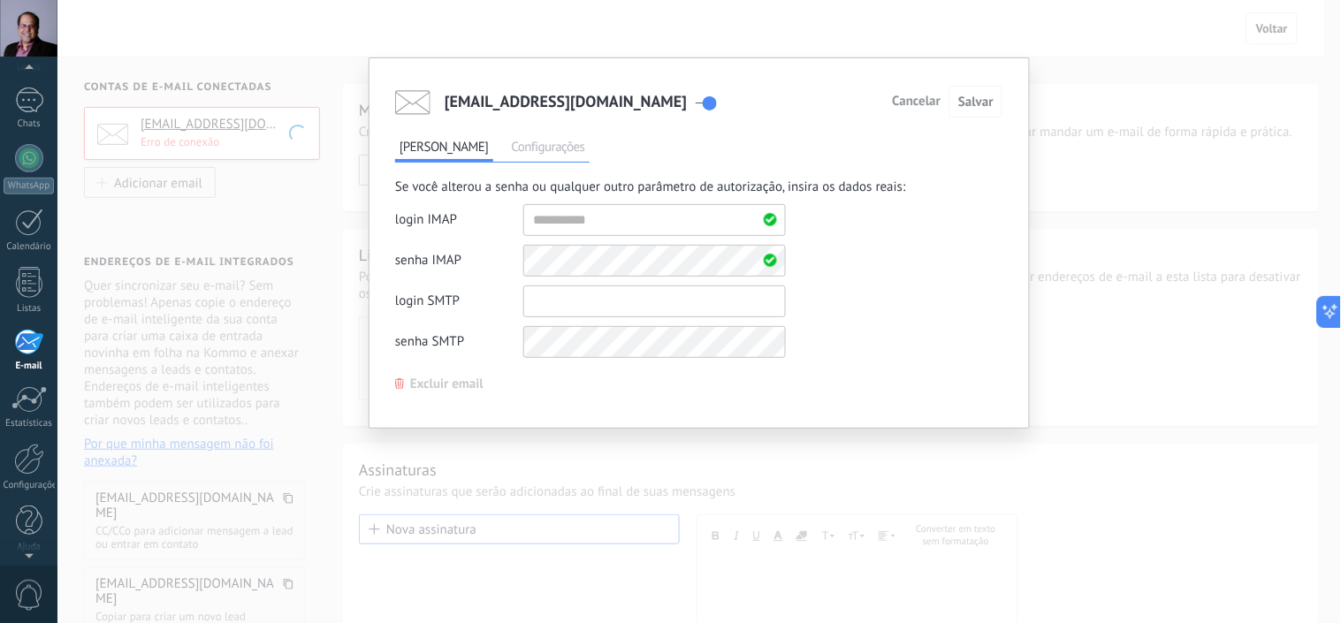
click at [616, 301] on input "private" at bounding box center [654, 301] width 263 height 32
type input "**********"
click at [400, 316] on form "login IMAP senha IMAP Campos de dados de autorização adicionais login SMTP senh…" at bounding box center [590, 285] width 391 height 163
click at [979, 108] on span "Salvar" at bounding box center [975, 102] width 35 height 17
click at [923, 101] on span "Cancelar" at bounding box center [917, 101] width 49 height 12
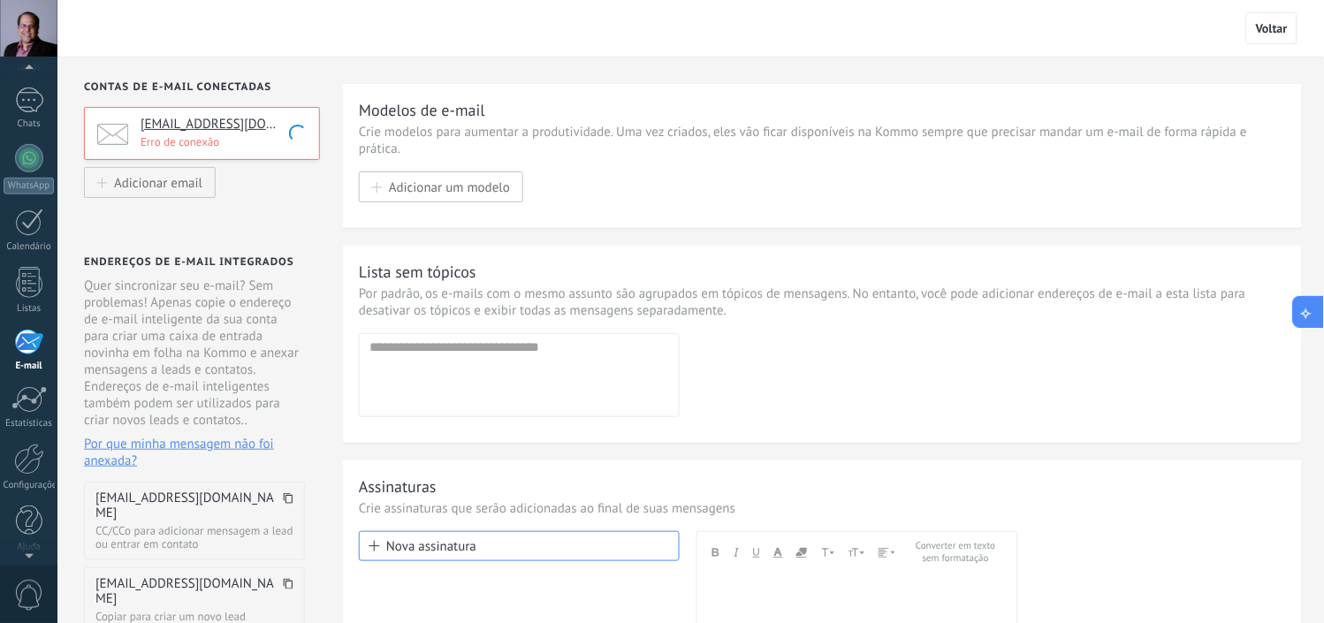
click at [1312, 314] on icon at bounding box center [1307, 311] width 19 height 19
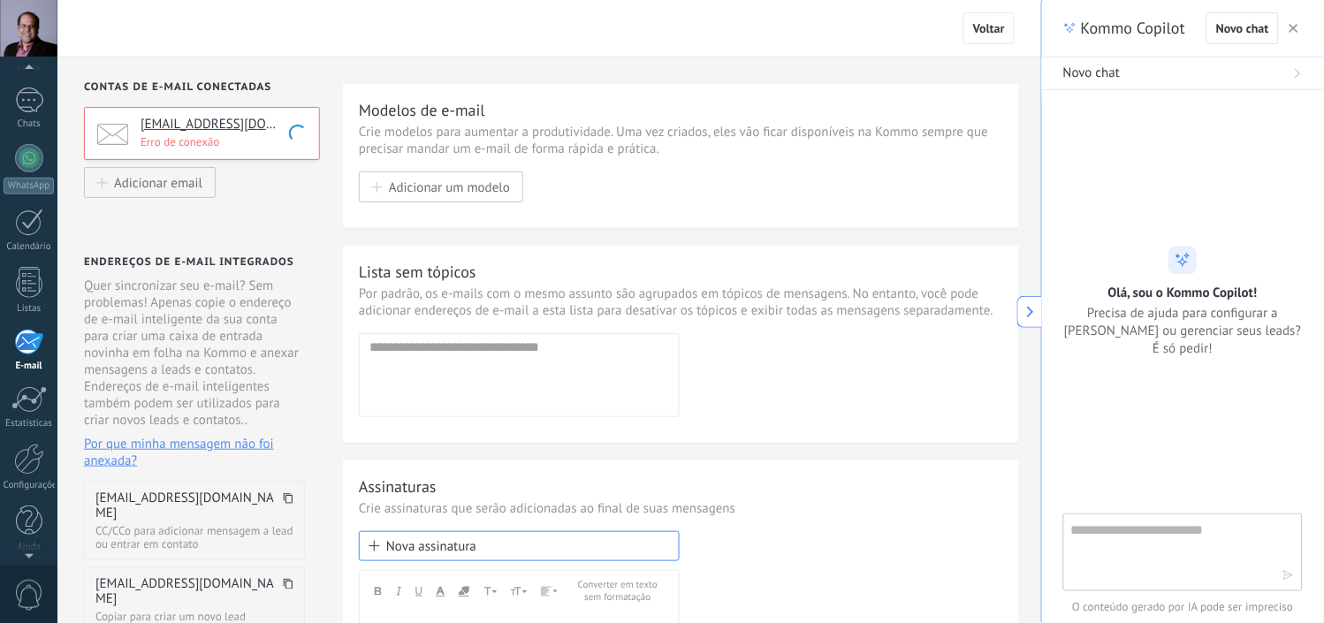
type textarea "**********"
click at [1289, 28] on button "button" at bounding box center [1294, 28] width 18 height 21
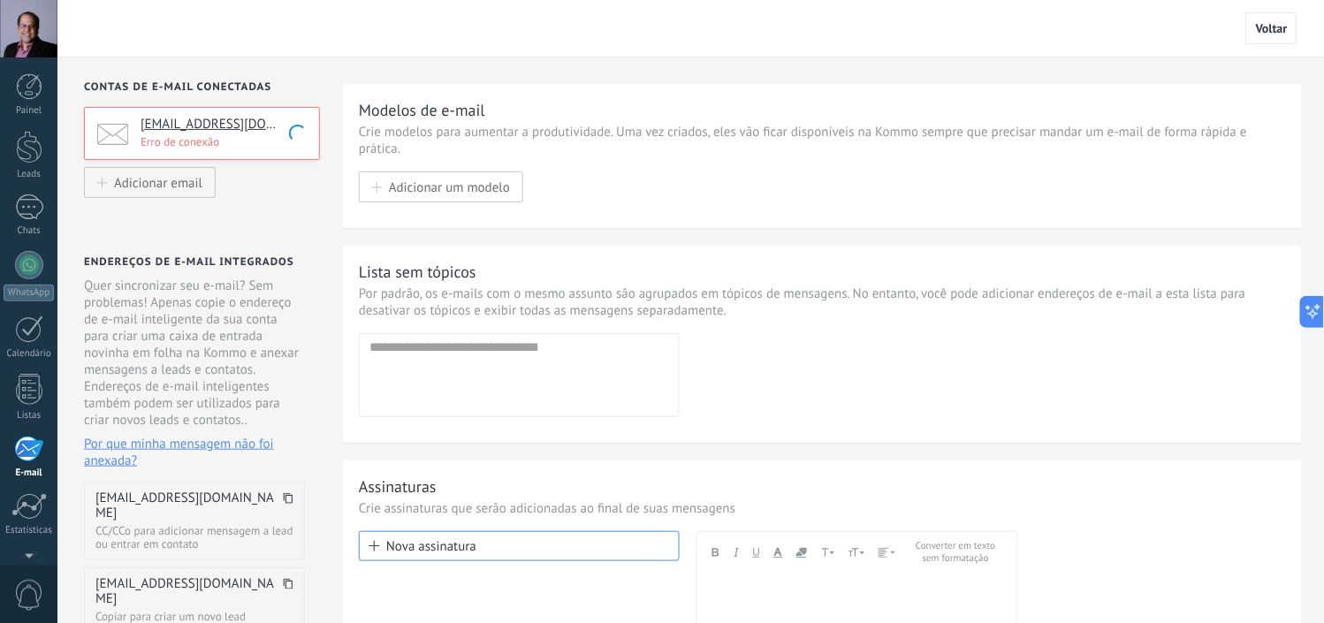
click at [22, 66] on div "Painel Leads 1 Chats WhatsApp Clientes" at bounding box center [57, 311] width 115 height 508
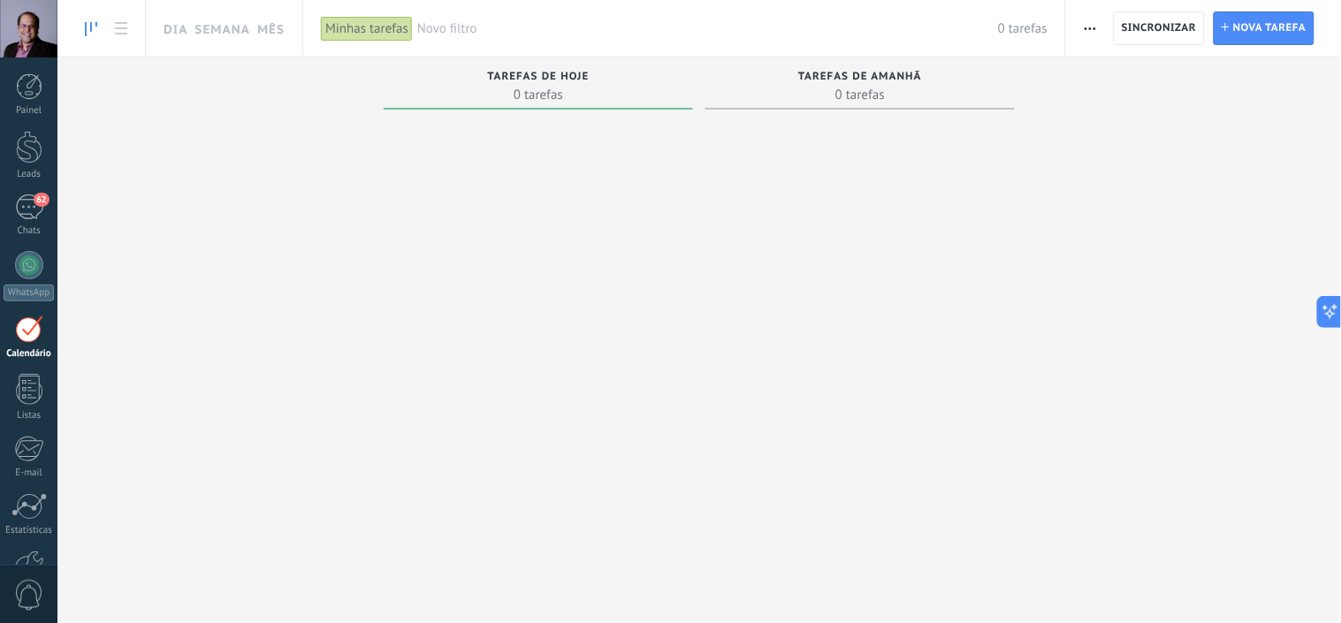
click at [347, 27] on div "Minhas tarefas" at bounding box center [367, 29] width 92 height 26
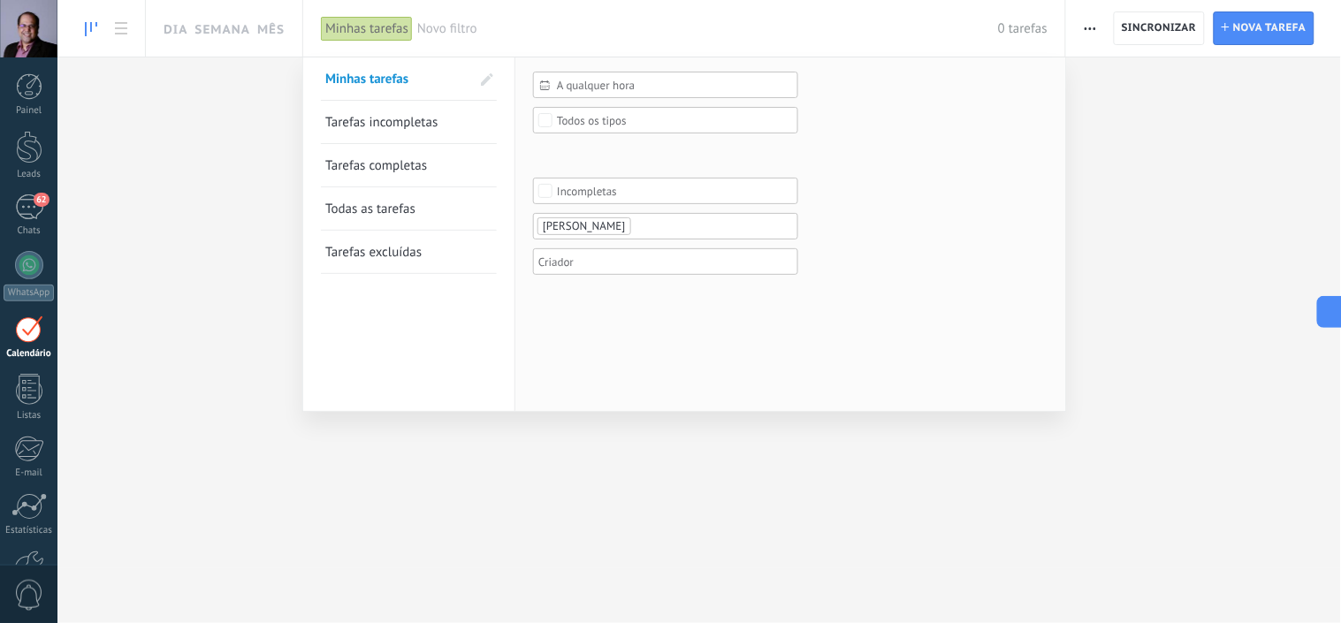
click at [226, 140] on div at bounding box center [670, 311] width 1341 height 623
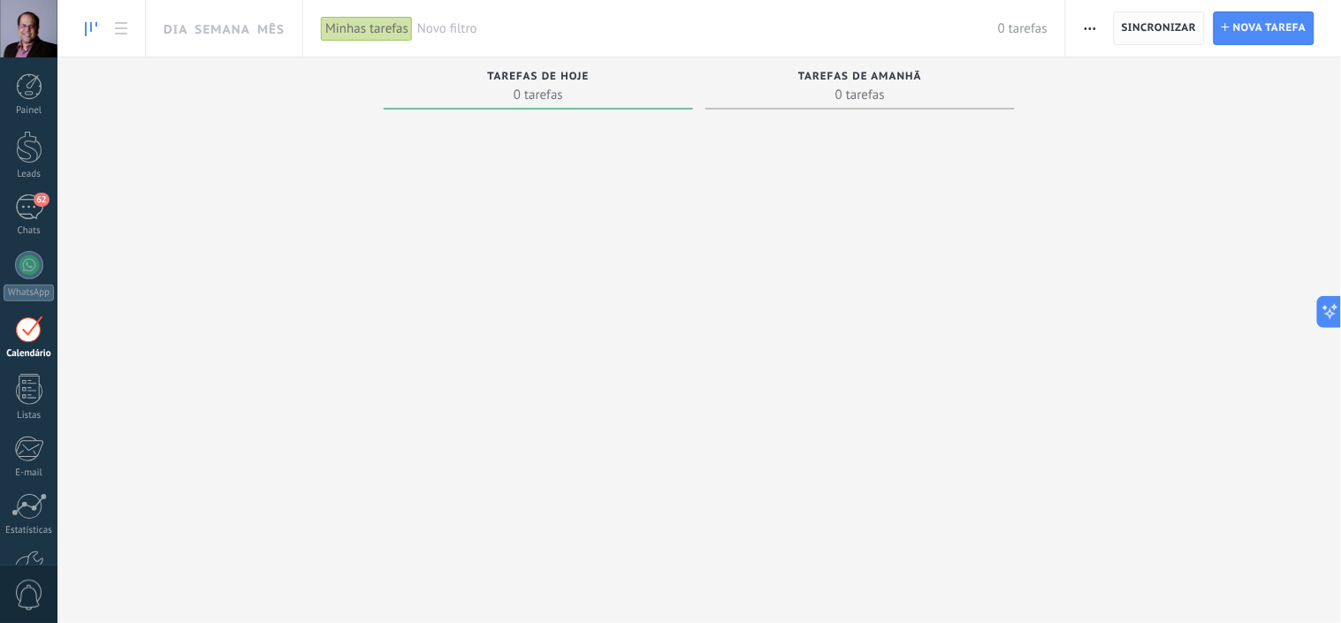
click at [1165, 32] on span "Sincronizar" at bounding box center [1159, 28] width 75 height 11
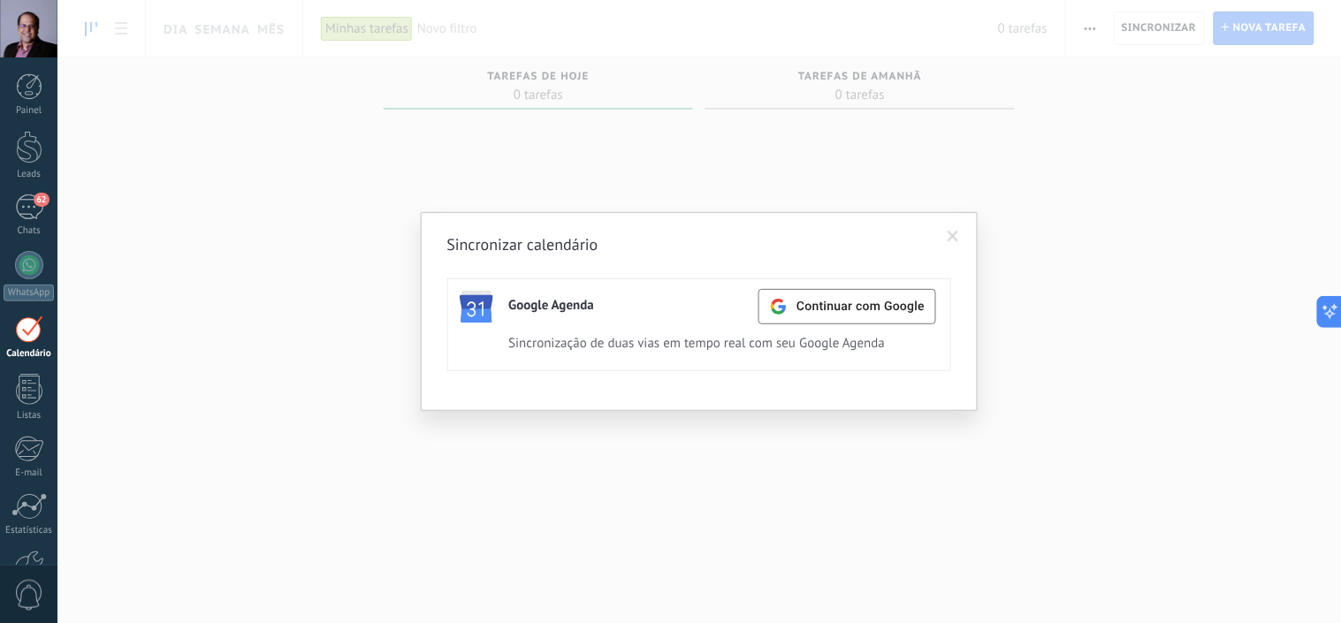
click at [955, 230] on span at bounding box center [953, 237] width 29 height 30
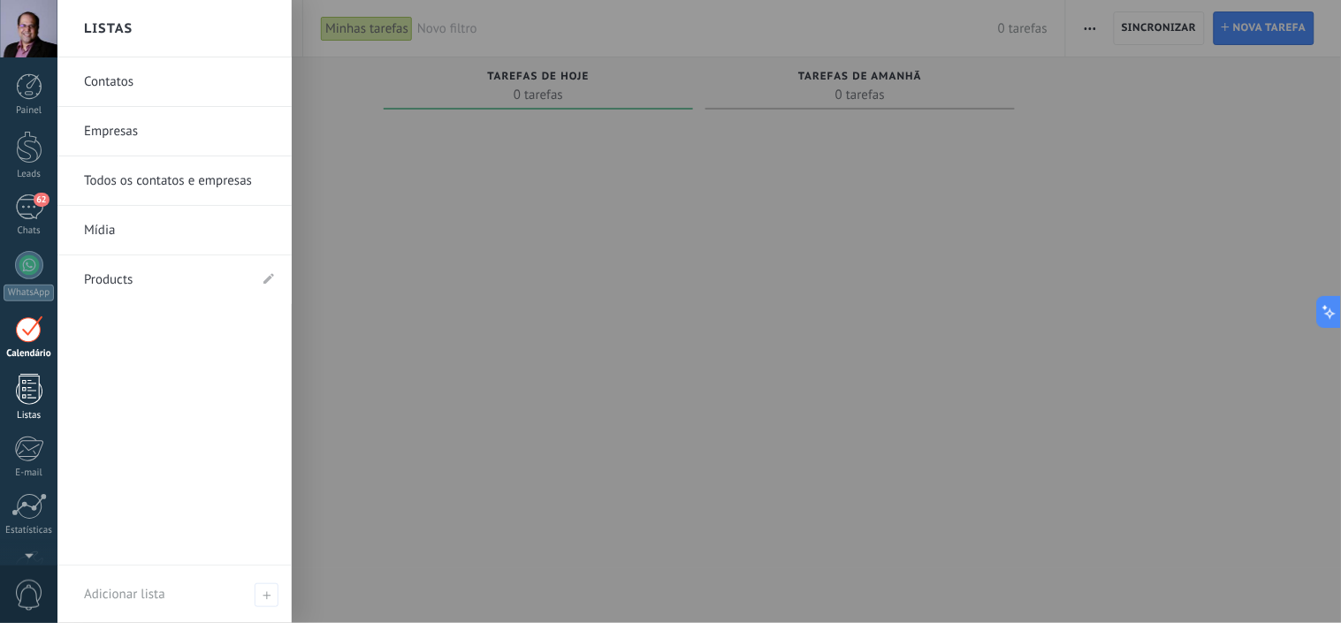
click at [30, 392] on div at bounding box center [29, 389] width 27 height 31
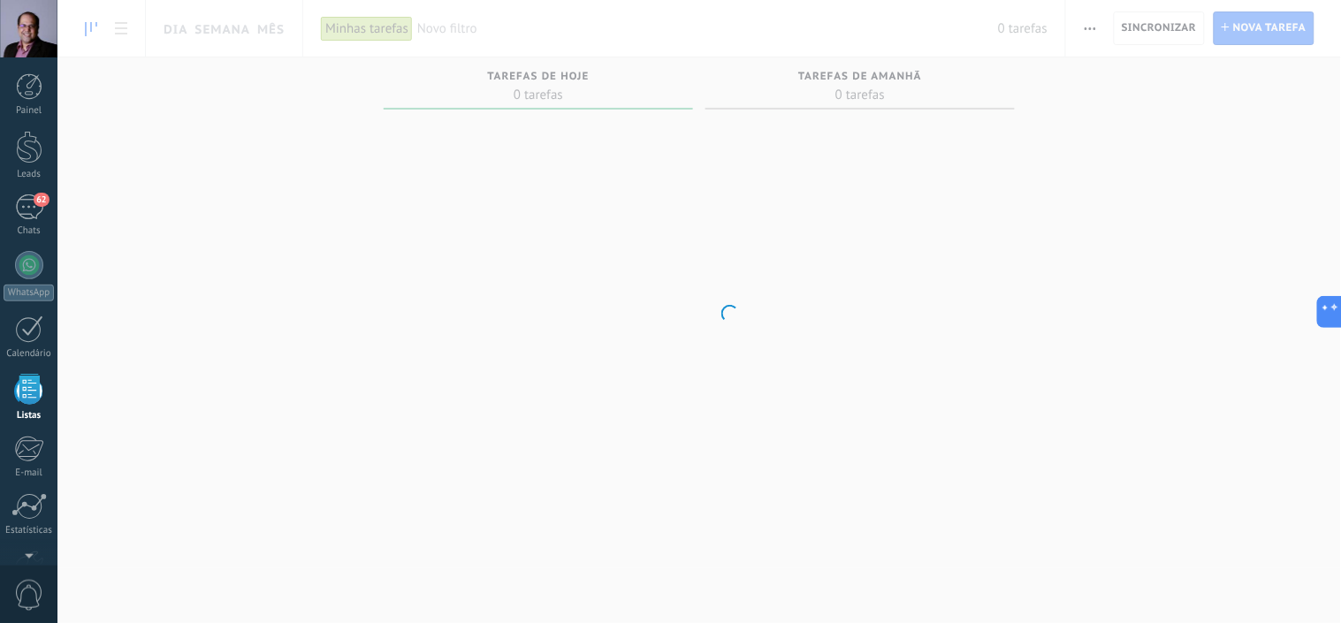
click at [27, 392] on div at bounding box center [29, 389] width 27 height 31
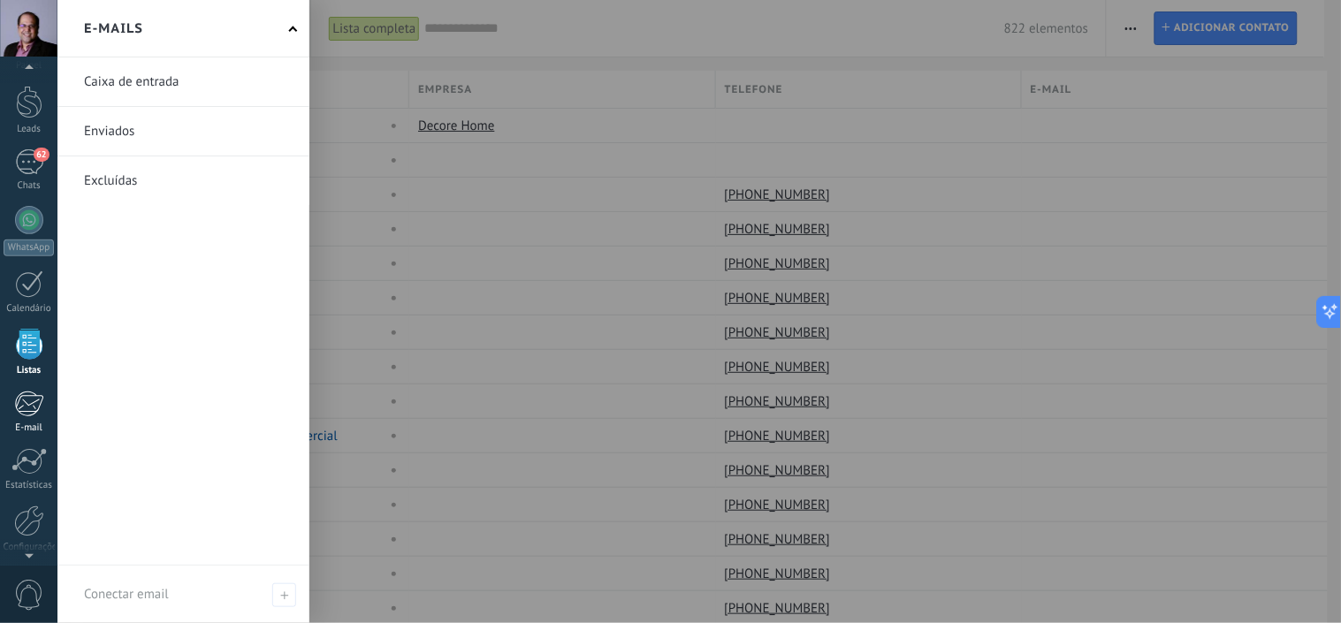
click at [19, 404] on div at bounding box center [28, 404] width 29 height 27
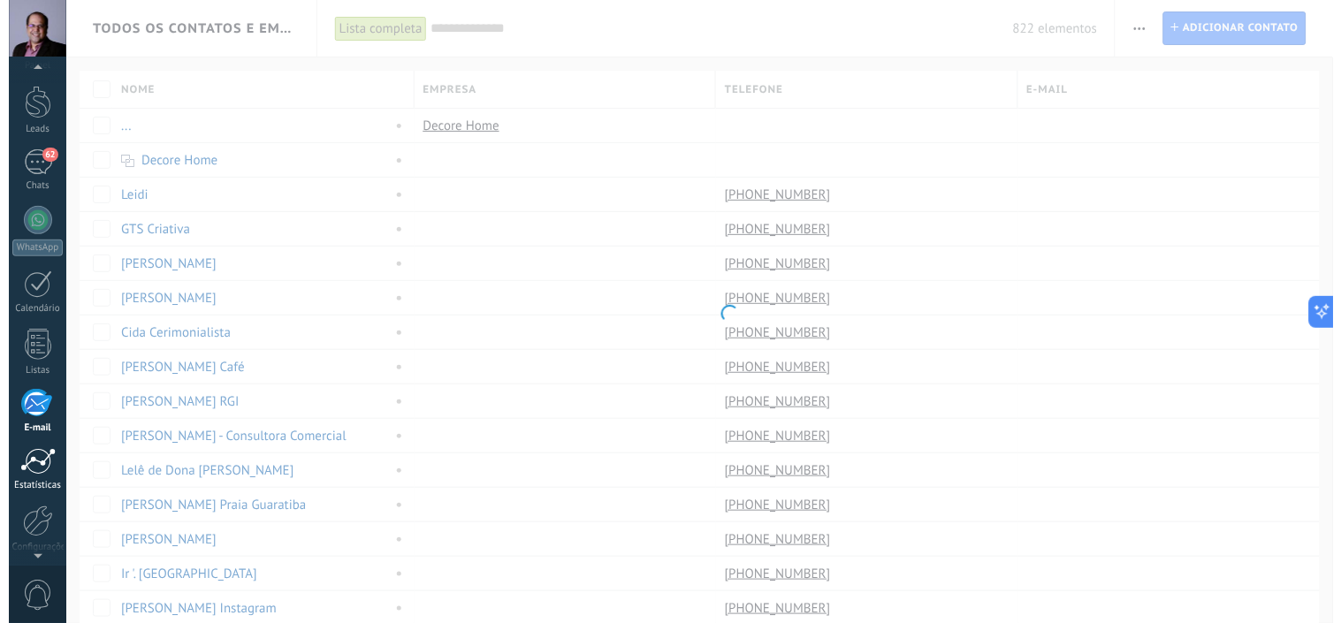
scroll to position [107, 0]
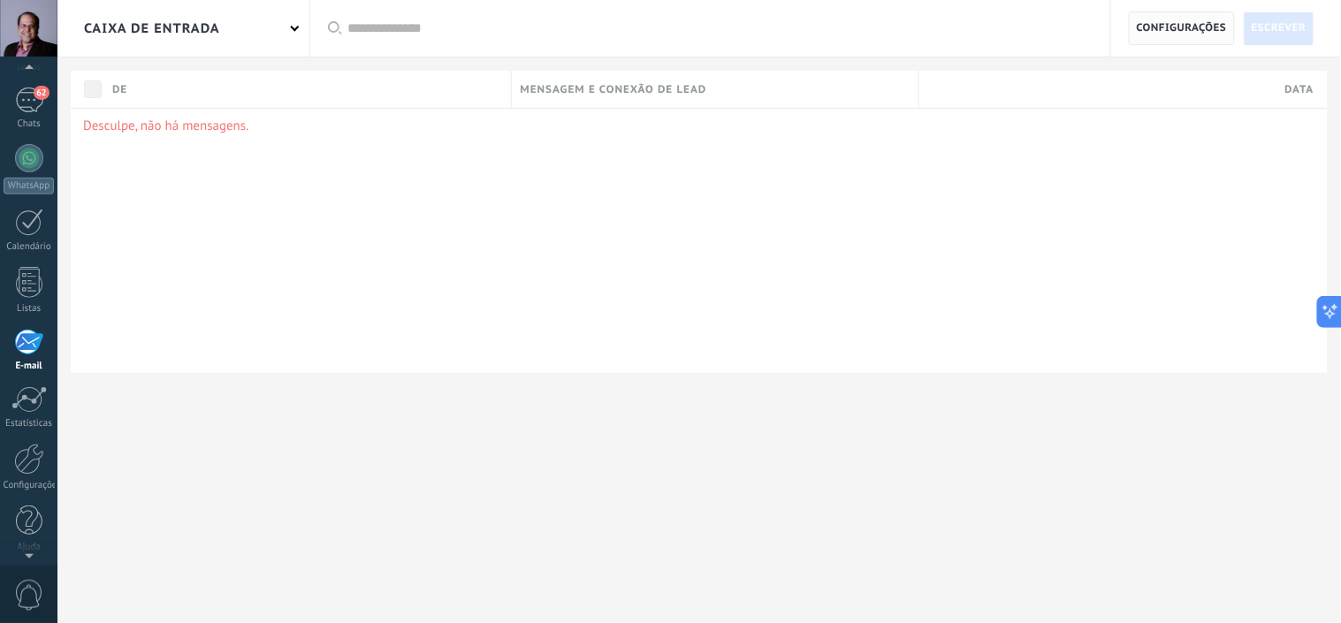
click at [1176, 32] on span "Configurações" at bounding box center [1182, 28] width 90 height 32
